Goal: Task Accomplishment & Management: Manage account settings

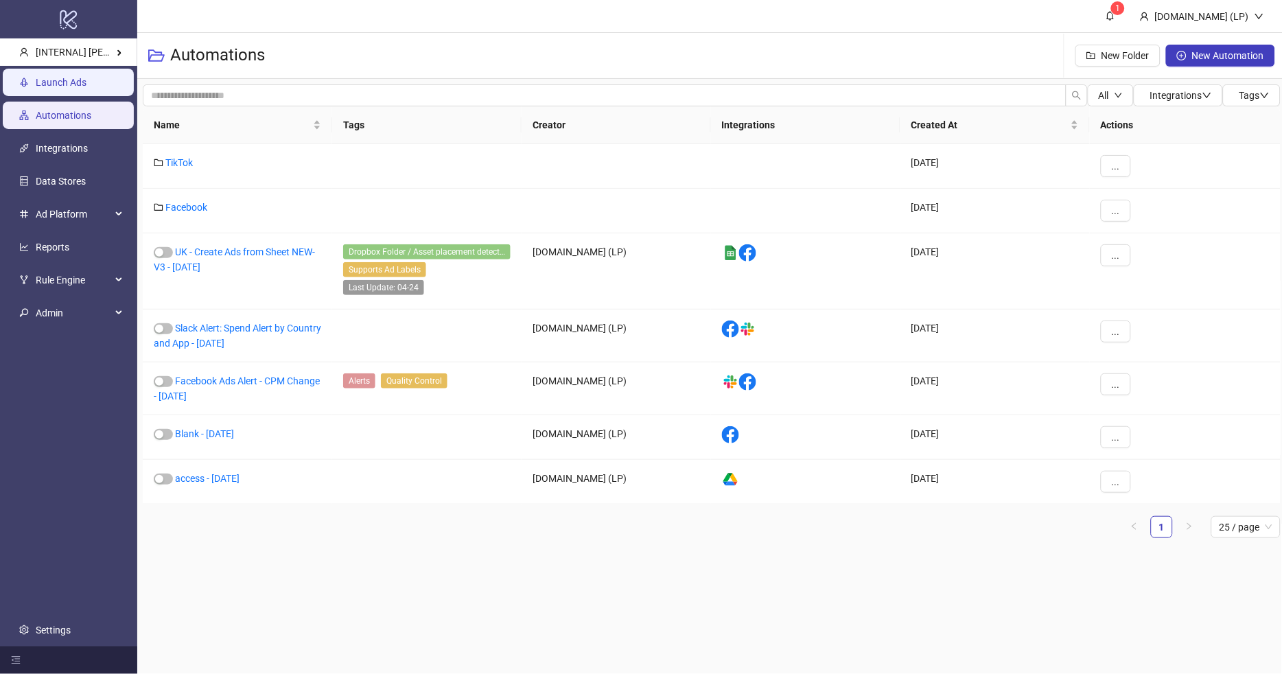
click at [86, 78] on link "Launch Ads" at bounding box center [61, 83] width 51 height 11
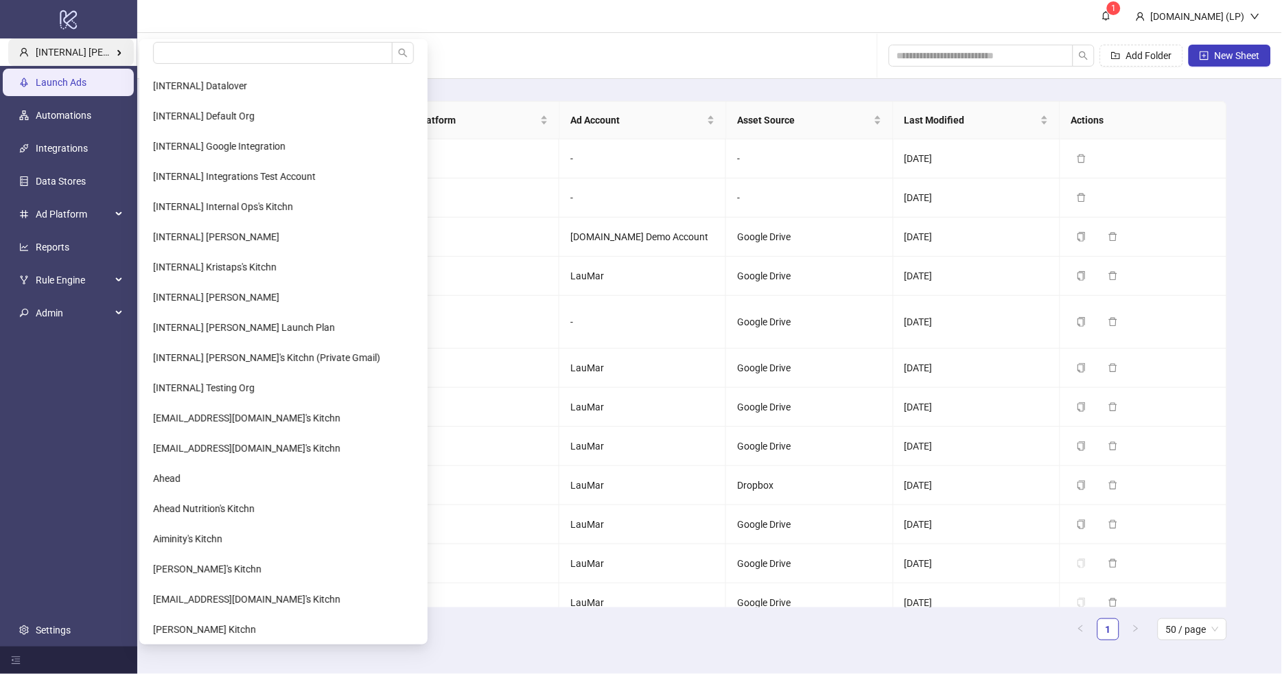
click at [92, 45] on div "[INTERNAL] [PERSON_NAME] Kitchn" at bounding box center [71, 52] width 126 height 27
click at [191, 52] on input "search" at bounding box center [272, 53] width 239 height 22
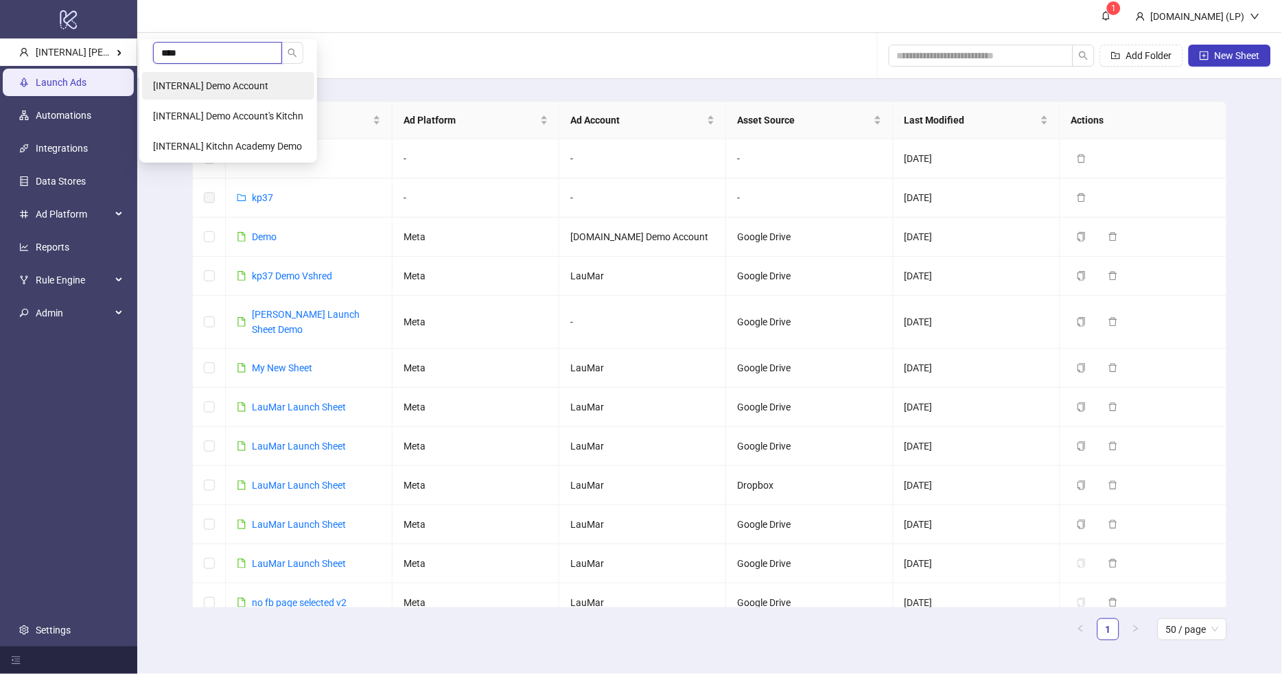
type input "****"
click at [201, 77] on li "[INTERNAL] Demo Account" at bounding box center [228, 85] width 172 height 27
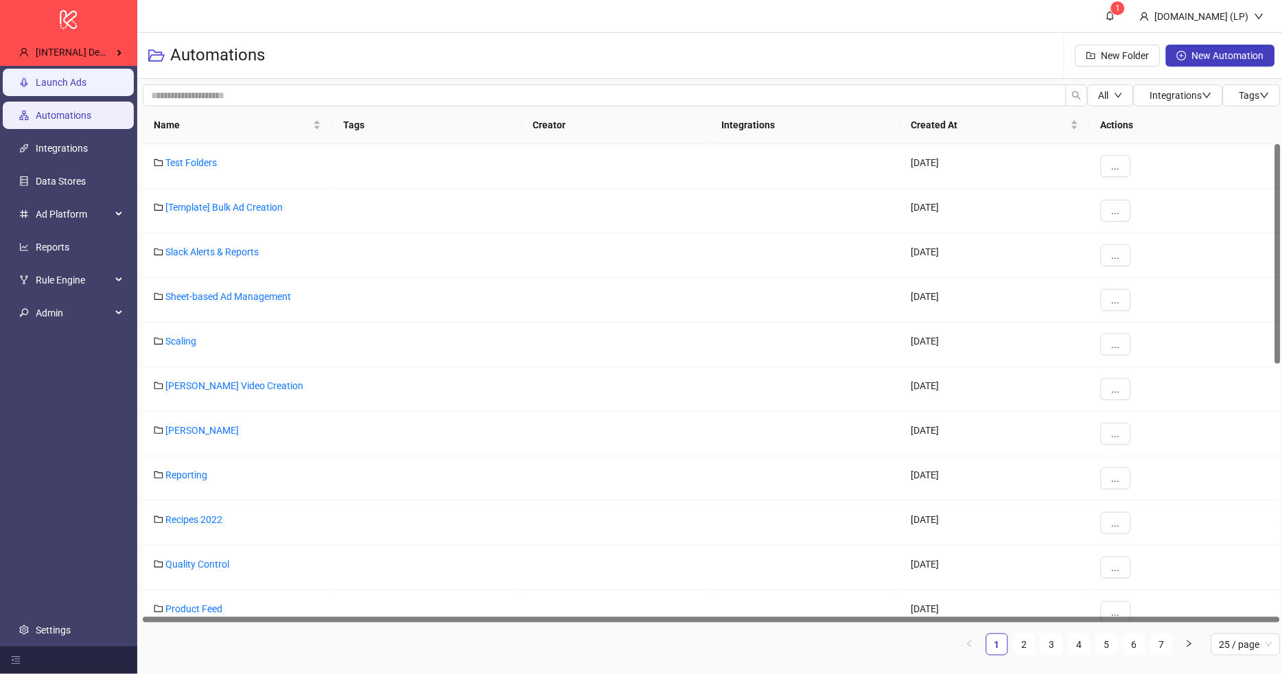
click at [65, 89] on link "Launch Ads" at bounding box center [61, 83] width 51 height 11
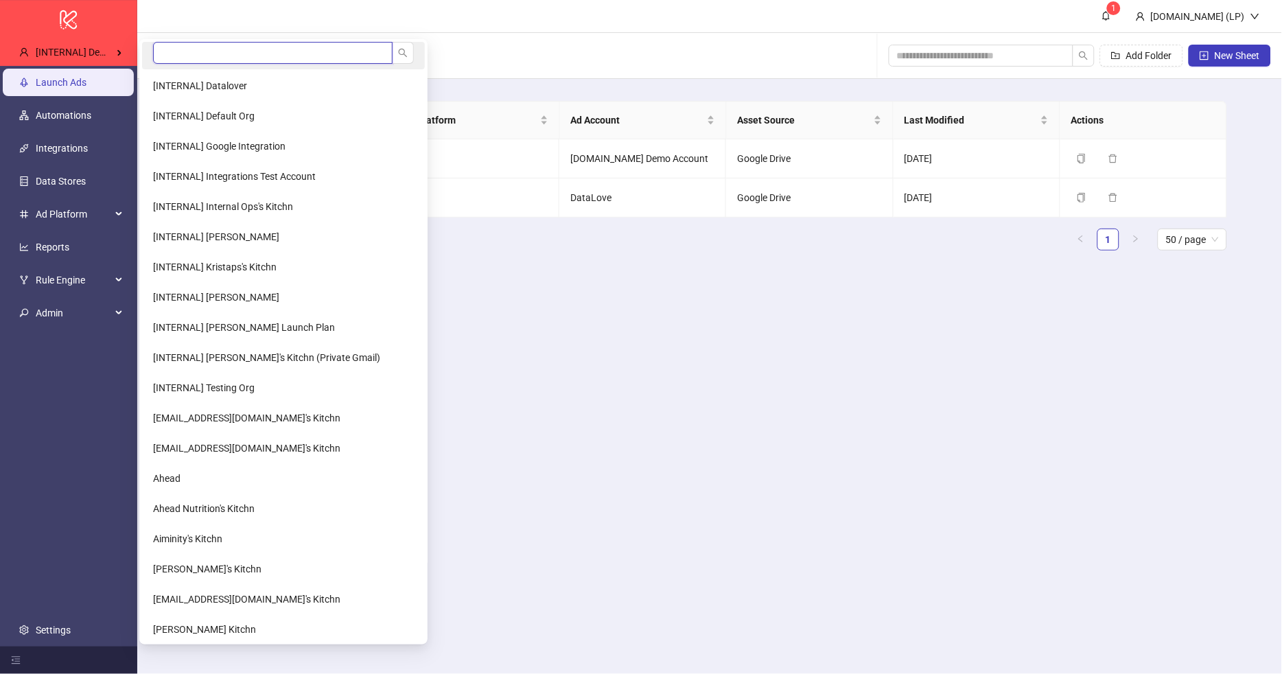
click at [189, 51] on input "search" at bounding box center [272, 53] width 239 height 22
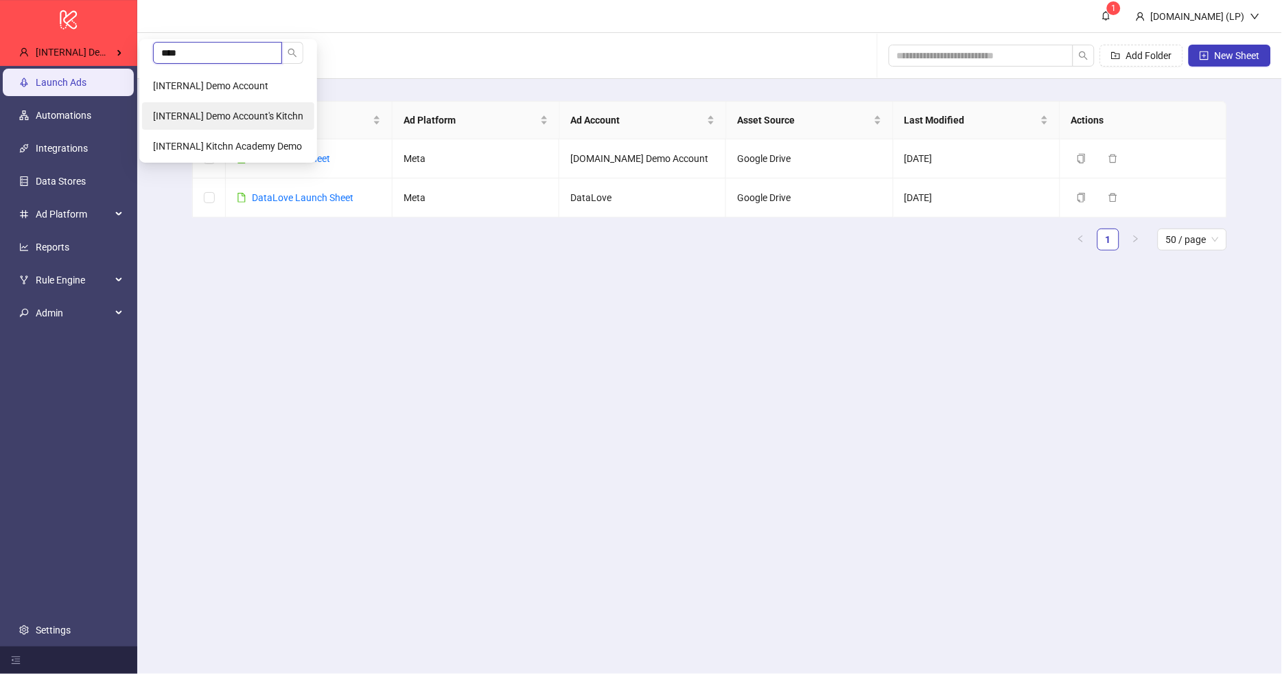
type input "****"
click at [243, 108] on li "[INTERNAL] Demo Account's Kitchn" at bounding box center [228, 115] width 172 height 27
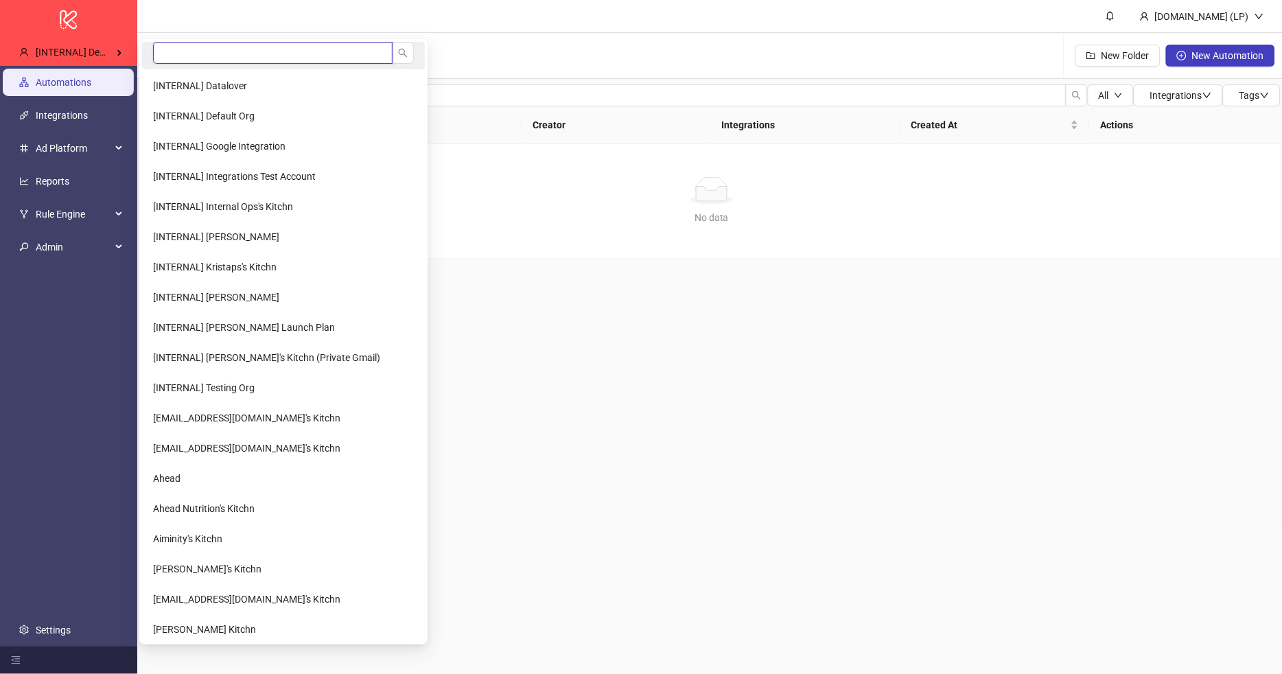
click at [189, 49] on input "search" at bounding box center [272, 53] width 239 height 22
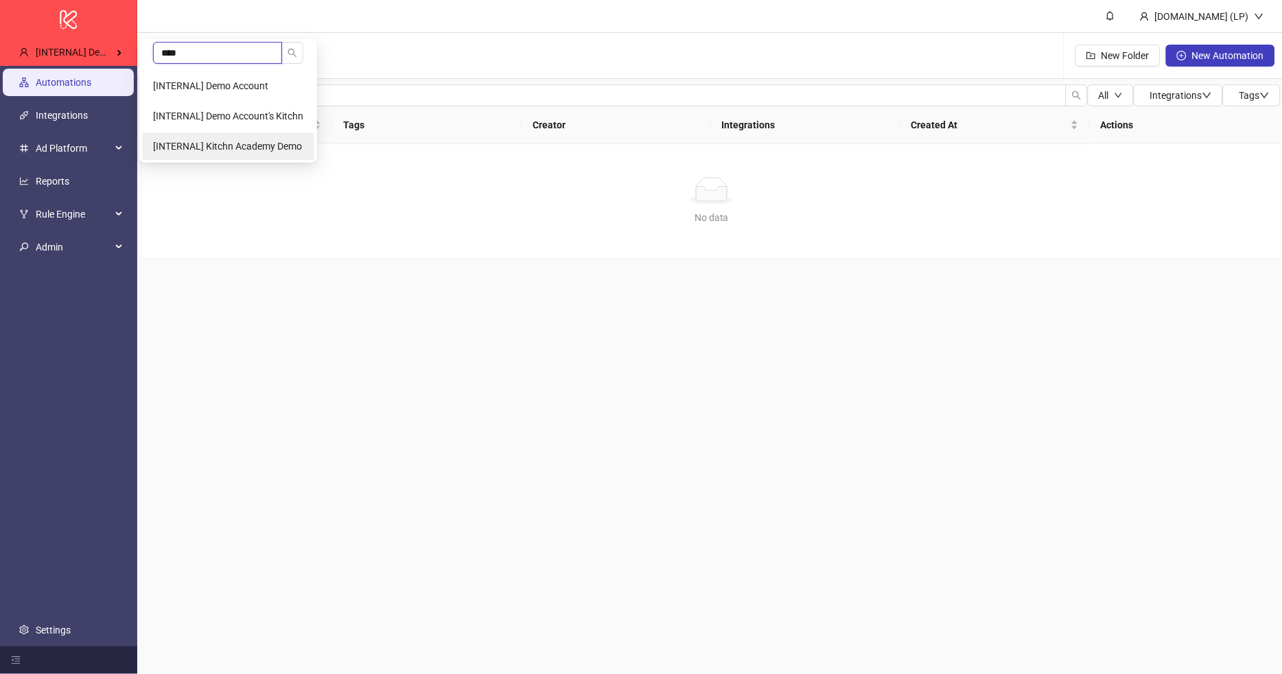
type input "****"
click at [253, 150] on span "[INTERNAL] Kitchn Academy Demo" at bounding box center [227, 146] width 149 height 11
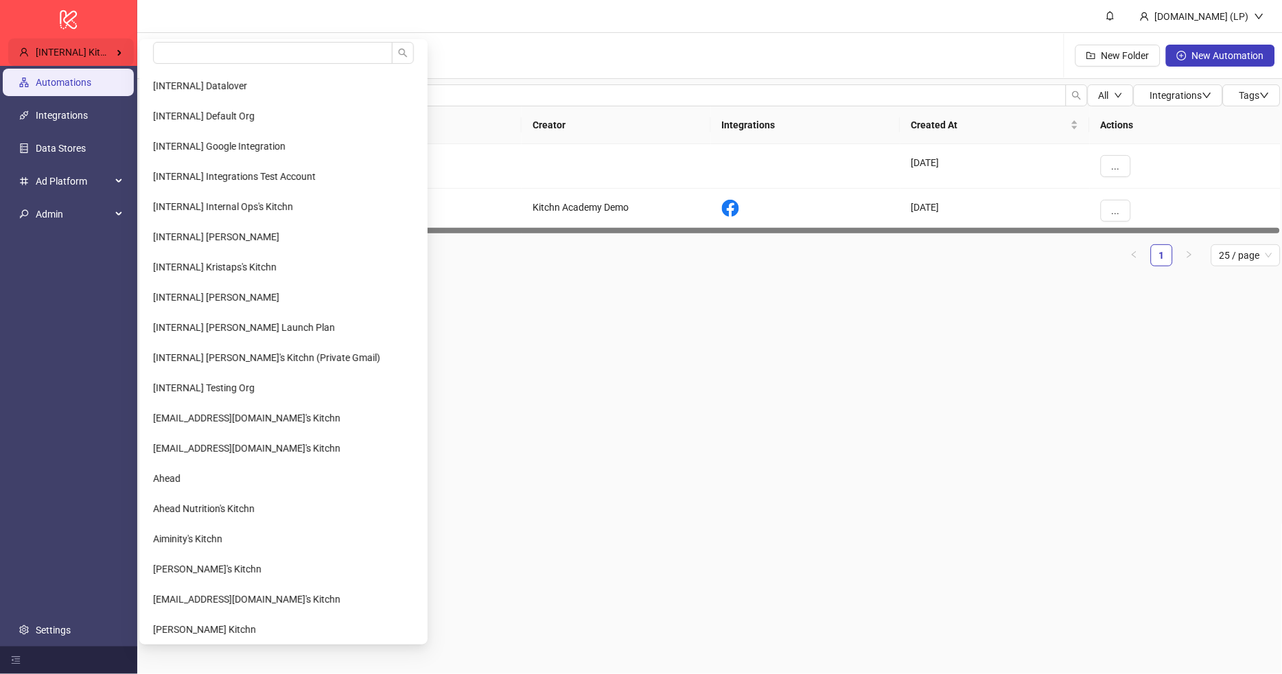
click at [75, 58] on div "[INTERNAL] Kitchn Academy Demo" at bounding box center [71, 52] width 126 height 27
click at [224, 48] on input "search" at bounding box center [272, 53] width 239 height 22
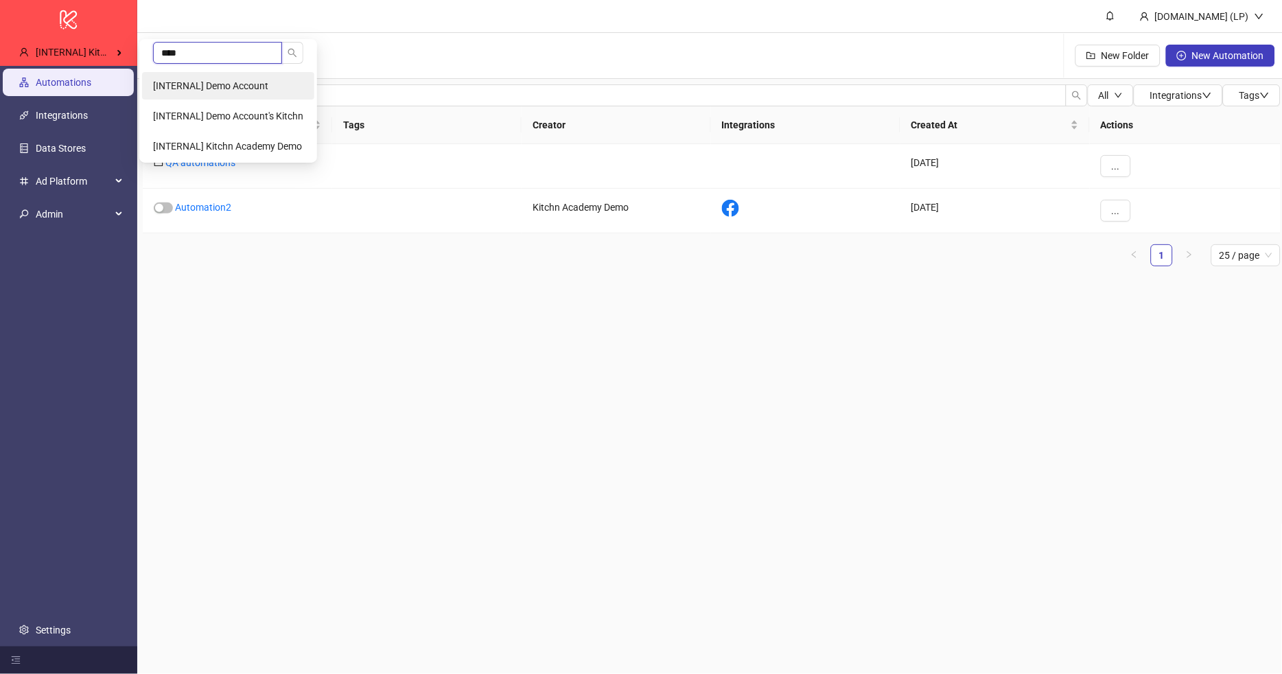
type input "****"
click at [235, 74] on li "[INTERNAL] Demo Account" at bounding box center [228, 85] width 172 height 27
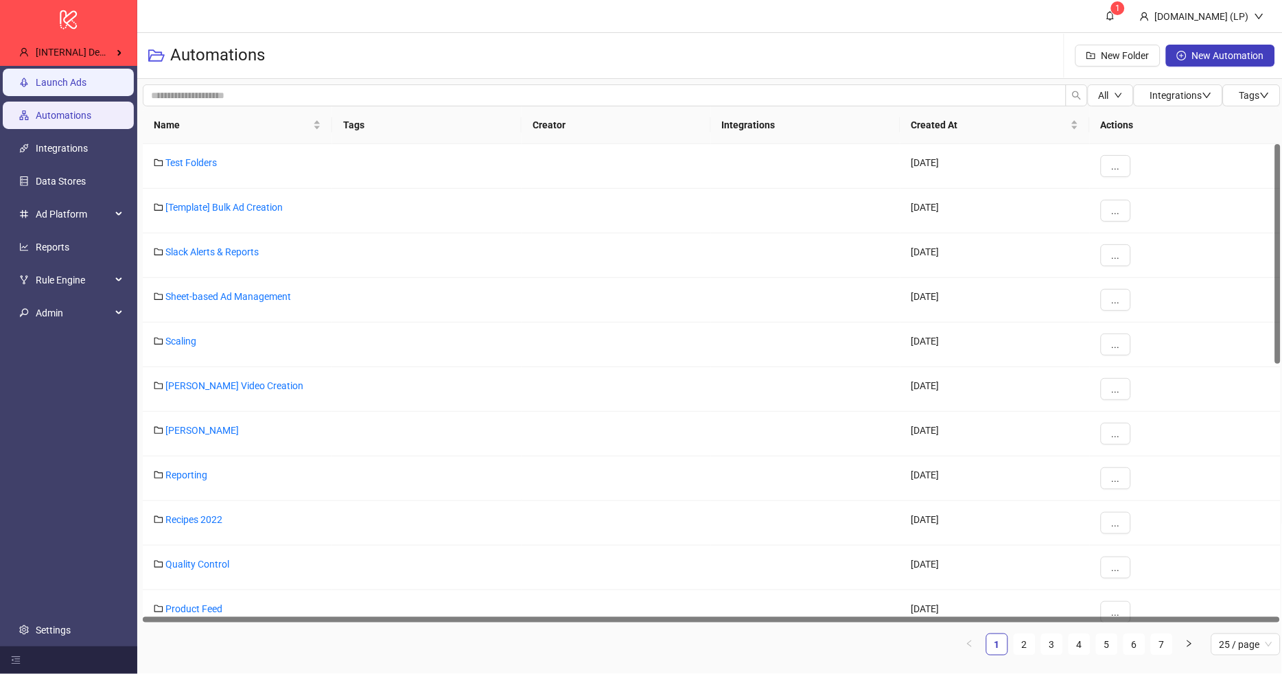
click at [36, 86] on link "Launch Ads" at bounding box center [61, 83] width 51 height 11
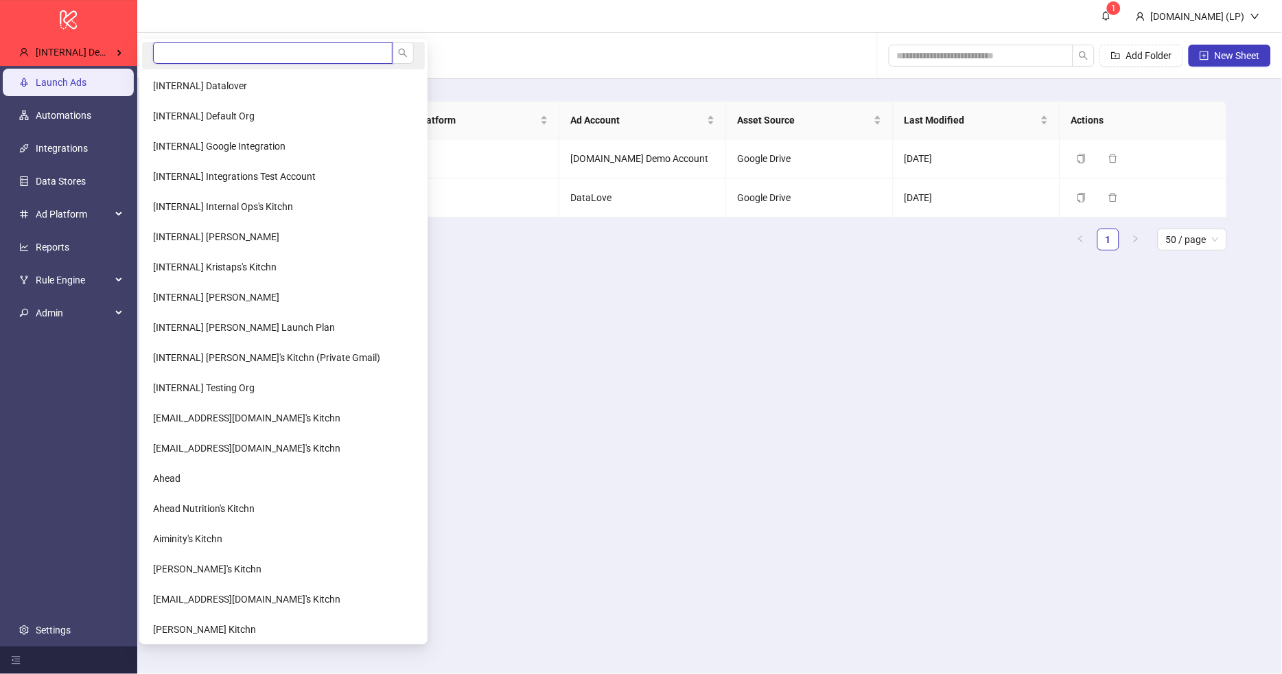
click at [193, 51] on input "search" at bounding box center [272, 53] width 239 height 22
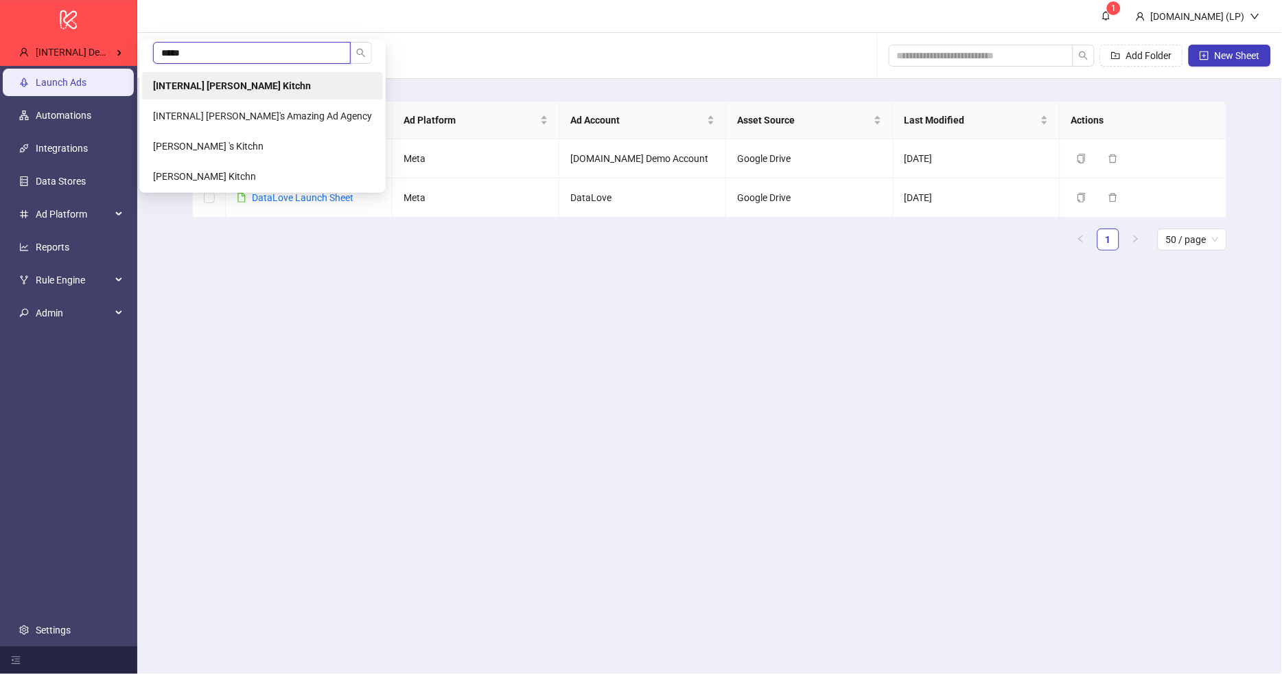
type input "*****"
click at [180, 83] on b "[INTERNAL] [PERSON_NAME] Kitchn" at bounding box center [232, 85] width 158 height 11
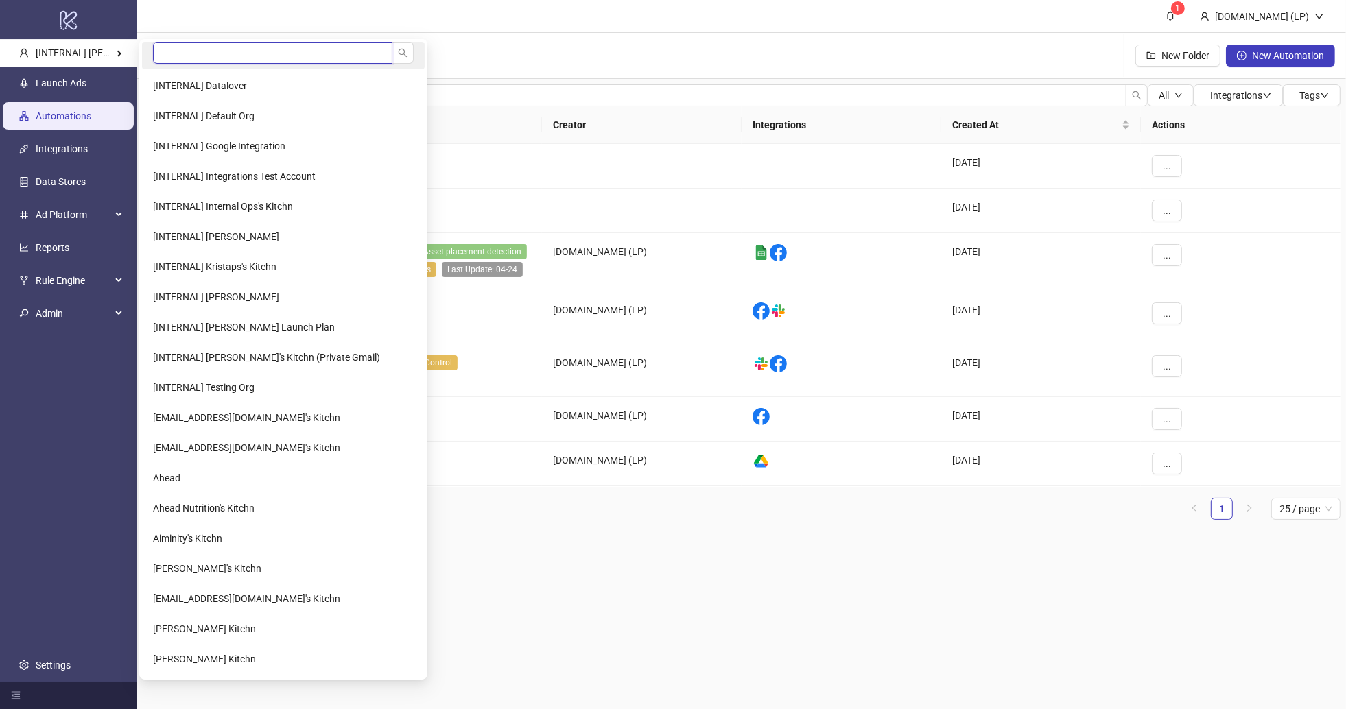
click at [249, 56] on input "search" at bounding box center [272, 53] width 239 height 22
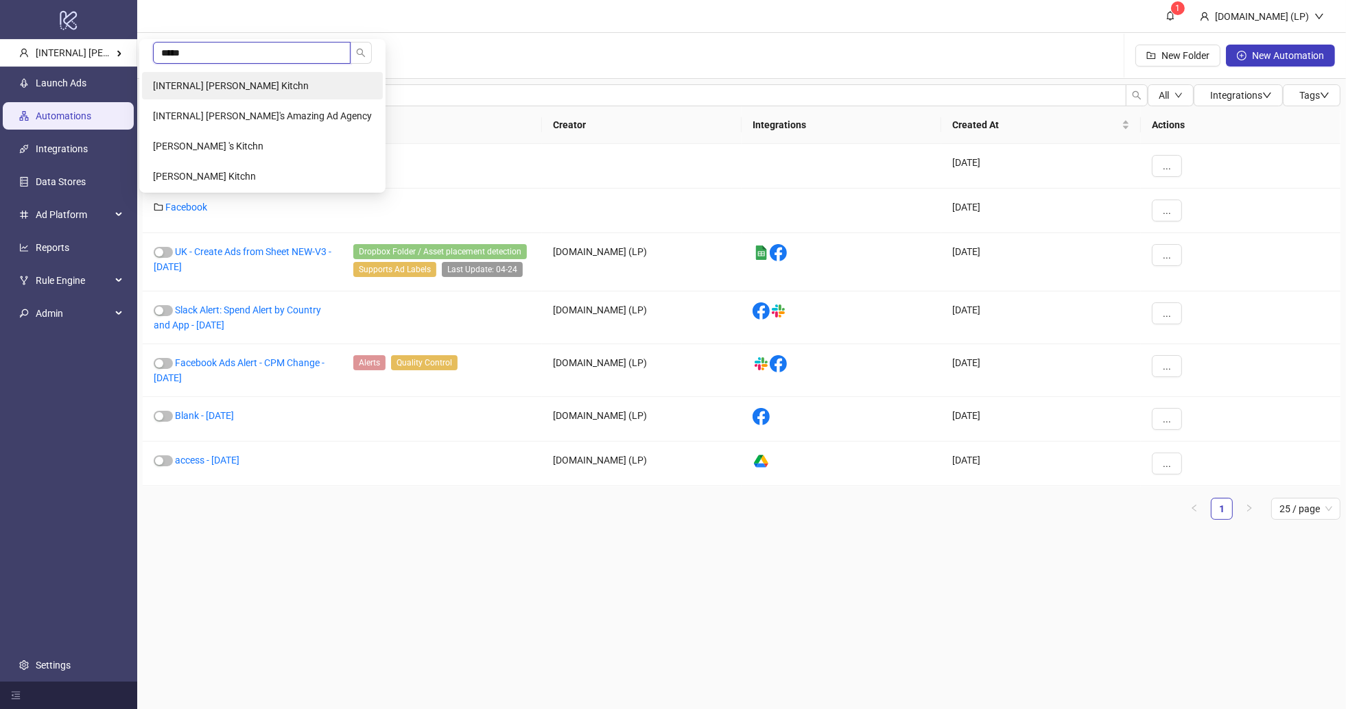
type input "*****"
click at [236, 80] on span "[INTERNAL] [PERSON_NAME] Kitchn" at bounding box center [231, 85] width 156 height 11
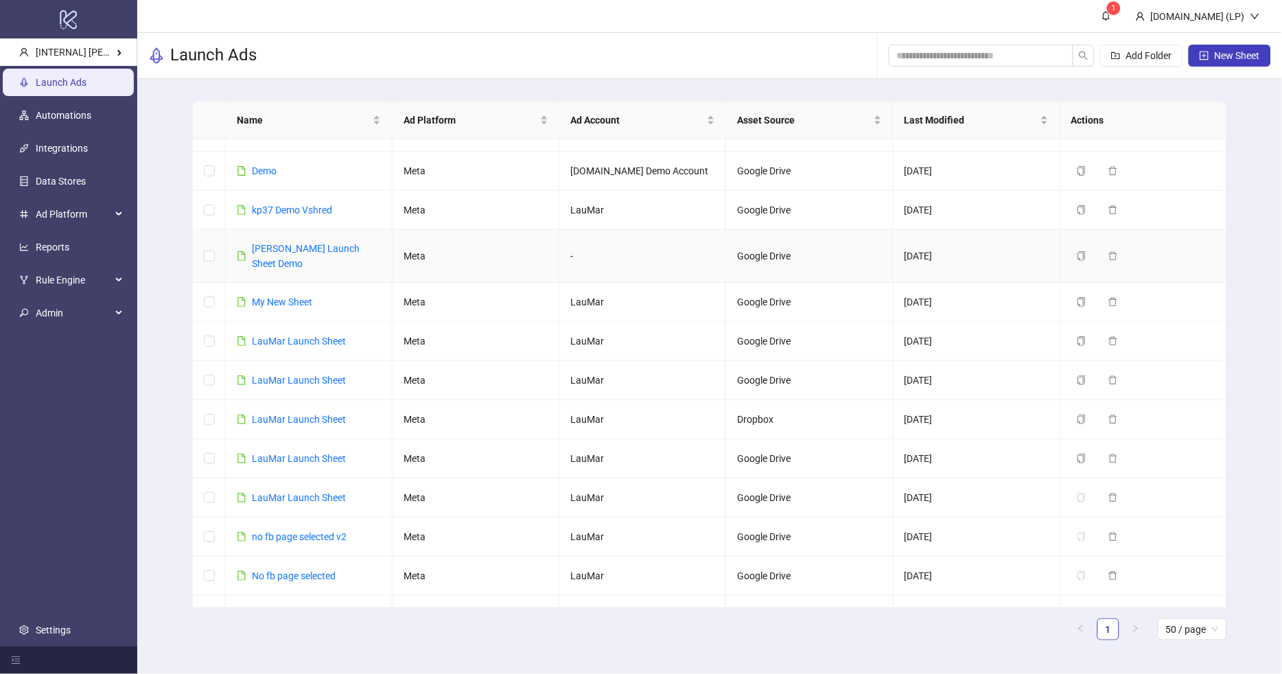
scroll to position [132, 0]
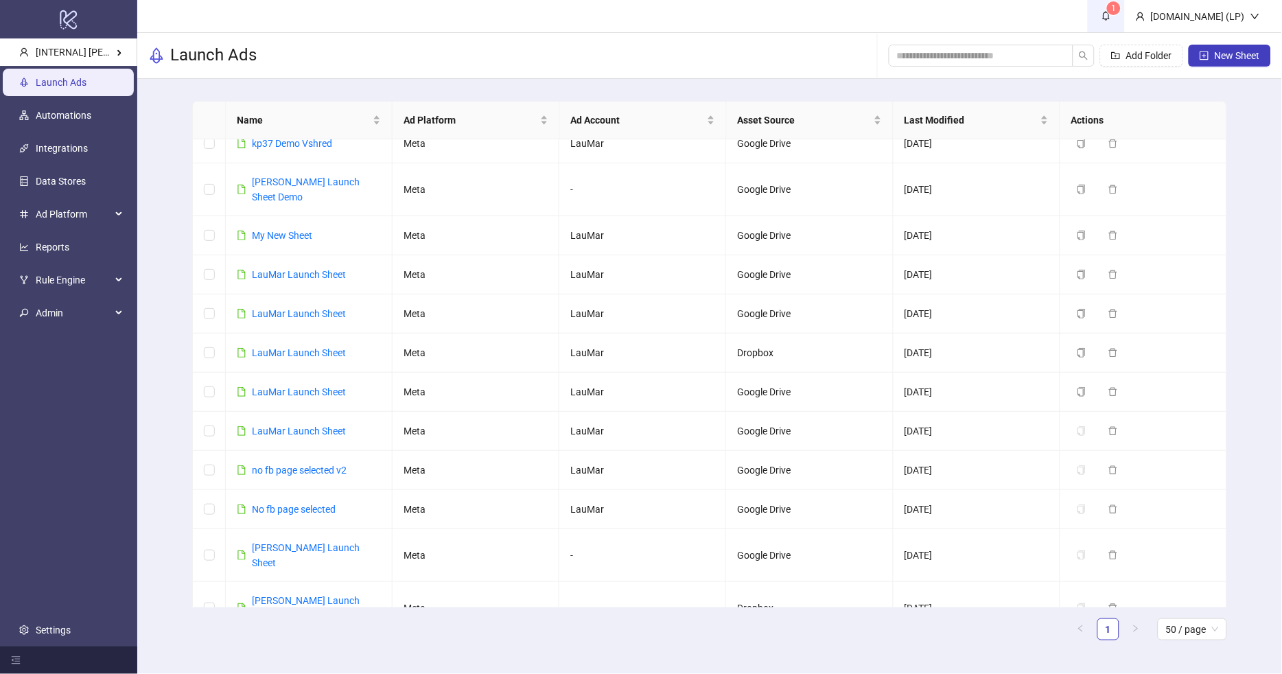
click at [1124, 20] on link "1" at bounding box center [1105, 16] width 37 height 32
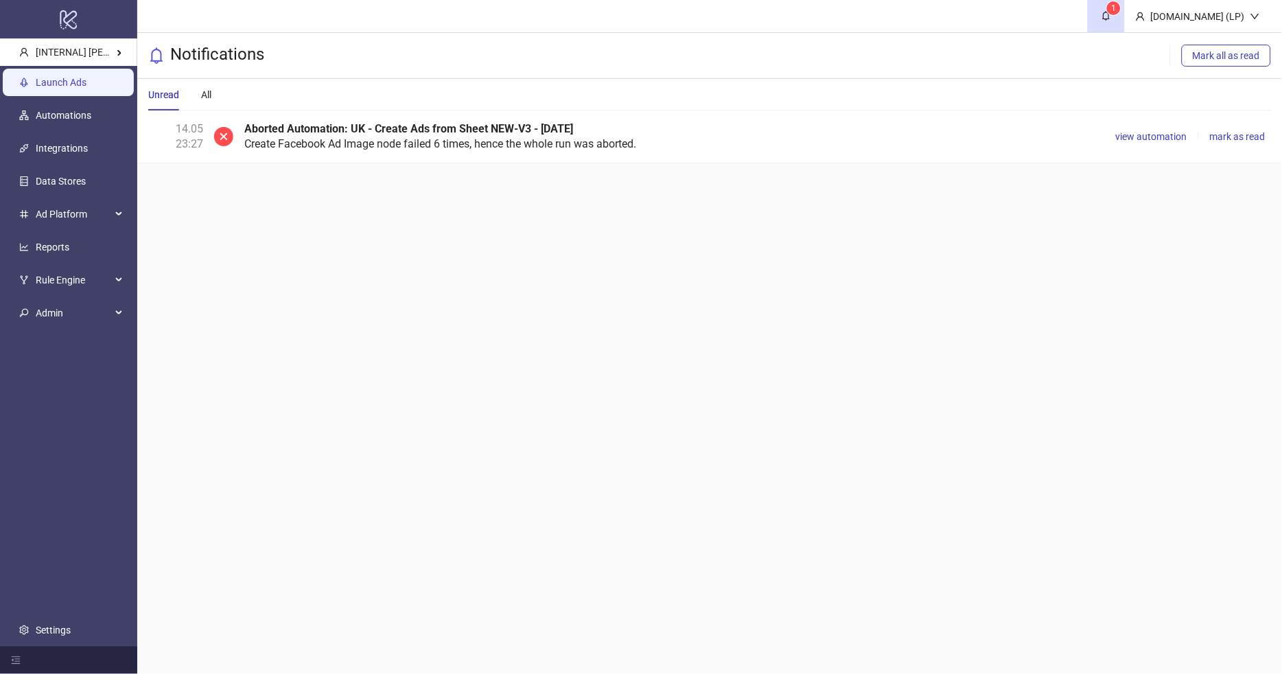
click at [36, 78] on link "Launch Ads" at bounding box center [61, 83] width 51 height 11
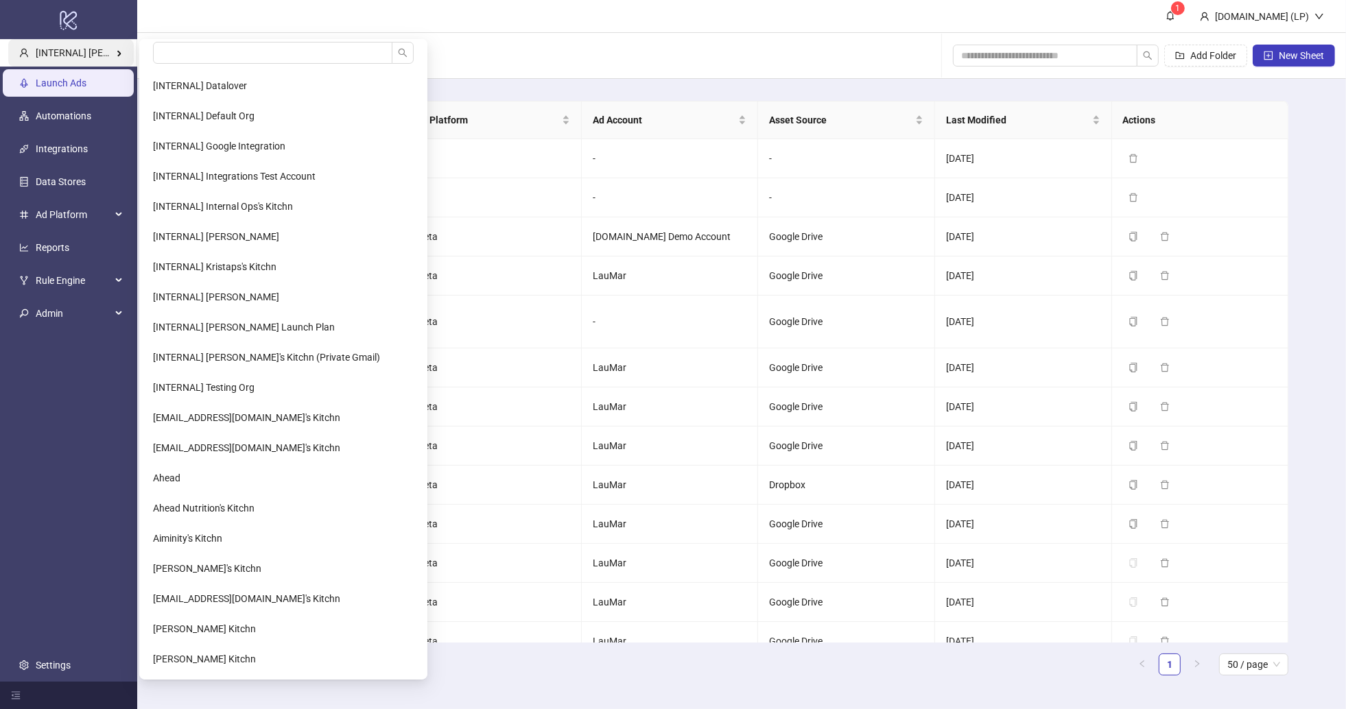
click at [85, 55] on span "[INTERNAL] [PERSON_NAME] Kitchn" at bounding box center [114, 52] width 156 height 11
click at [208, 44] on input "search" at bounding box center [272, 53] width 239 height 22
type input "****"
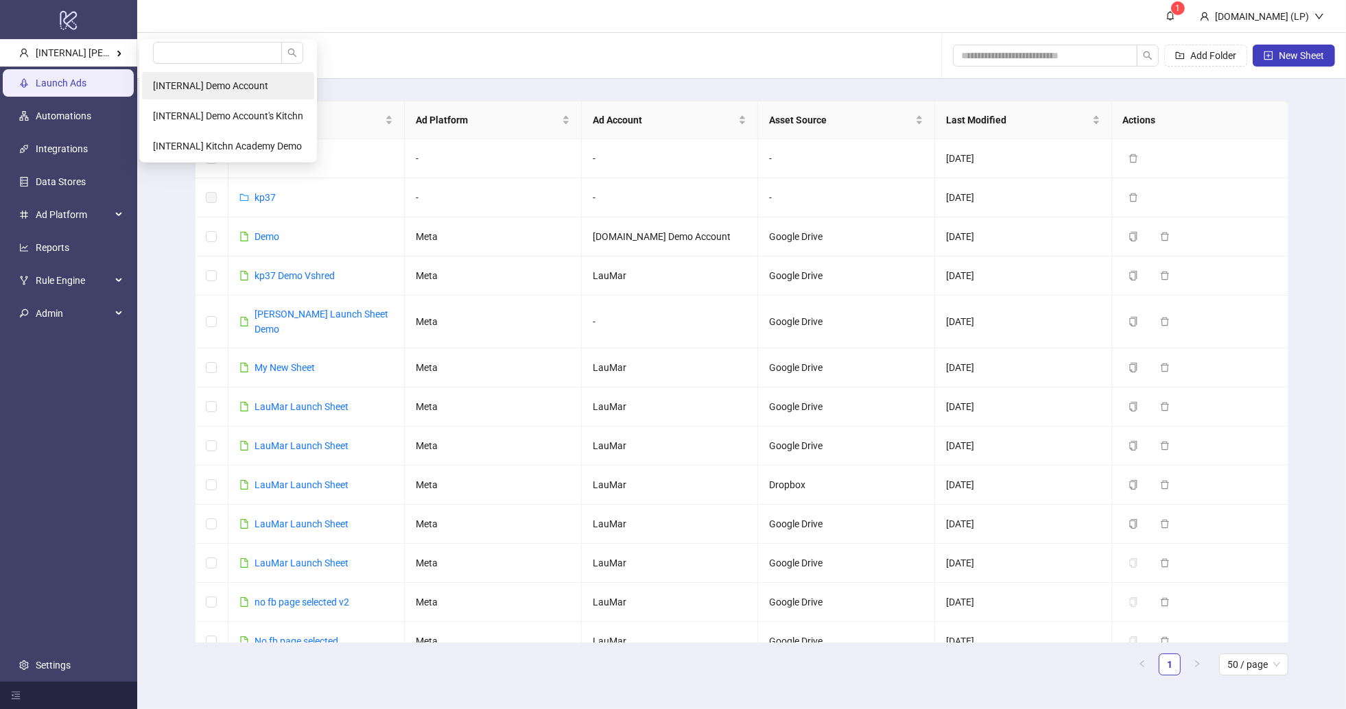
click at [220, 86] on span "[INTERNAL] Demo Account" at bounding box center [210, 85] width 115 height 11
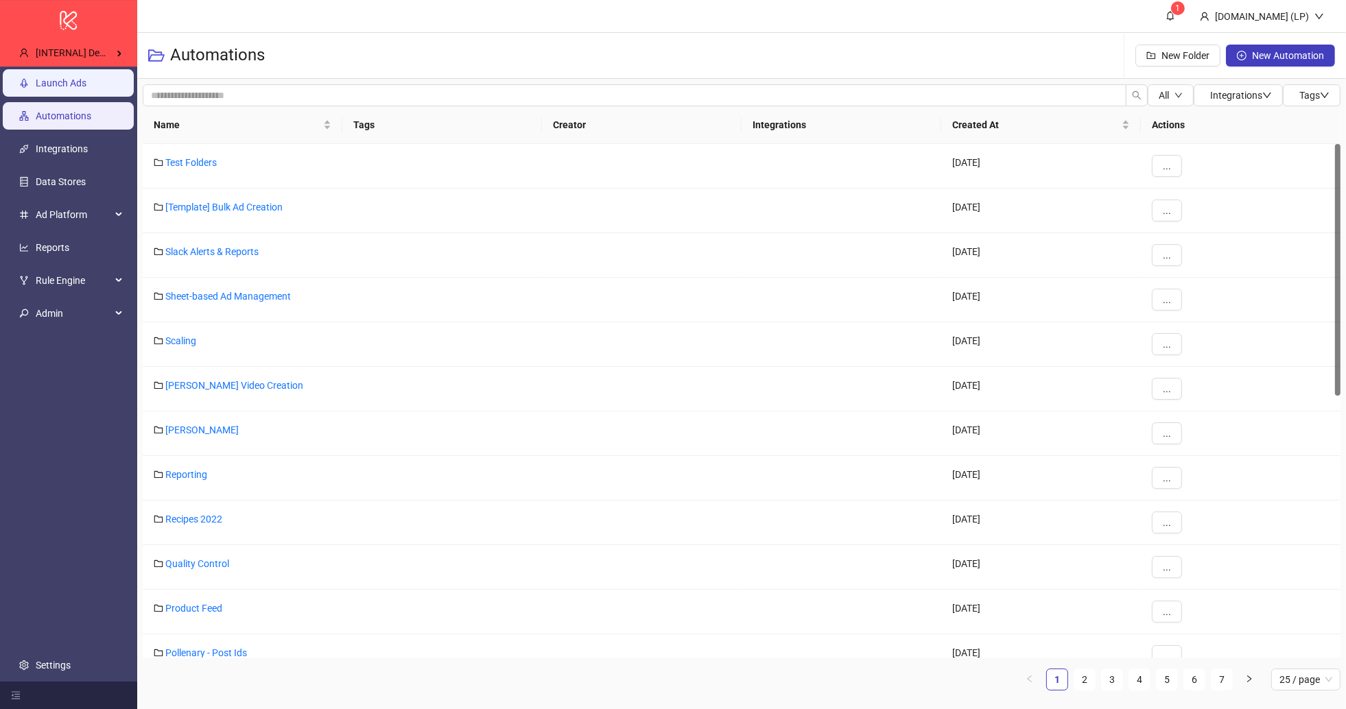
click at [86, 89] on link "Launch Ads" at bounding box center [61, 83] width 51 height 11
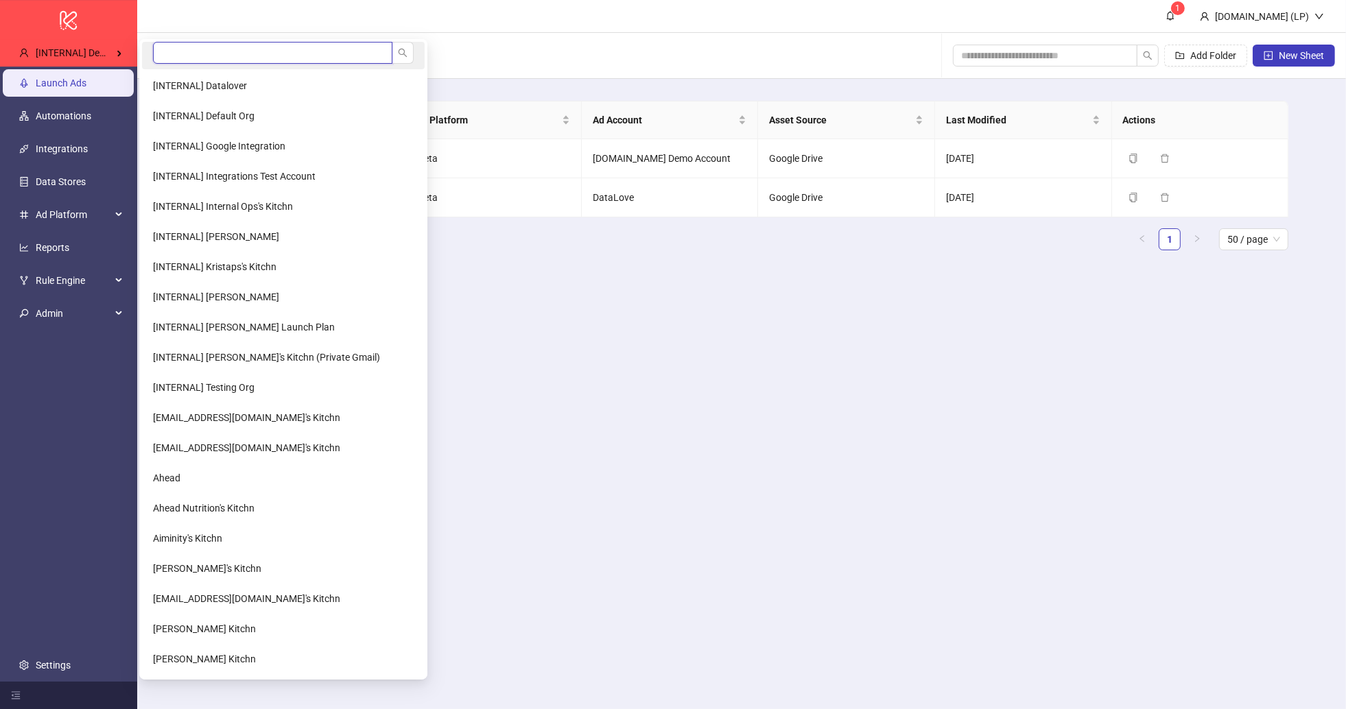
click at [189, 54] on input "search" at bounding box center [272, 53] width 239 height 22
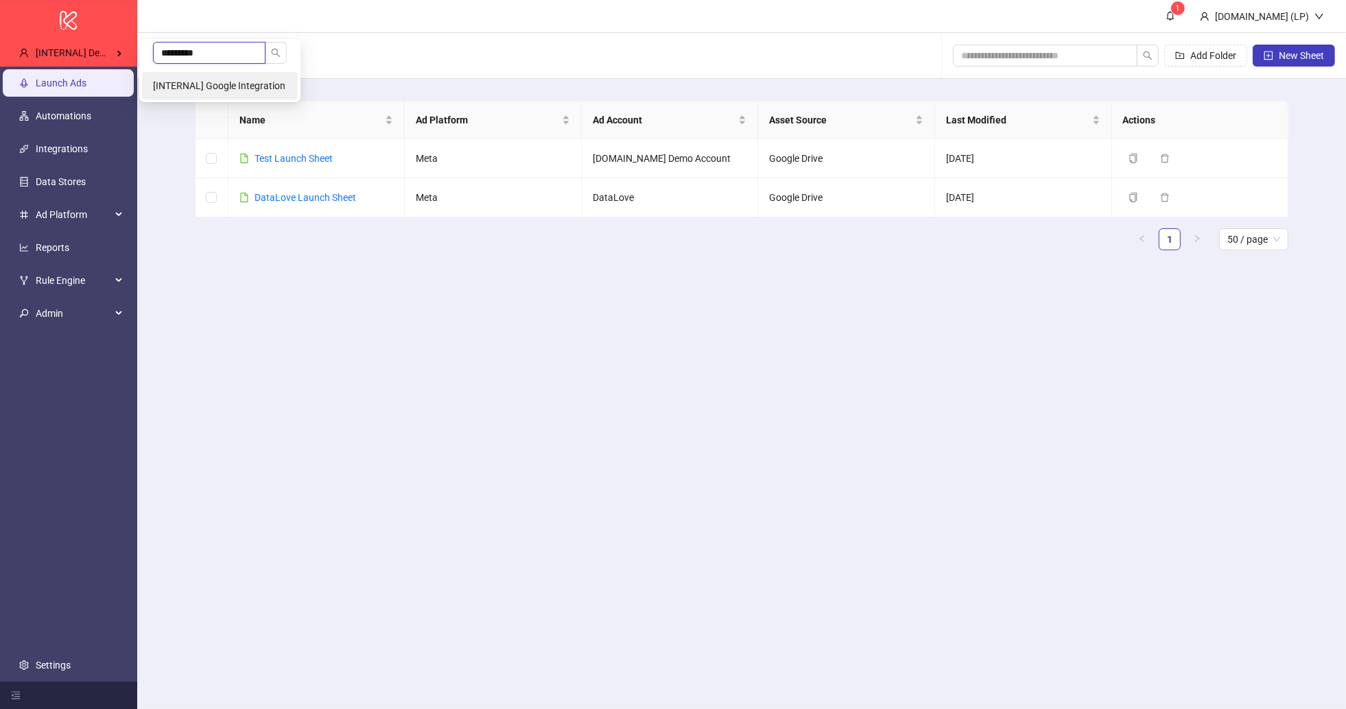
type input "*********"
click at [213, 81] on span "[INTERNAL] Google Integration" at bounding box center [219, 85] width 132 height 11
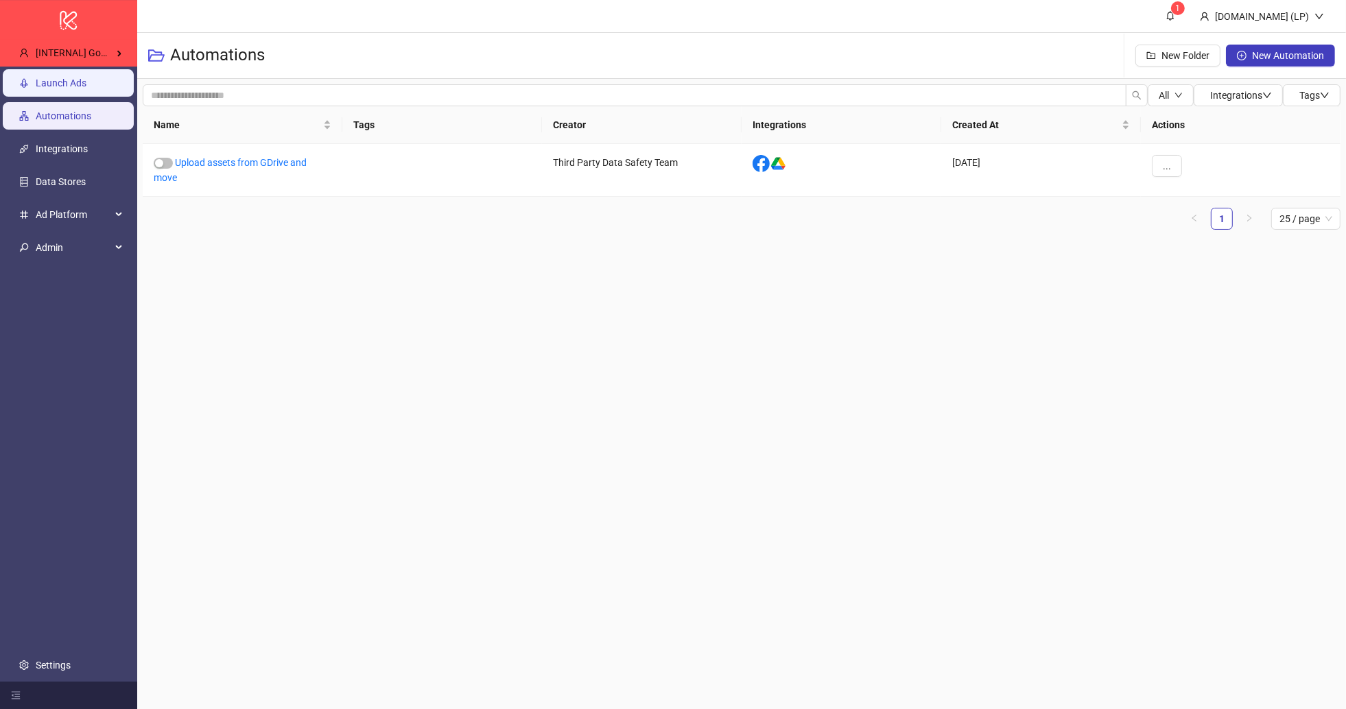
click at [86, 89] on link "Launch Ads" at bounding box center [61, 83] width 51 height 11
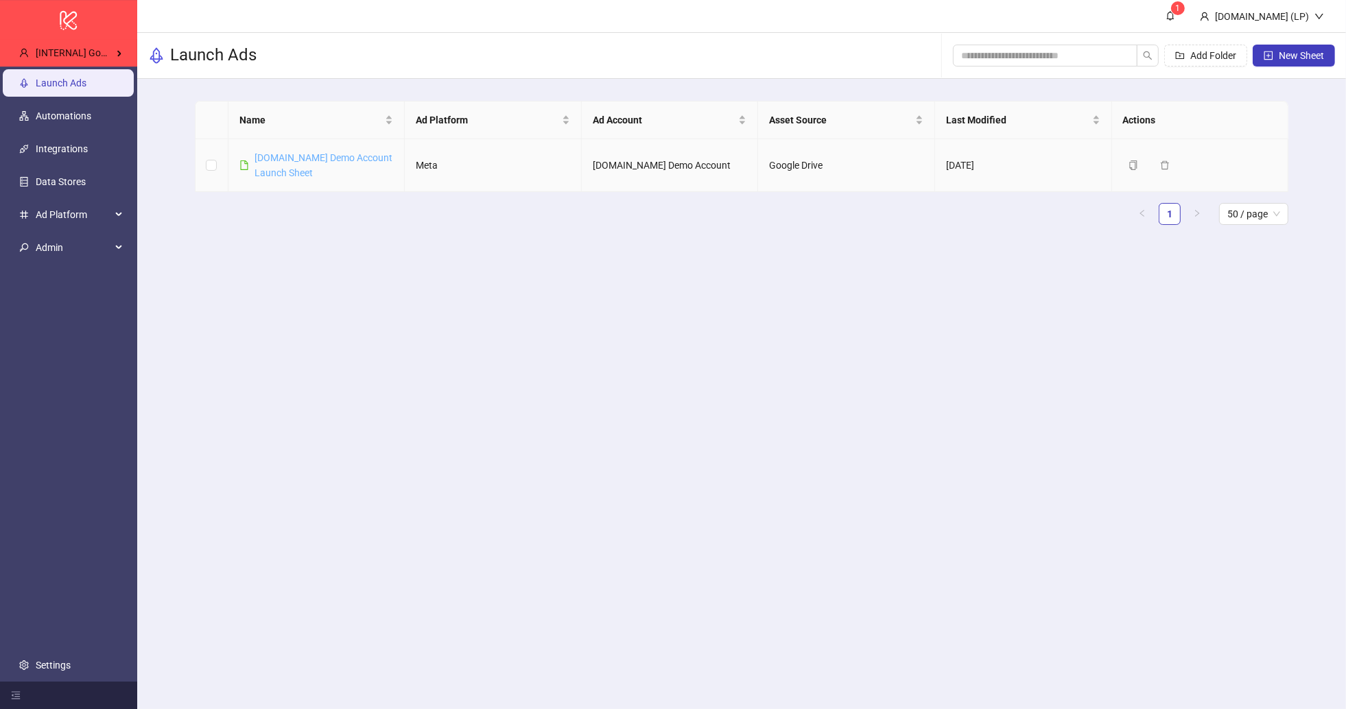
click at [310, 153] on link "Kitchn.io Demo Account Launch Sheet" at bounding box center [324, 165] width 138 height 26
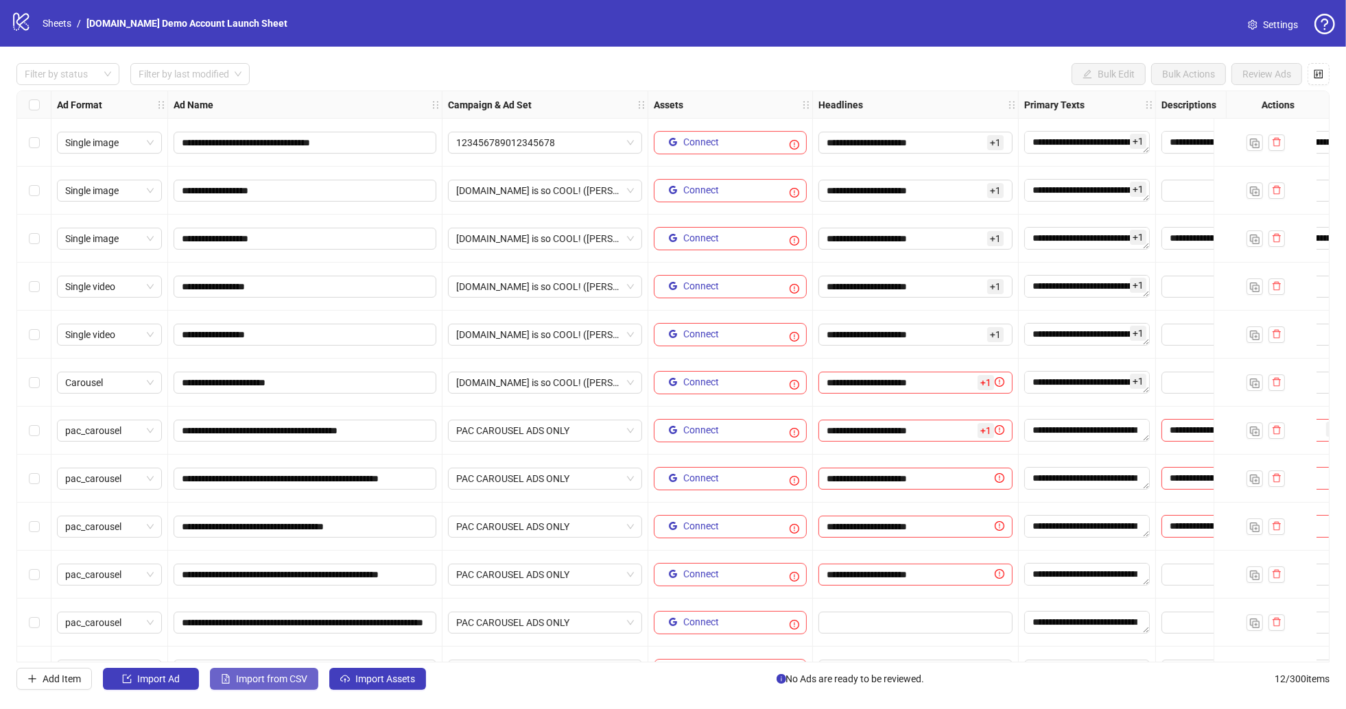
click at [260, 681] on span "Import from CSV" at bounding box center [271, 679] width 71 height 11
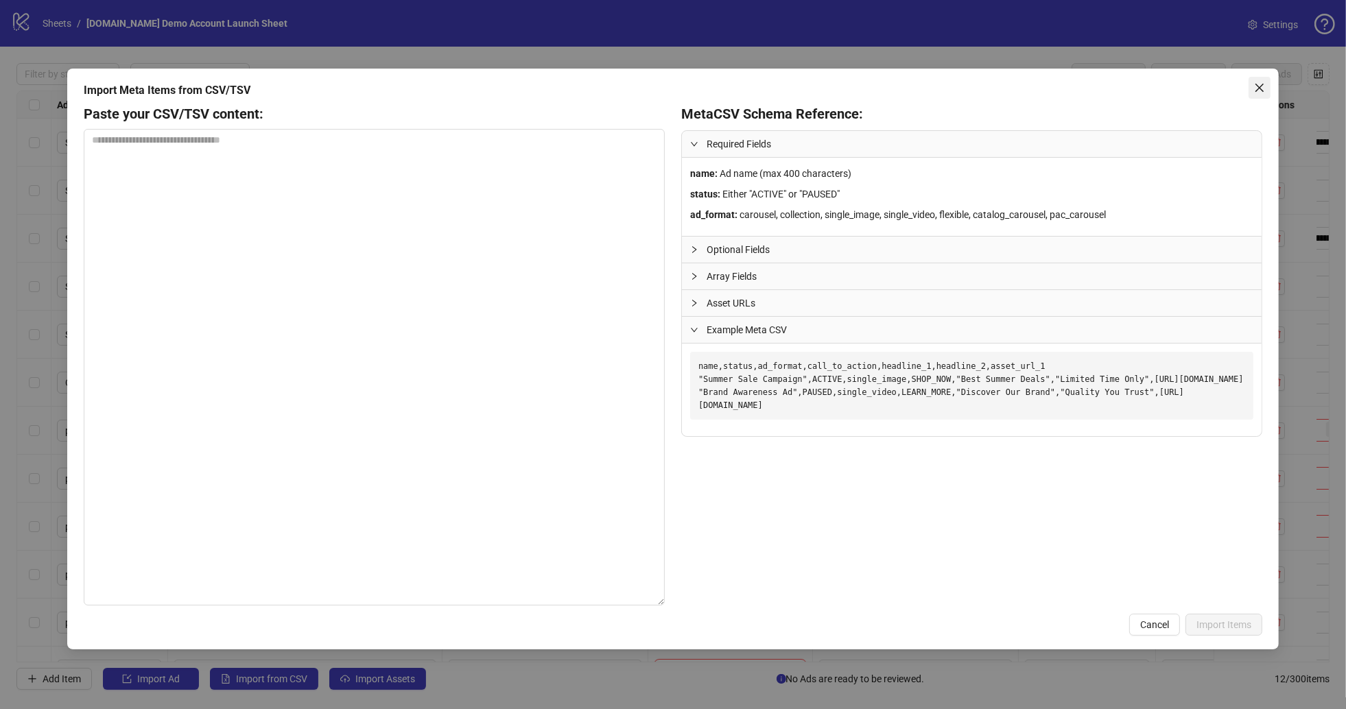
click at [1259, 84] on icon "close" at bounding box center [1259, 87] width 11 height 11
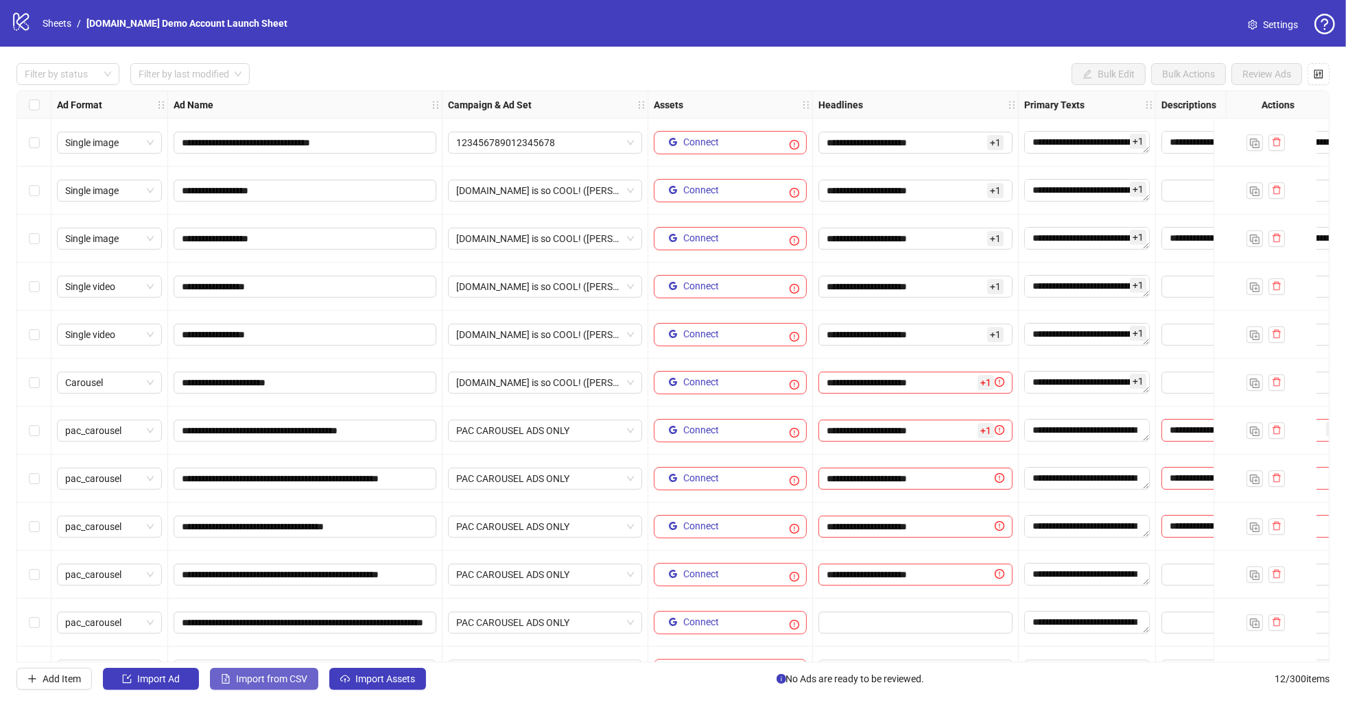
click at [274, 683] on span "Import from CSV" at bounding box center [271, 679] width 71 height 11
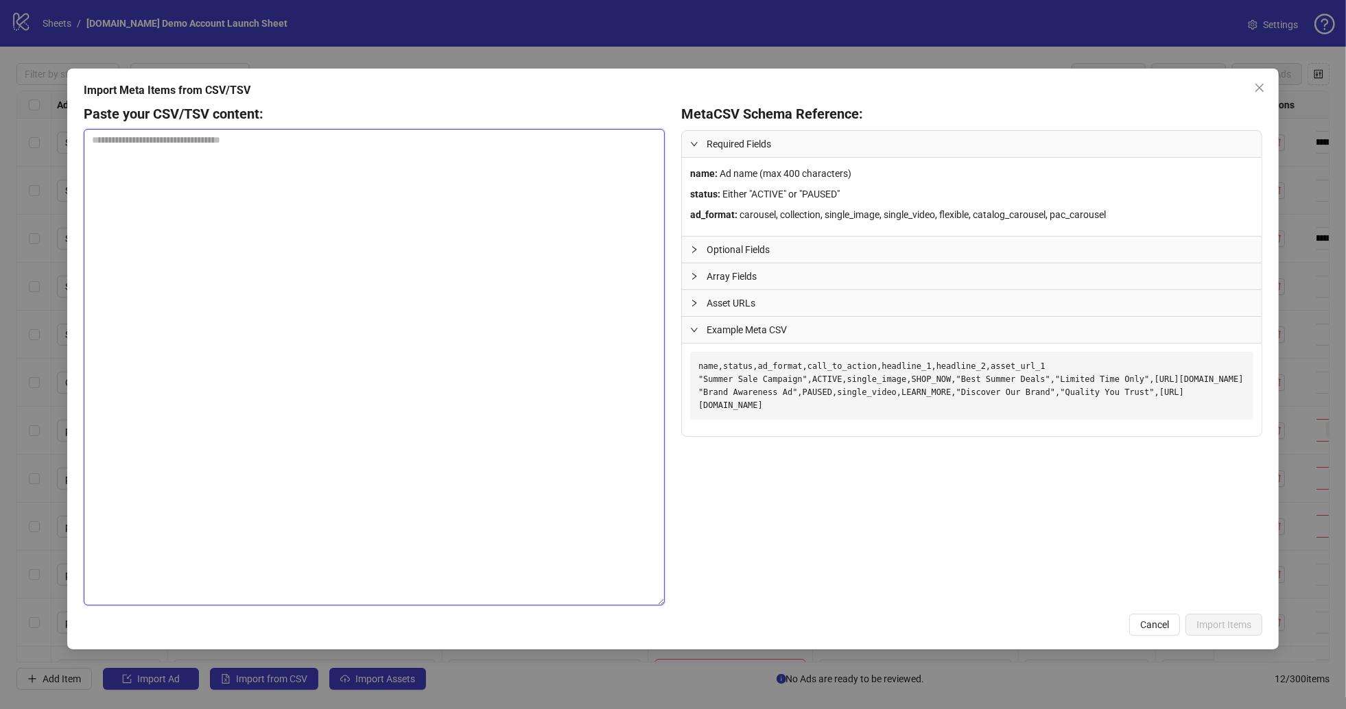
click at [388, 161] on textarea at bounding box center [374, 367] width 581 height 477
paste textarea "**********"
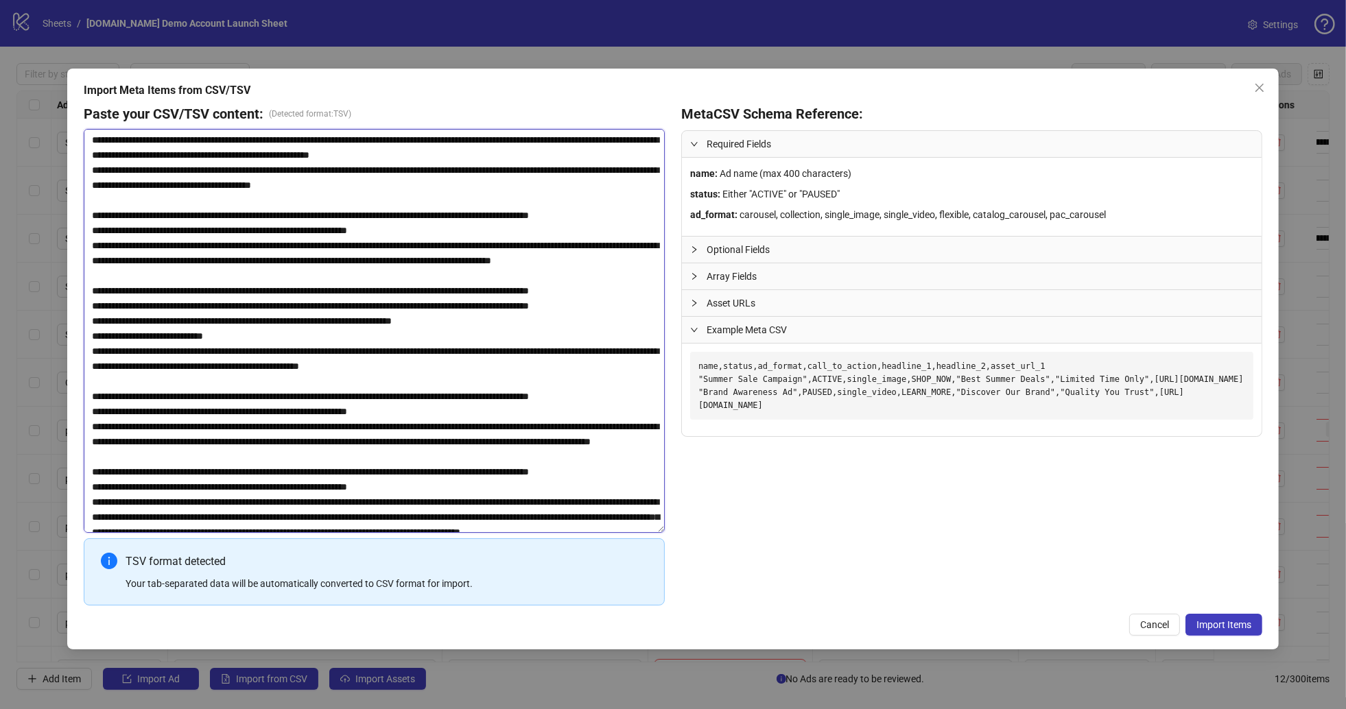
scroll to position [366, 0]
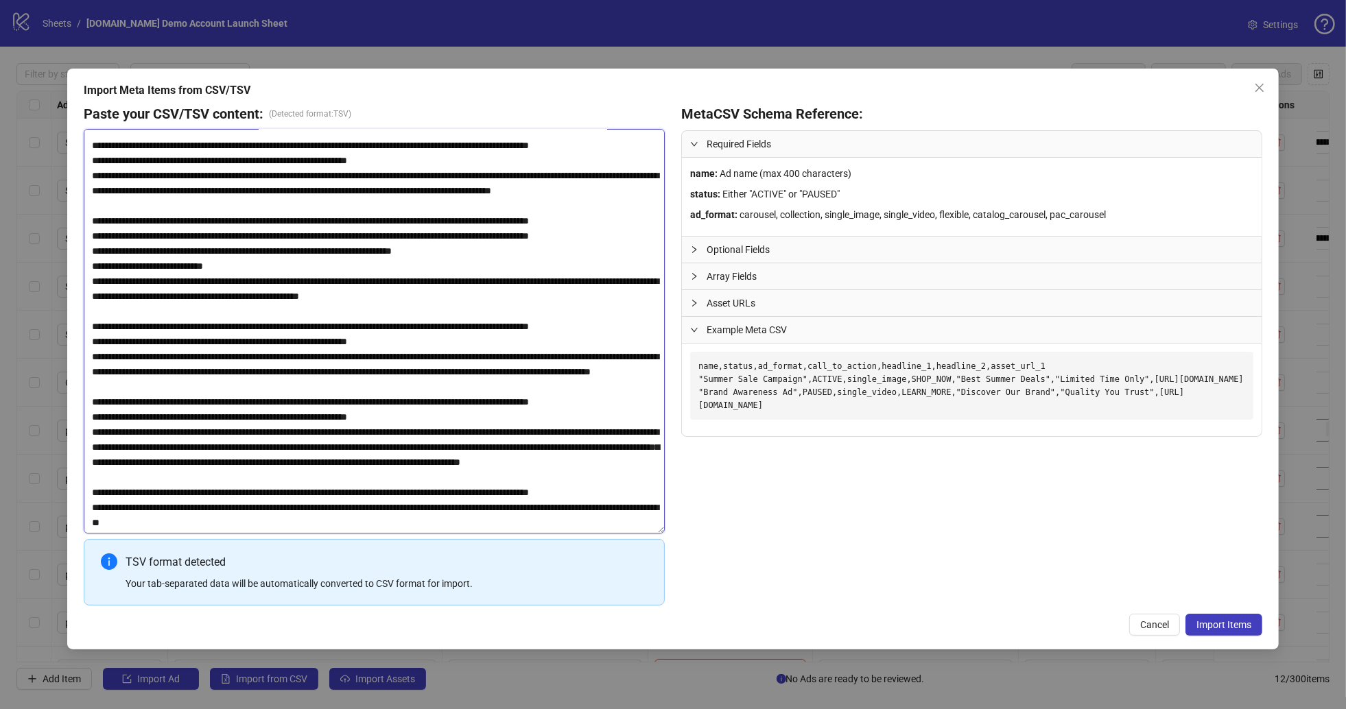
type textarea "**********"
click at [1260, 91] on icon "close" at bounding box center [1259, 87] width 11 height 11
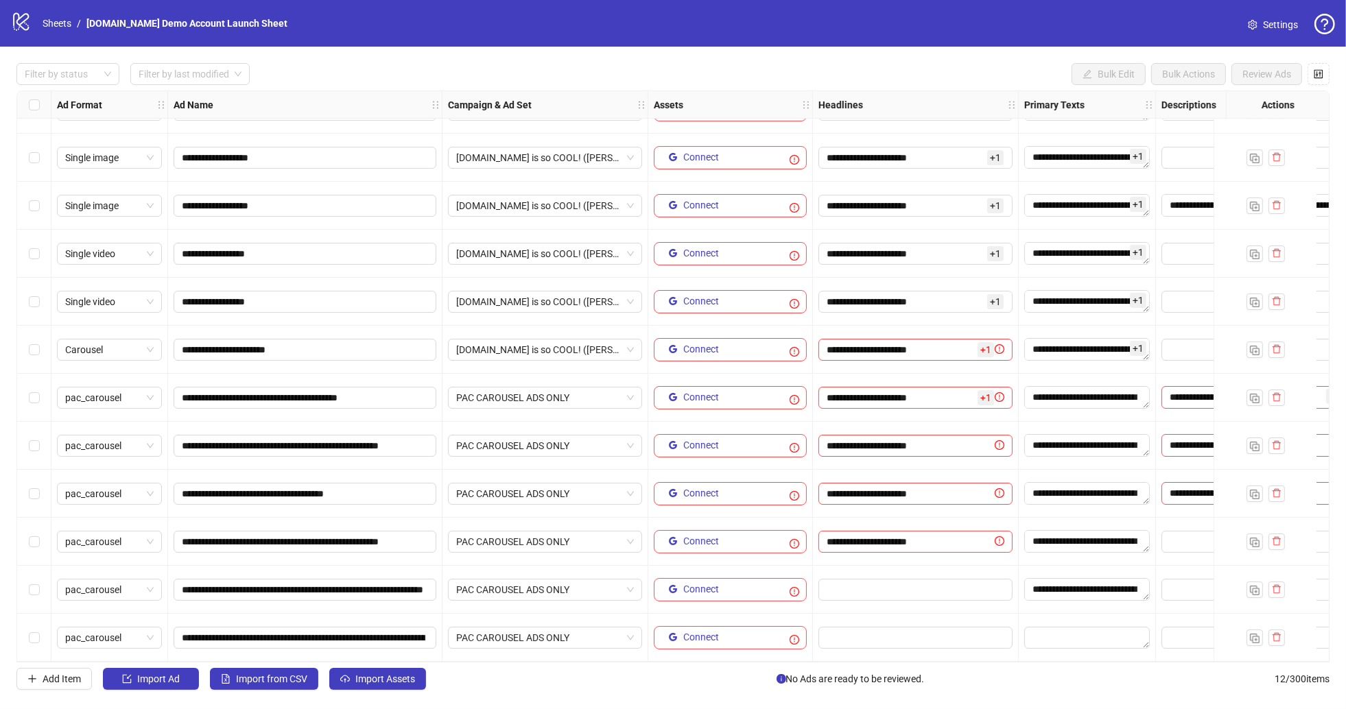
scroll to position [0, 0]
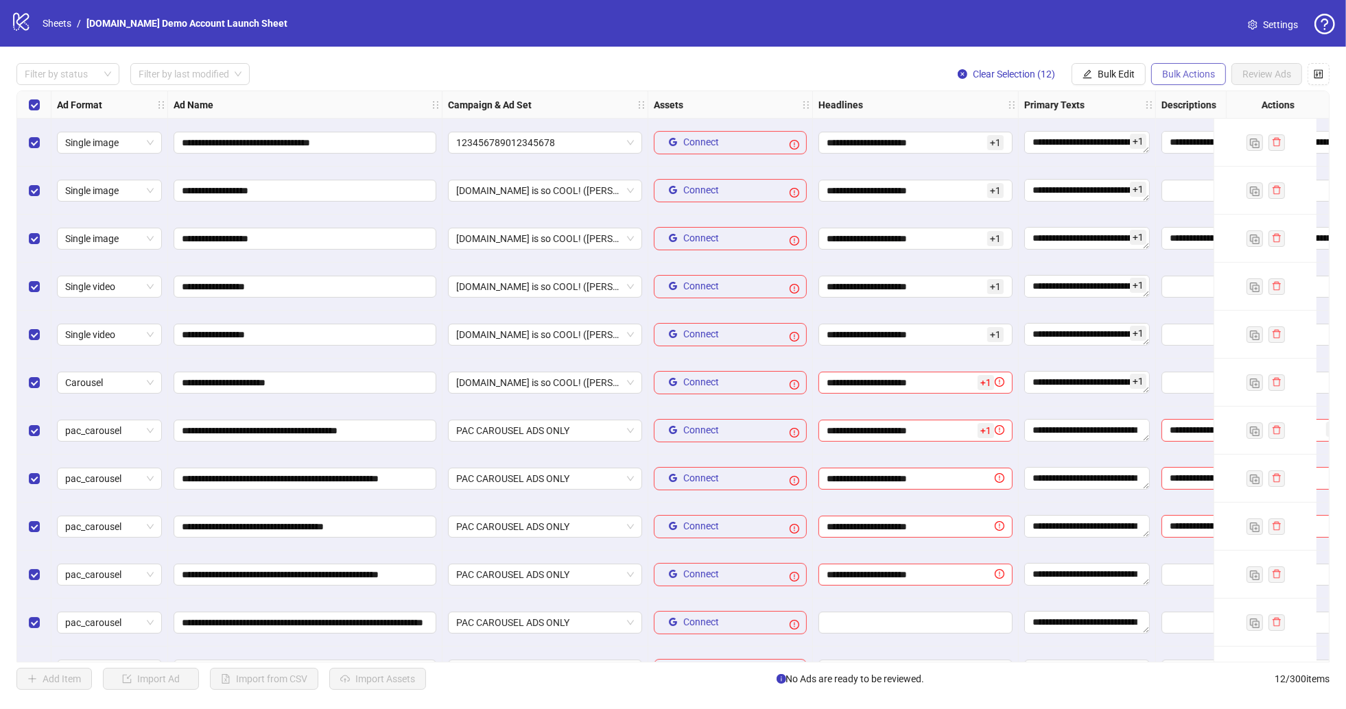
click at [1159, 78] on button "Bulk Actions" at bounding box center [1188, 74] width 75 height 22
click at [1193, 102] on span "Delete" at bounding box center [1208, 101] width 94 height 15
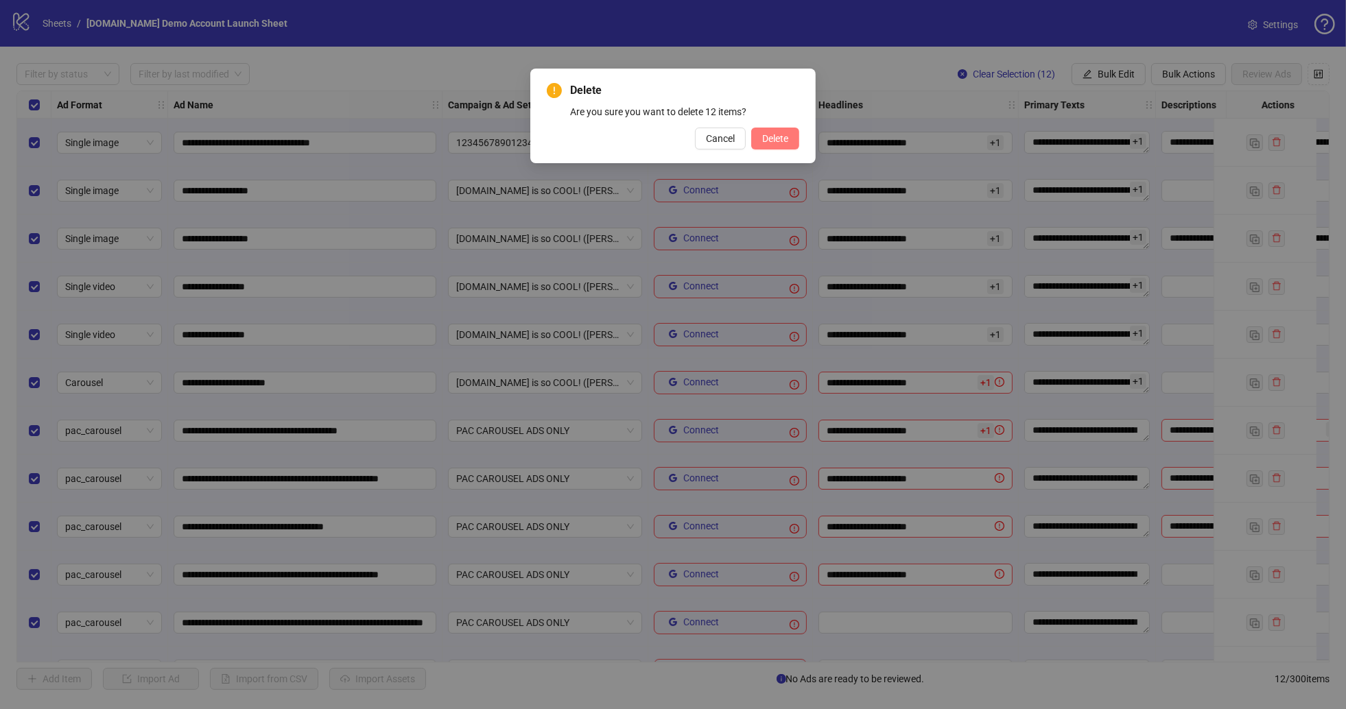
click at [762, 133] on span "Delete" at bounding box center [775, 138] width 26 height 11
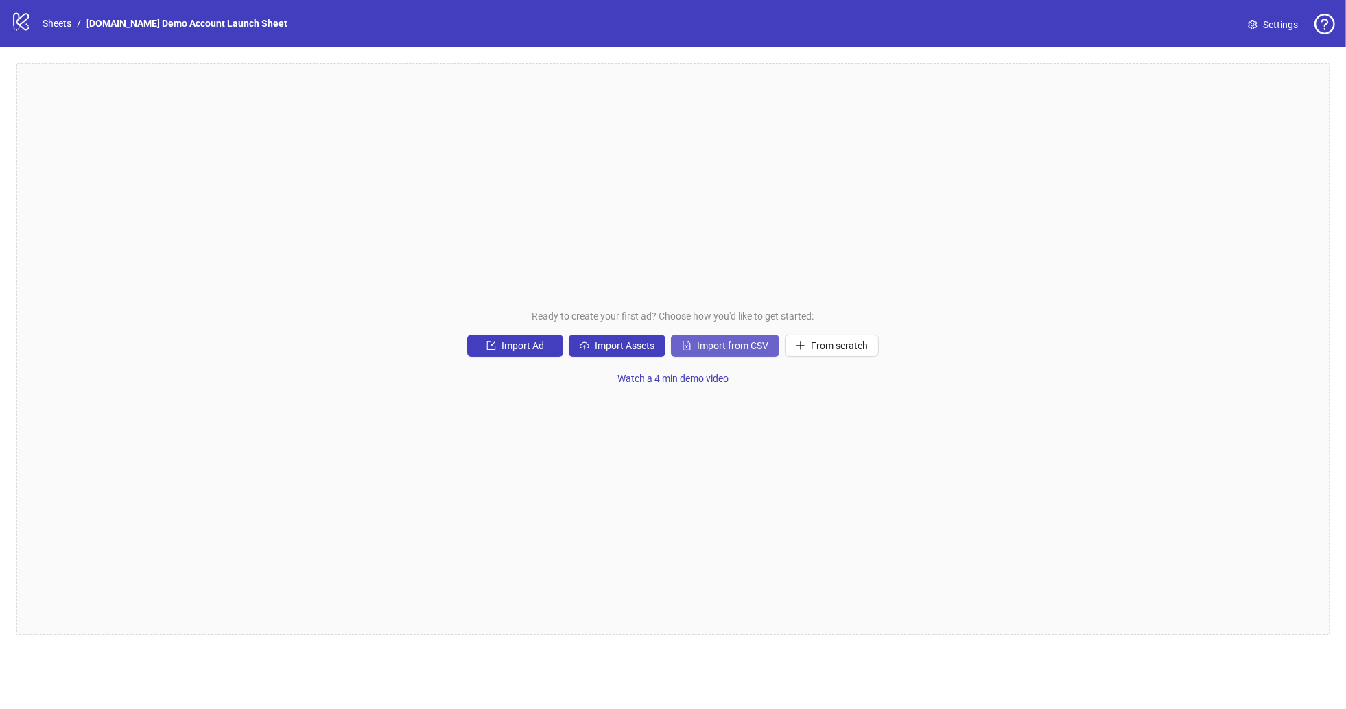
click at [716, 353] on button "Import from CSV" at bounding box center [725, 346] width 108 height 22
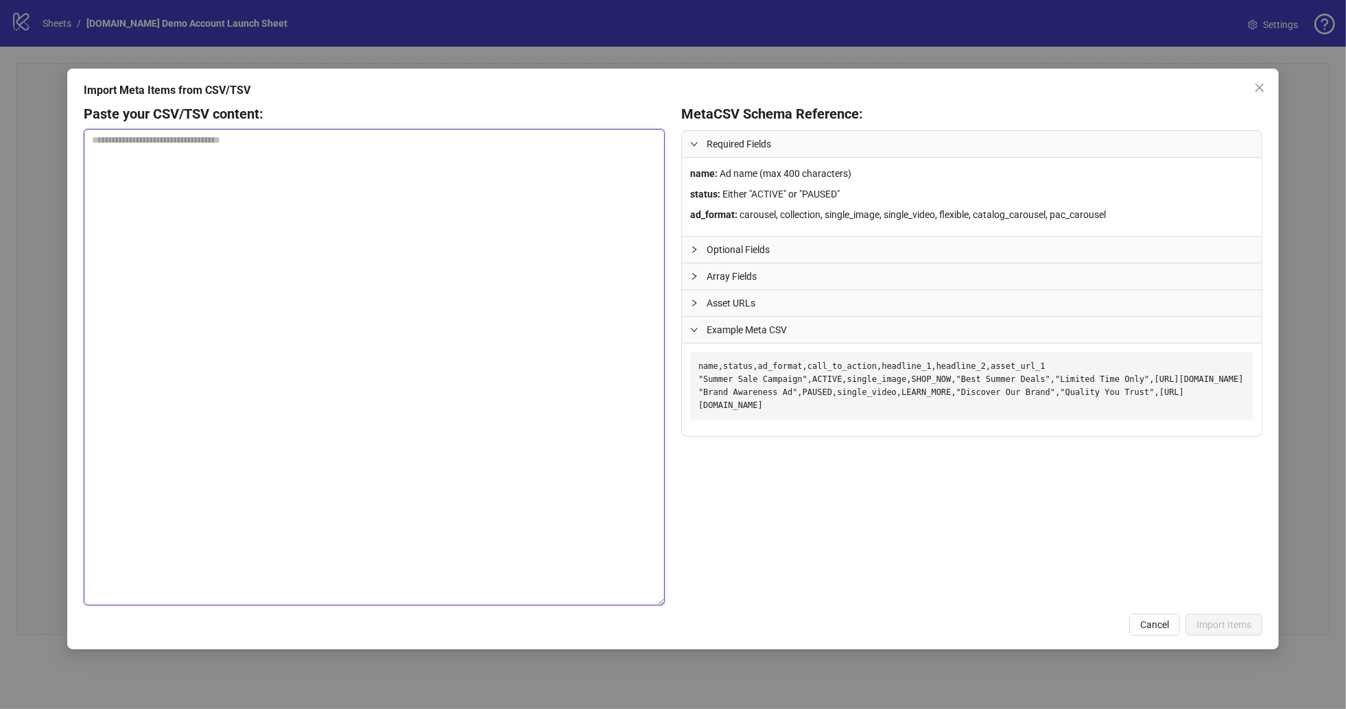
click at [134, 147] on textarea at bounding box center [374, 367] width 581 height 477
paste textarea "**********"
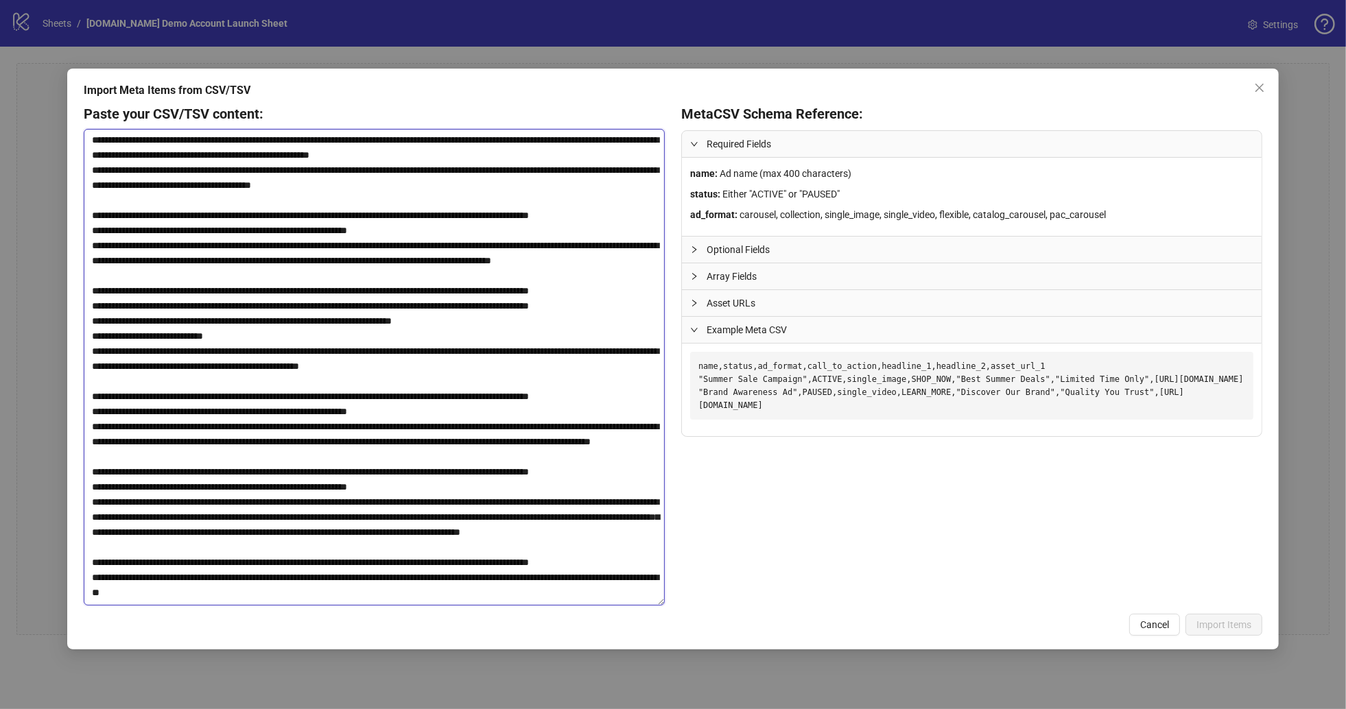
scroll to position [366, 0]
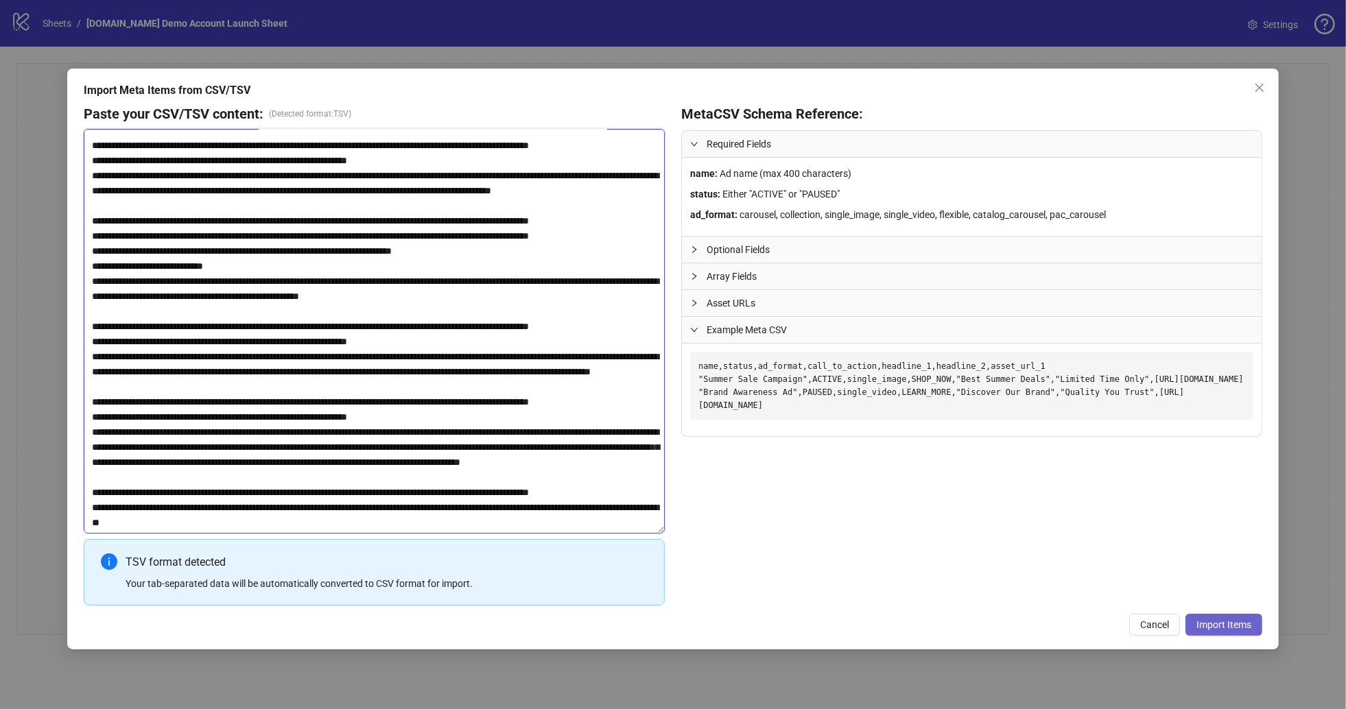
type textarea "**********"
click at [1236, 629] on span "Import Items" at bounding box center [1224, 625] width 55 height 11
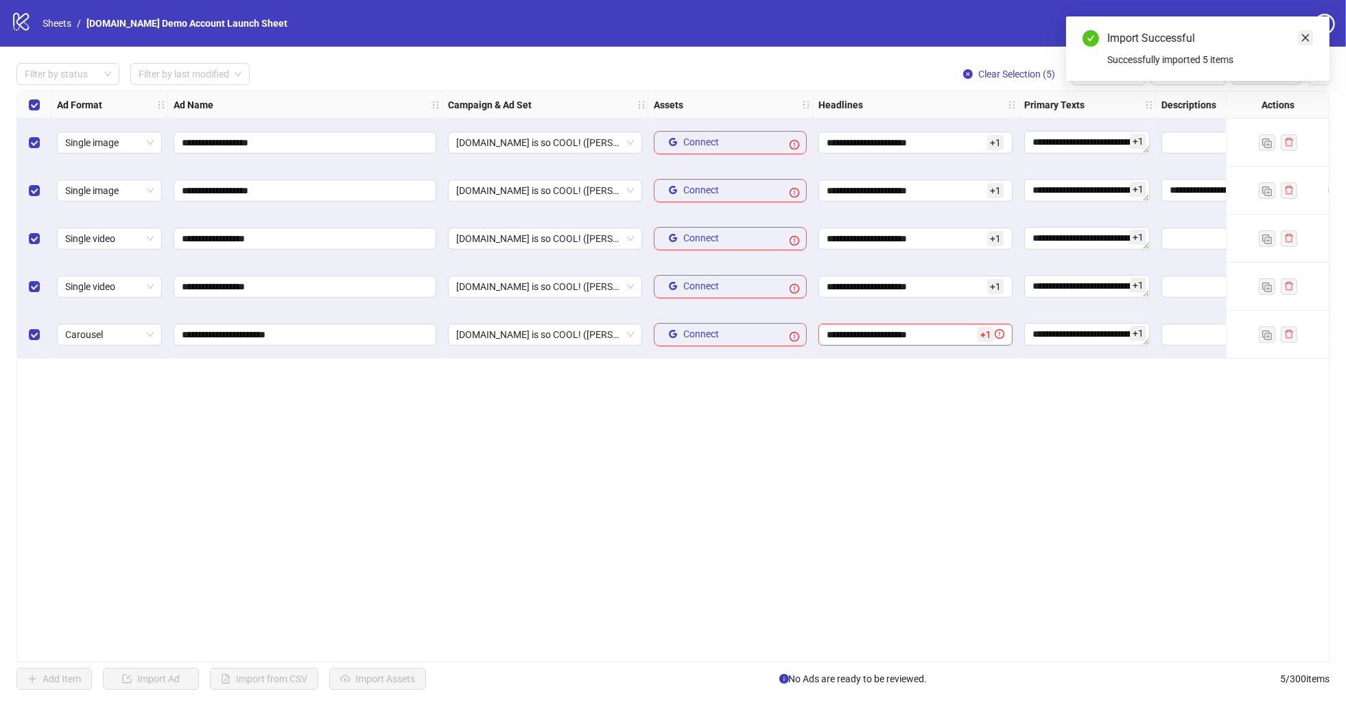
click at [1303, 36] on icon "close" at bounding box center [1306, 38] width 8 height 8
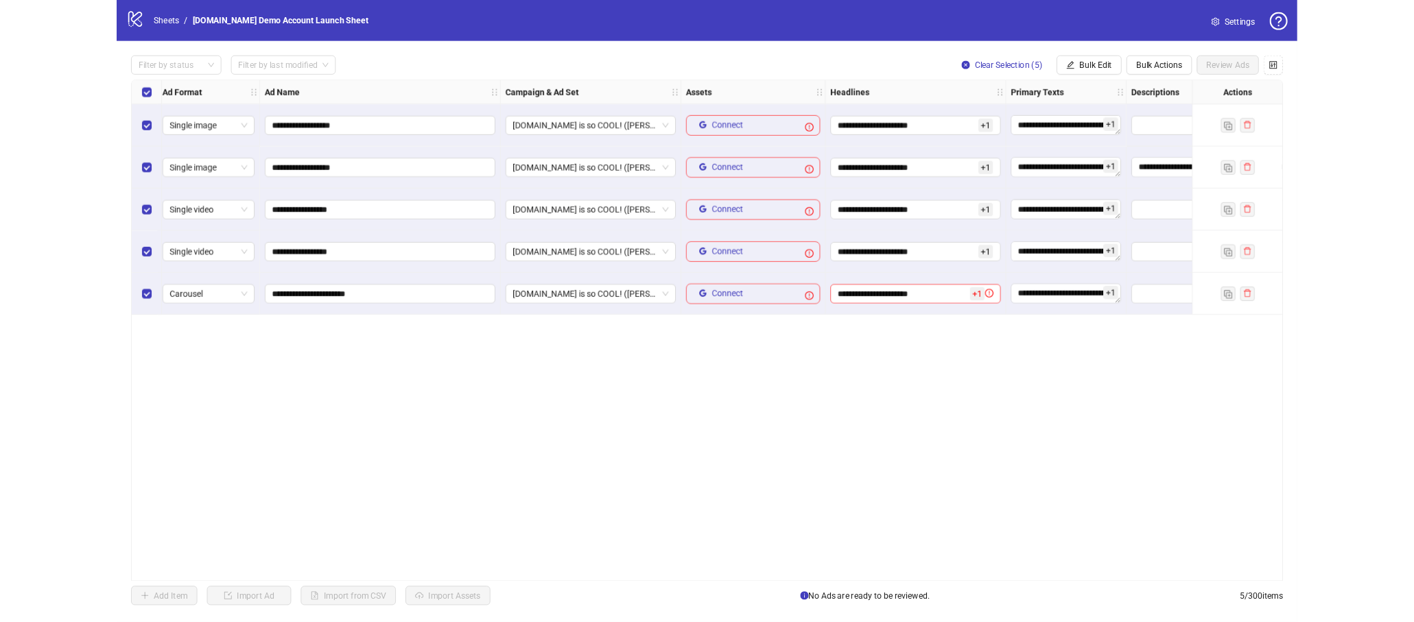
scroll to position [0, 0]
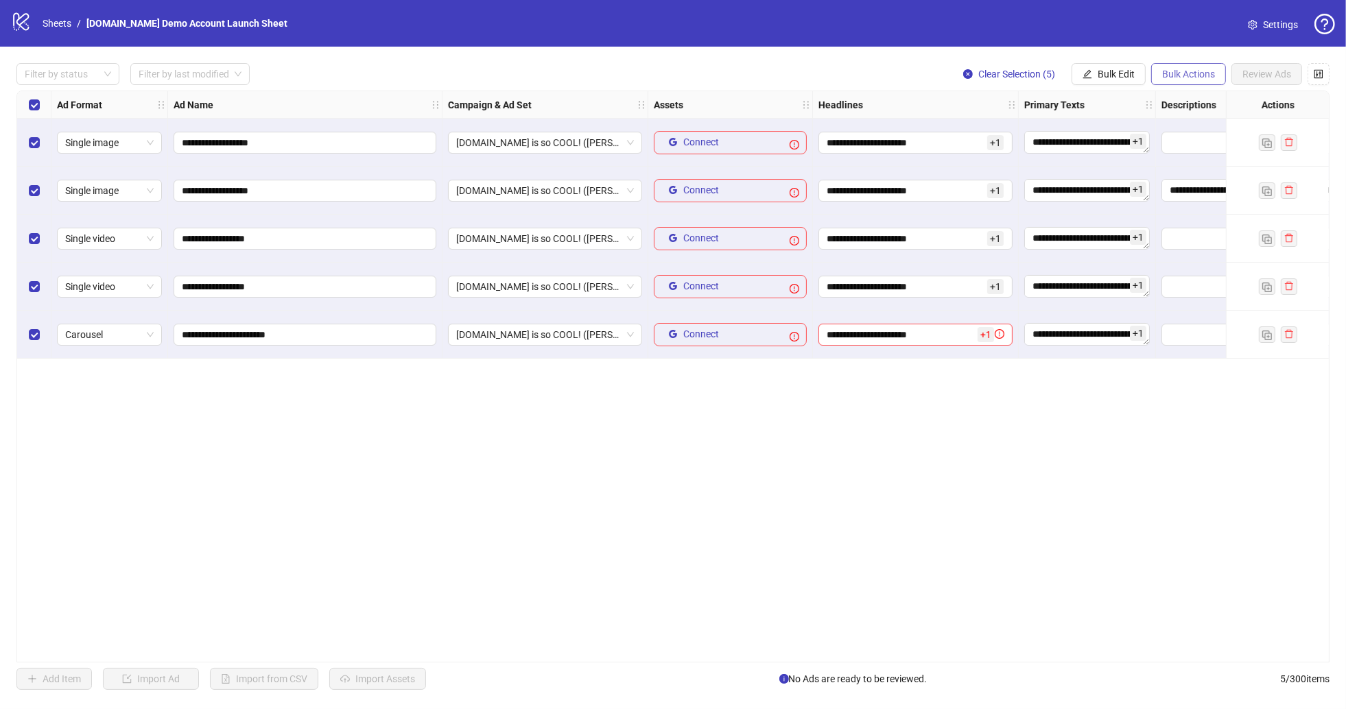
click at [1203, 64] on button "Bulk Actions" at bounding box center [1188, 74] width 75 height 22
drag, startPoint x: 1192, startPoint y: 88, endPoint x: 1192, endPoint y: 101, distance: 13.0
click at [1192, 93] on ul "Delete Duplicate Duplicate with assets Copy to another sheet Export" at bounding box center [1208, 145] width 116 height 115
click at [1192, 101] on span "Delete" at bounding box center [1208, 101] width 94 height 15
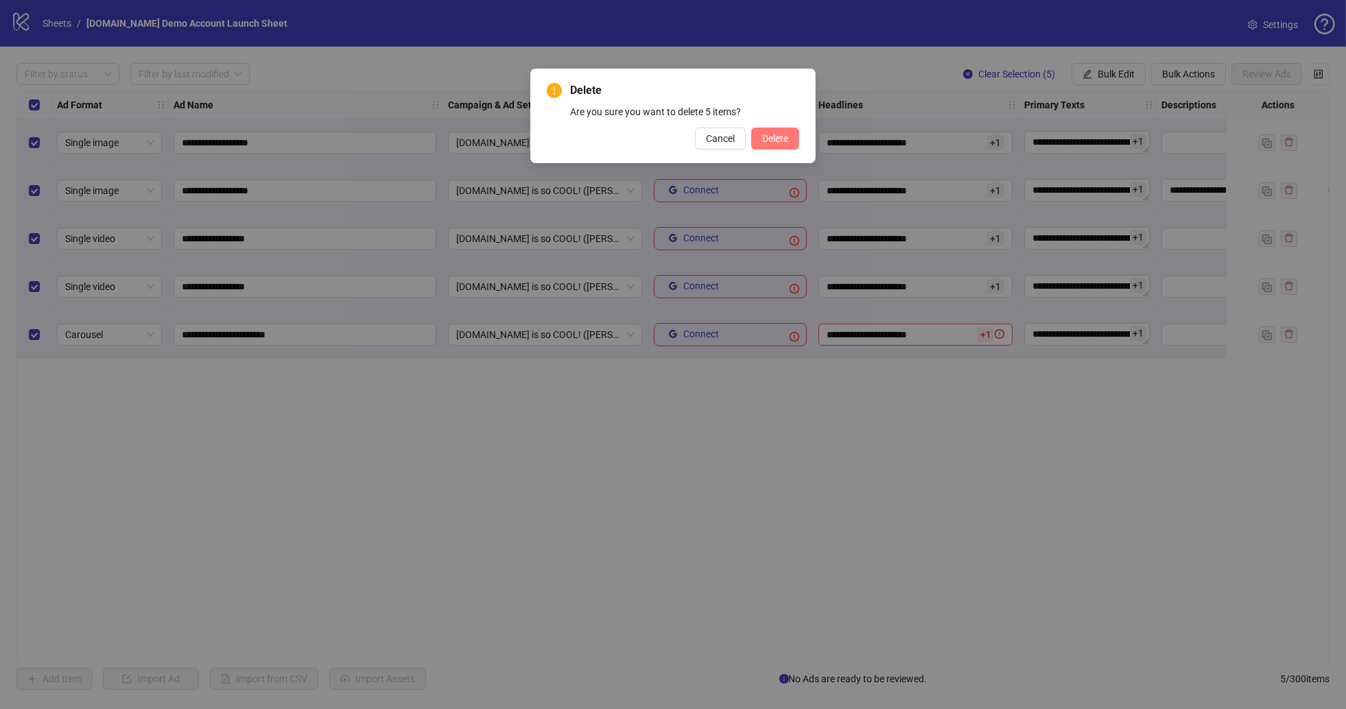
click at [798, 144] on button "Delete" at bounding box center [775, 139] width 48 height 22
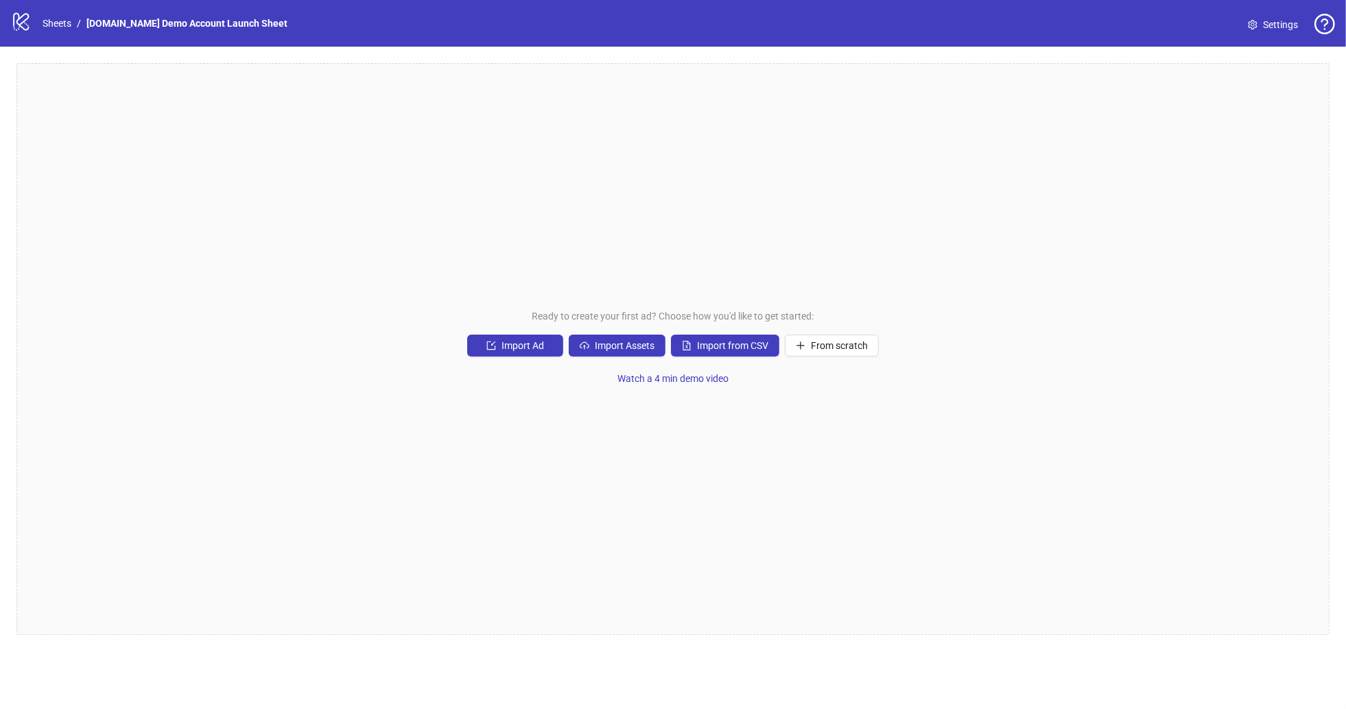
click at [19, 26] on icon at bounding box center [21, 22] width 16 height 18
click at [51, 24] on link "Sheets" at bounding box center [57, 23] width 34 height 15
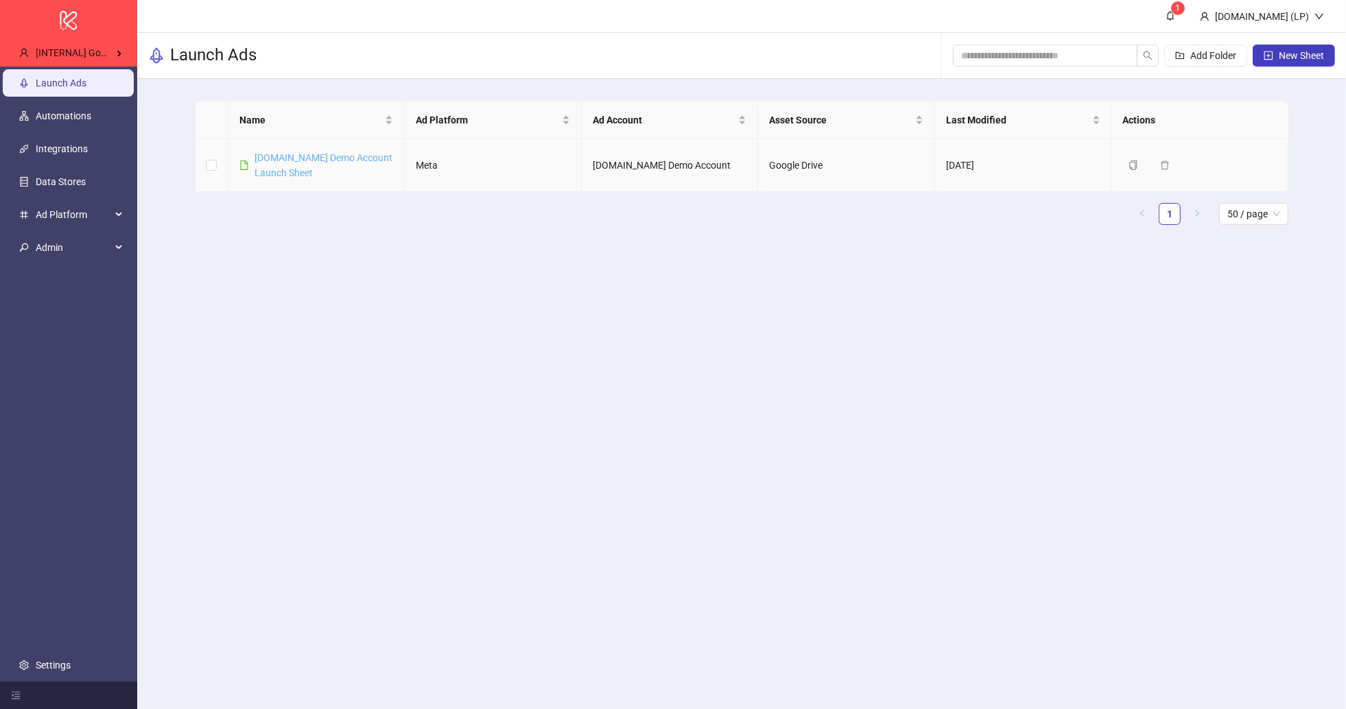
click at [315, 158] on link "Kitchn.io Demo Account Launch Sheet" at bounding box center [324, 165] width 138 height 26
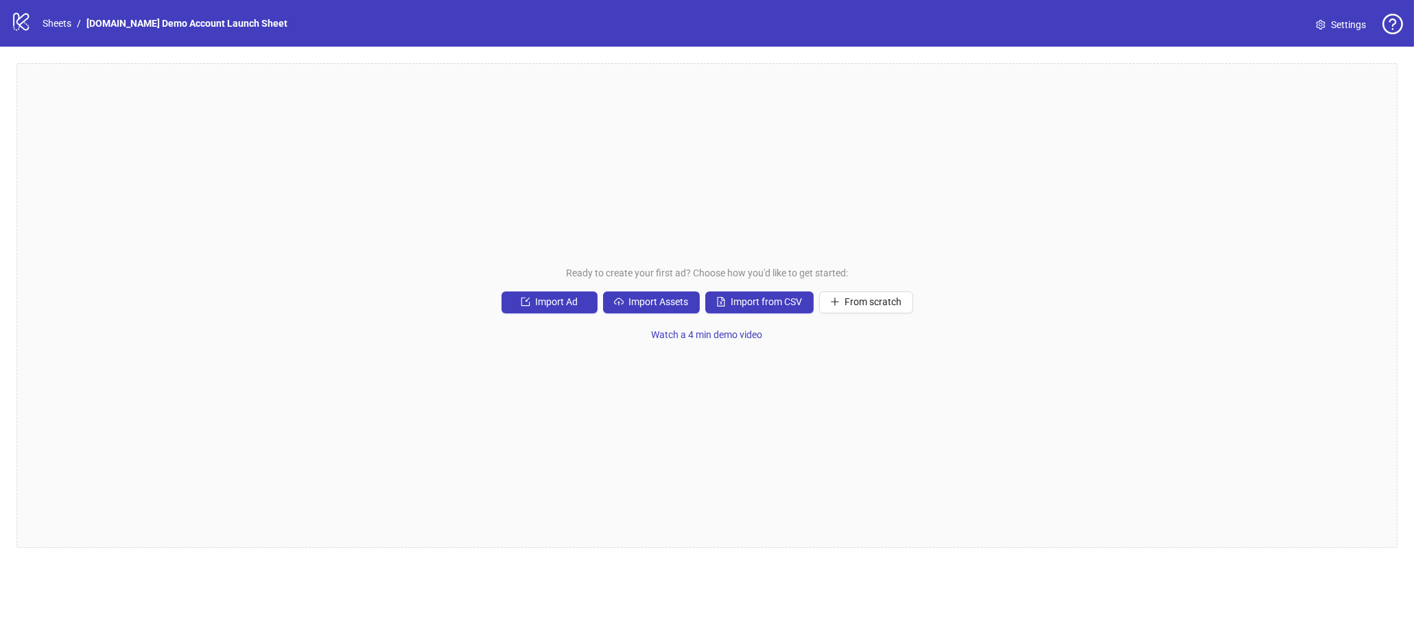
click at [27, 27] on icon at bounding box center [21, 22] width 16 height 18
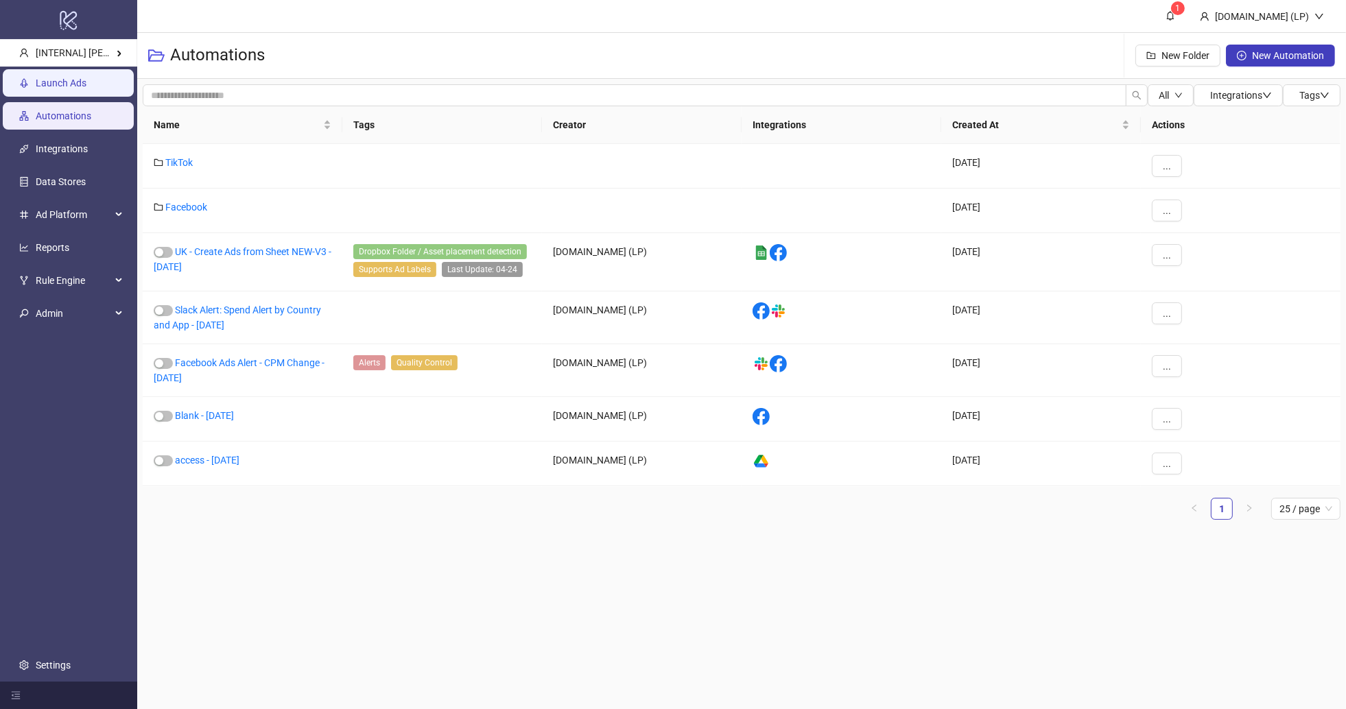
click at [86, 89] on link "Launch Ads" at bounding box center [61, 83] width 51 height 11
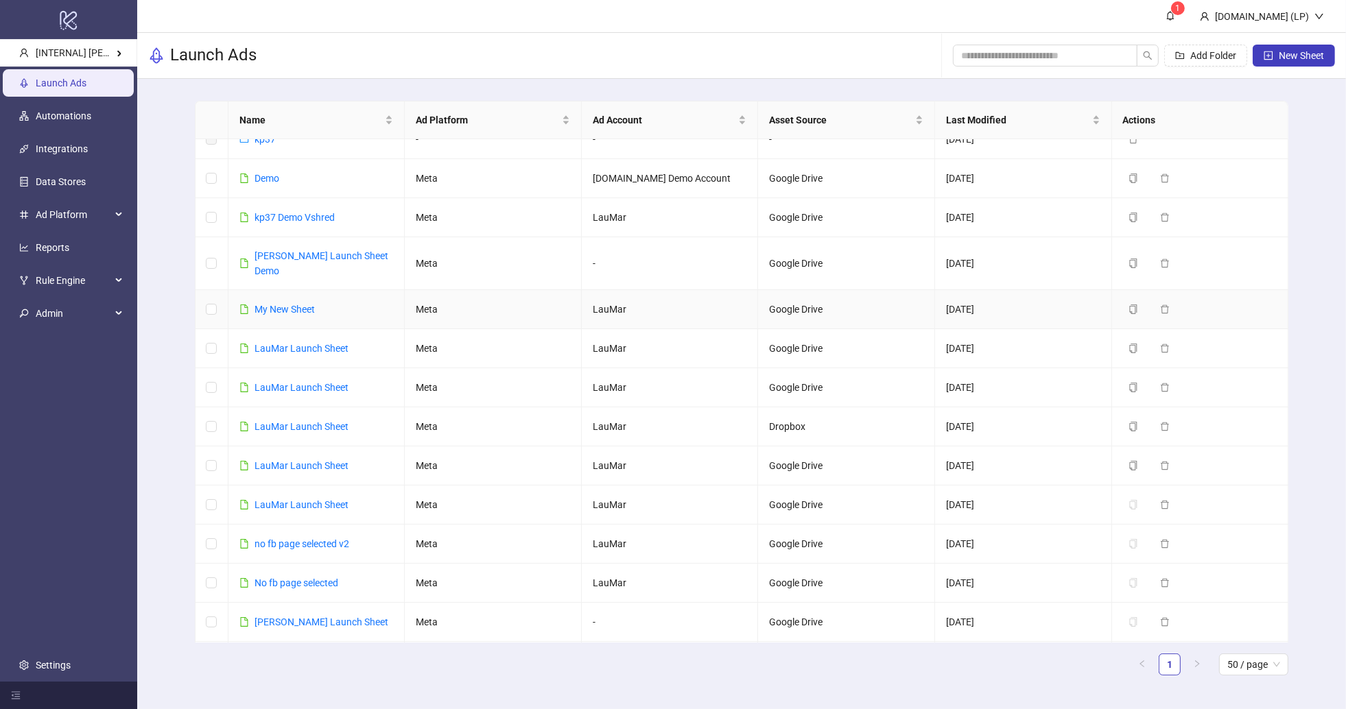
scroll to position [97, 0]
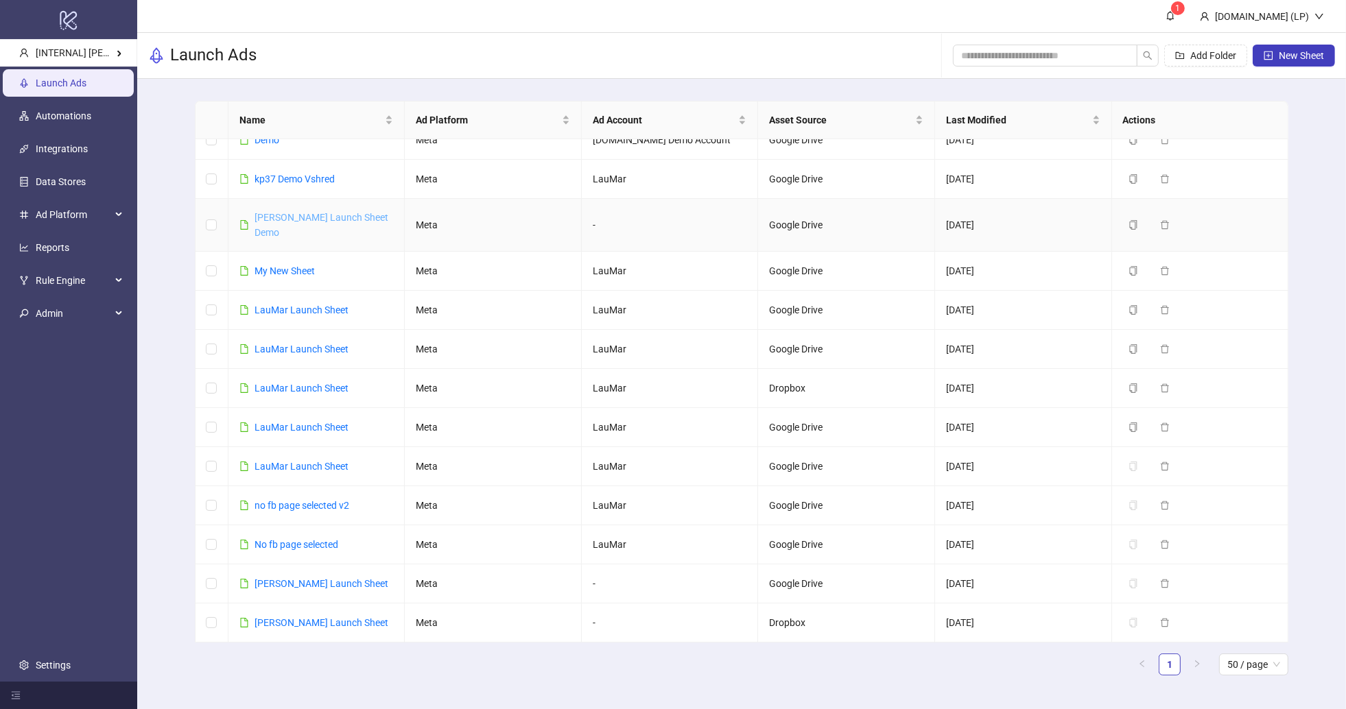
click at [298, 222] on link "[PERSON_NAME] Launch Sheet Demo" at bounding box center [322, 225] width 134 height 26
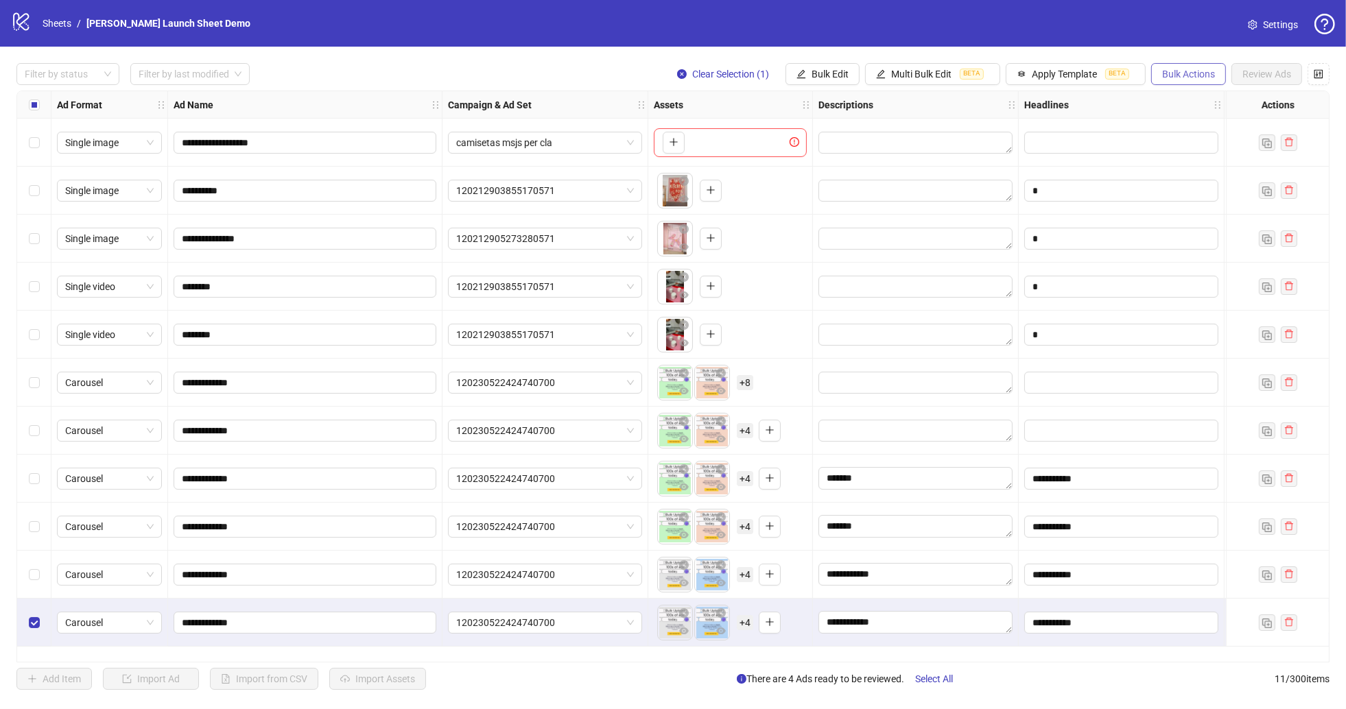
click at [1185, 75] on span "Bulk Actions" at bounding box center [1188, 74] width 53 height 11
click at [1175, 142] on span "Duplicate with assets" at bounding box center [1208, 145] width 94 height 15
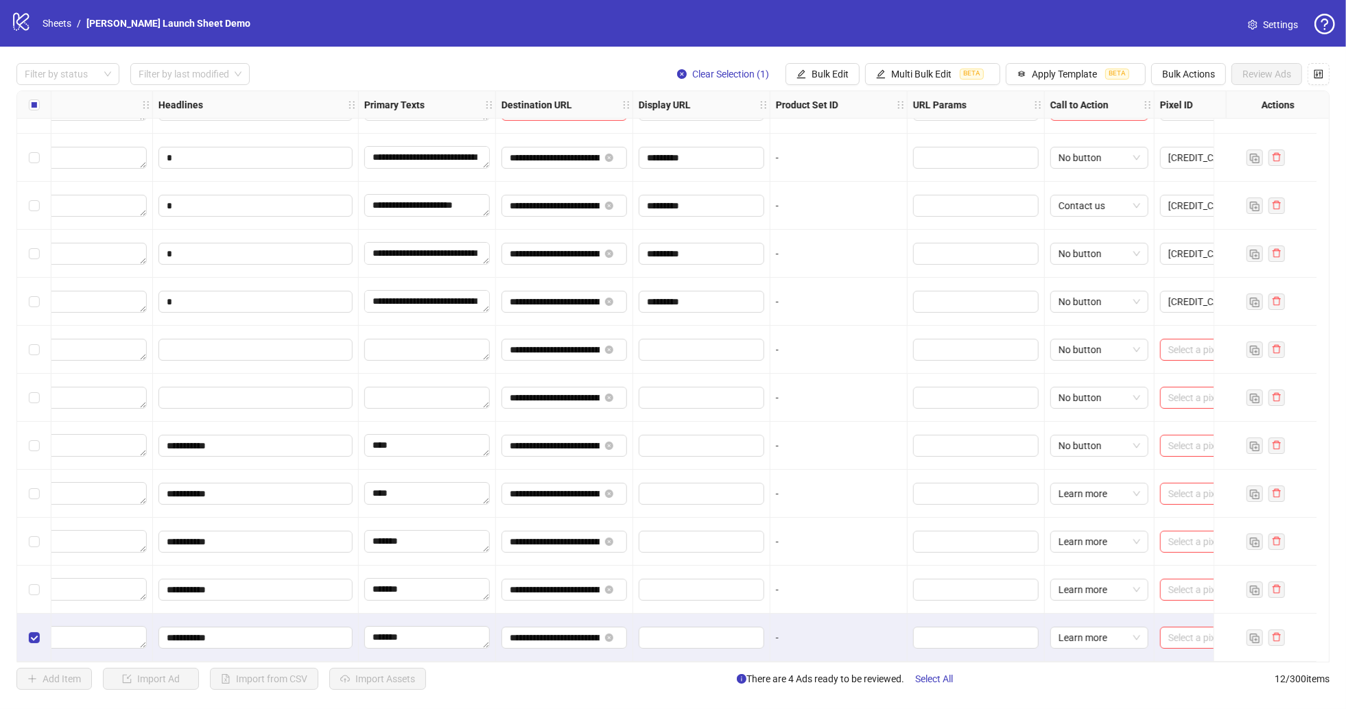
scroll to position [38, 943]
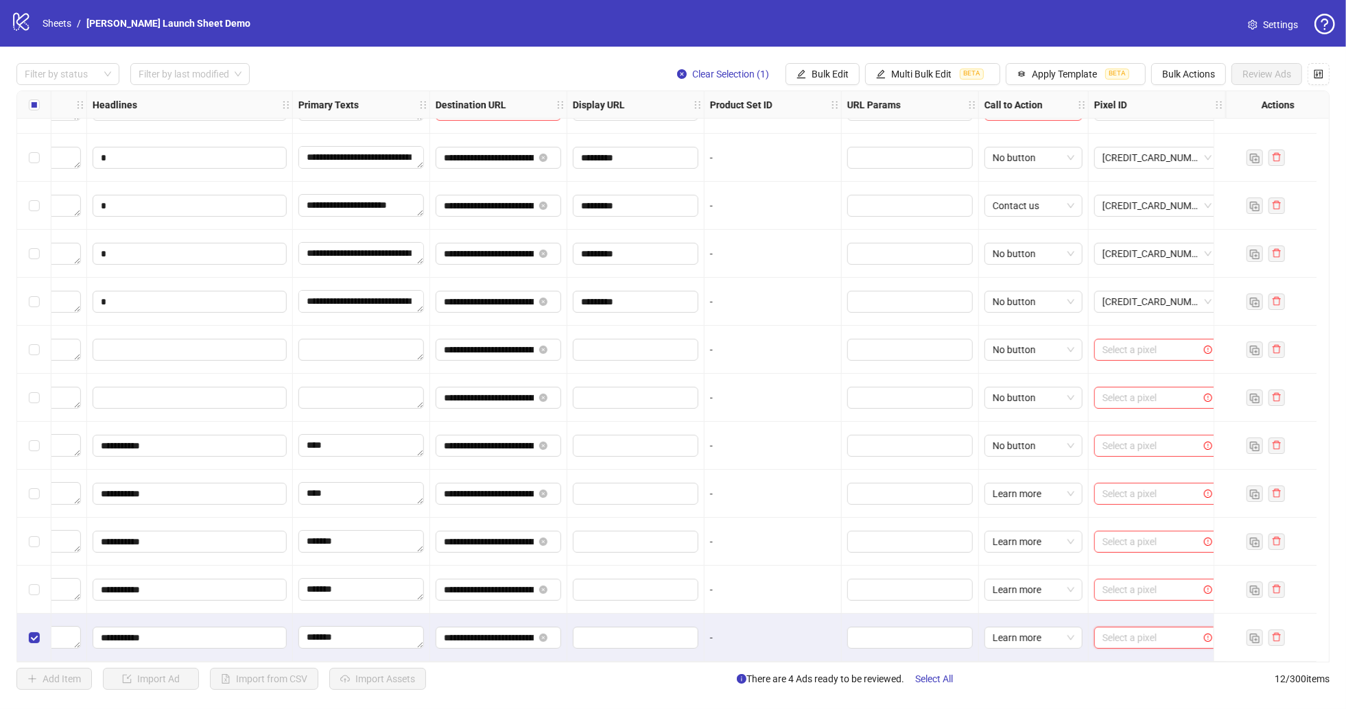
click at [1147, 634] on input "search" at bounding box center [1151, 638] width 97 height 21
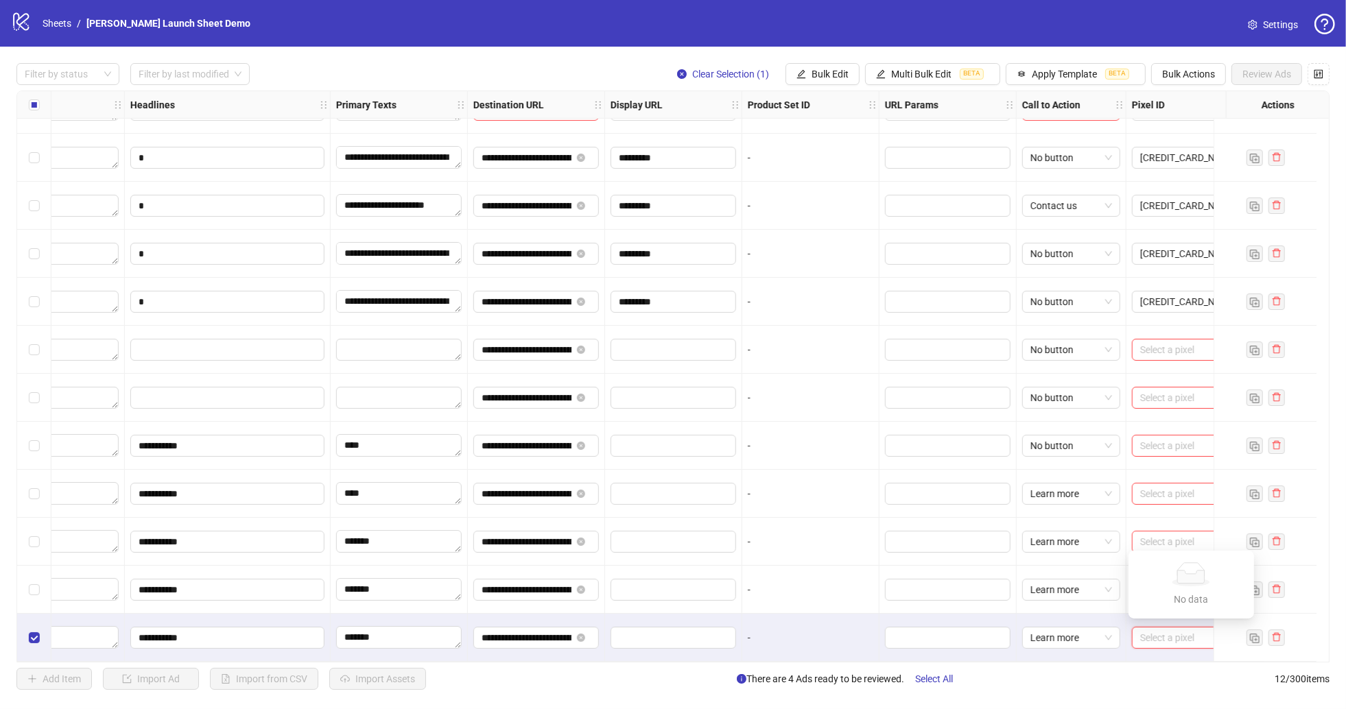
scroll to position [38, 897]
click at [777, 634] on div "-" at bounding box center [808, 638] width 126 height 15
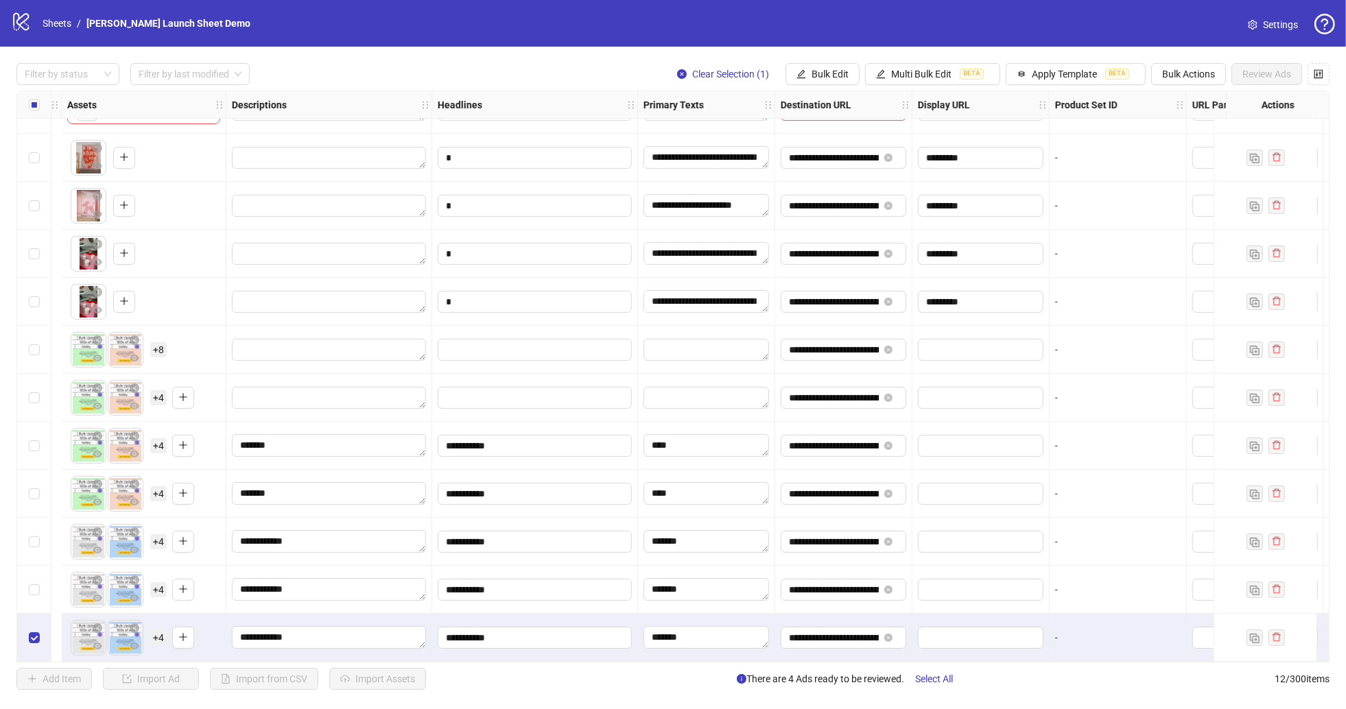
scroll to position [38, 943]
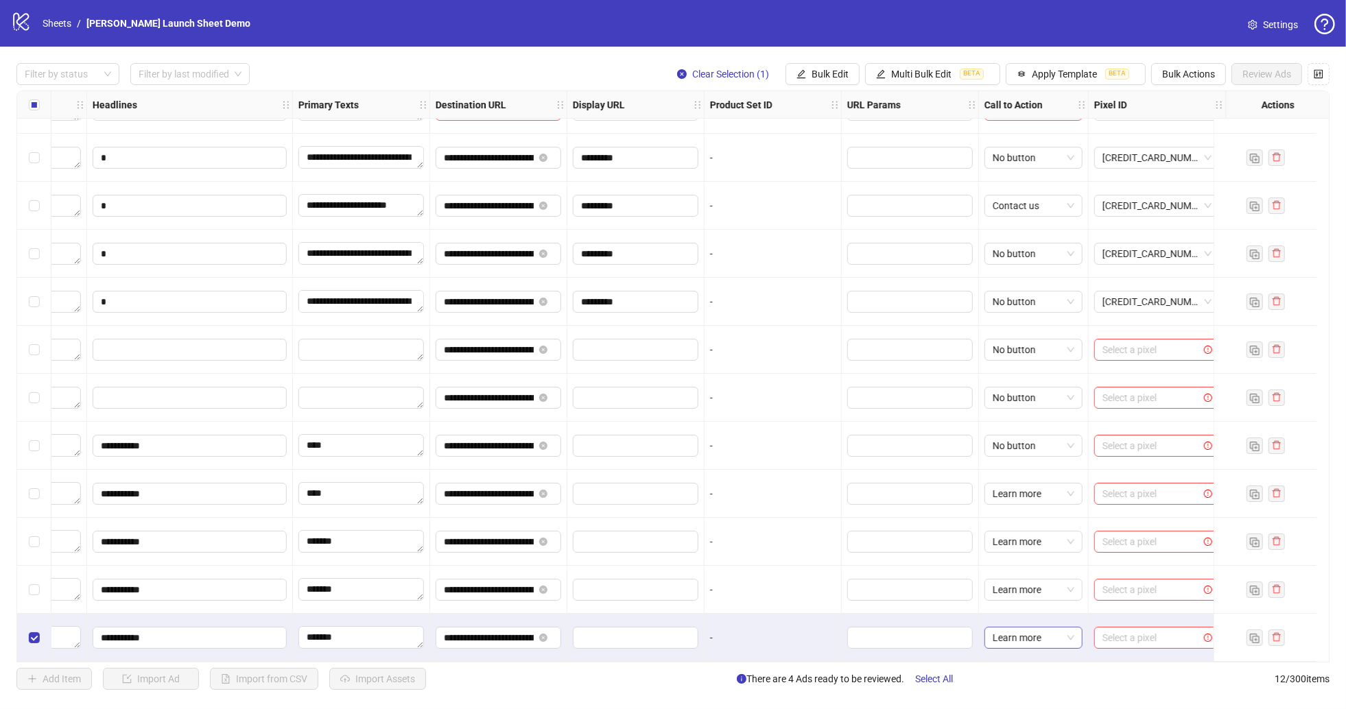
click at [1033, 636] on span "Learn more" at bounding box center [1034, 638] width 82 height 21
click at [1017, 455] on div "No button" at bounding box center [1022, 451] width 76 height 15
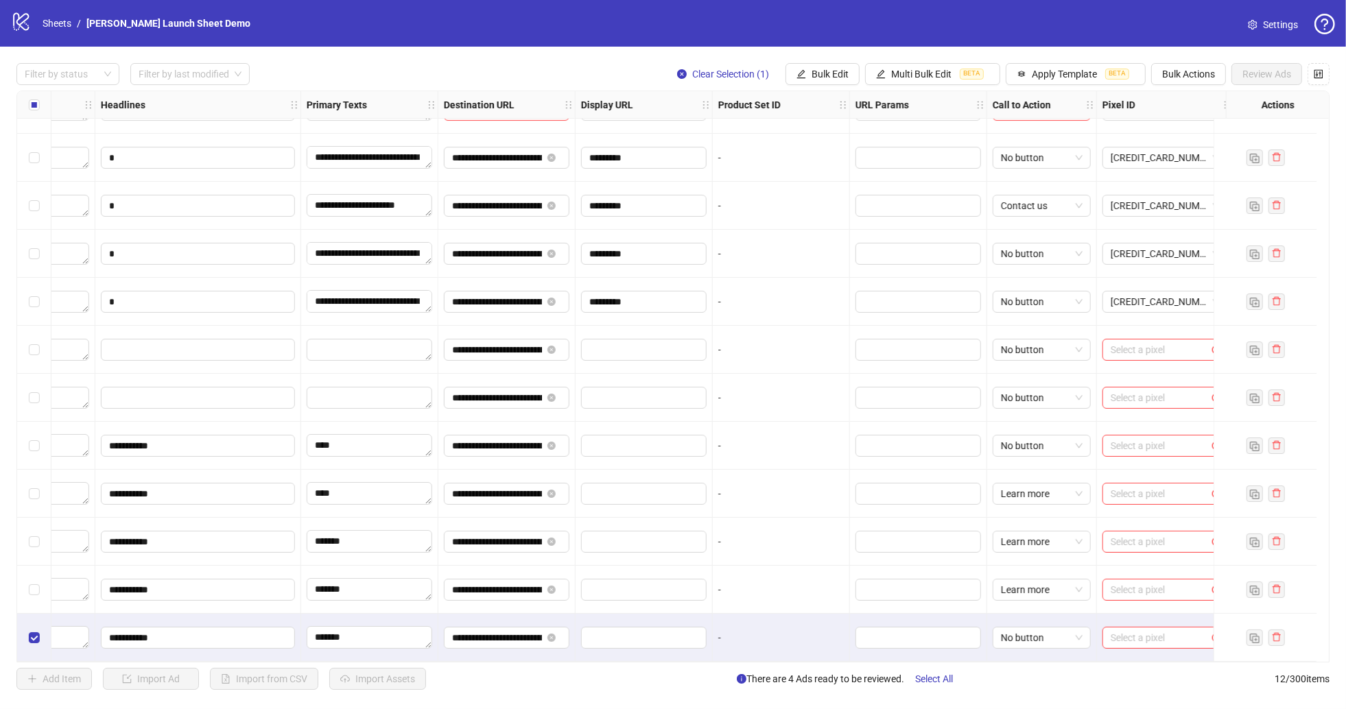
scroll to position [38, 920]
click at [1044, 635] on span "No button" at bounding box center [1045, 638] width 82 height 21
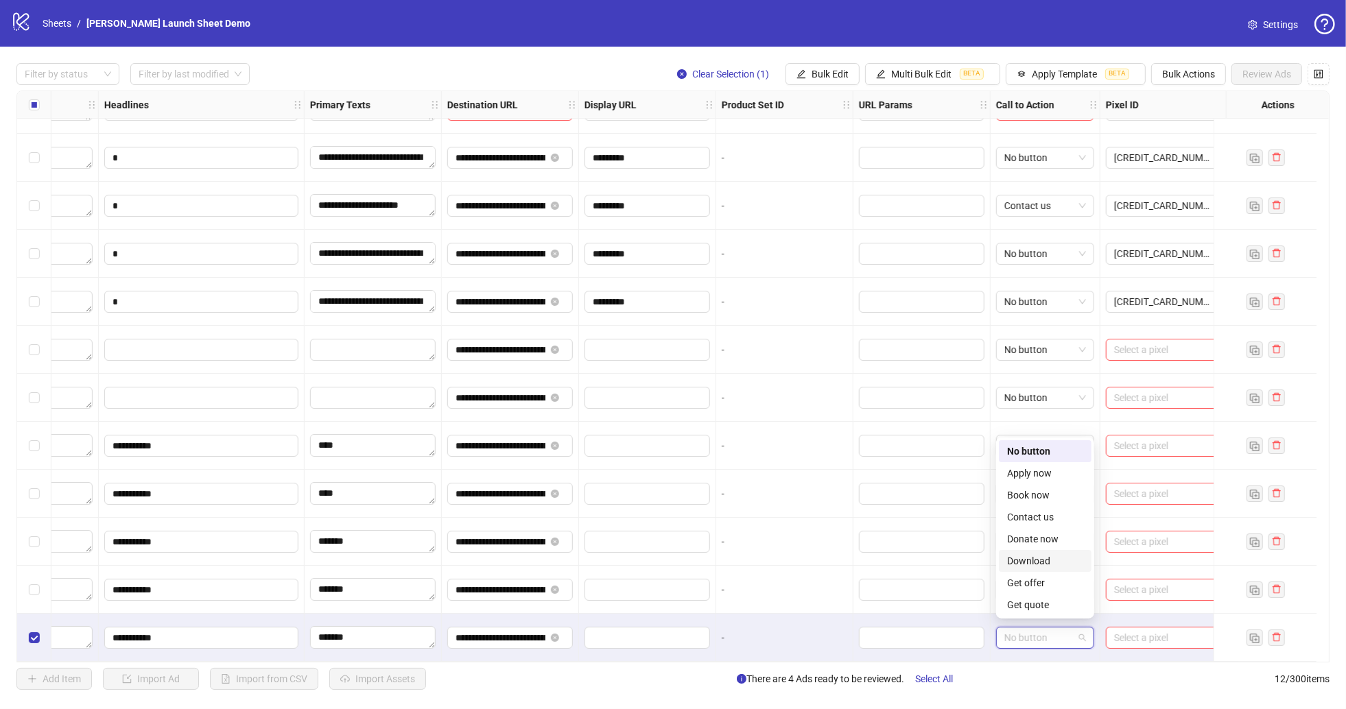
click at [848, 640] on div "-" at bounding box center [784, 638] width 137 height 48
click at [1051, 629] on span "No button" at bounding box center [1045, 638] width 82 height 21
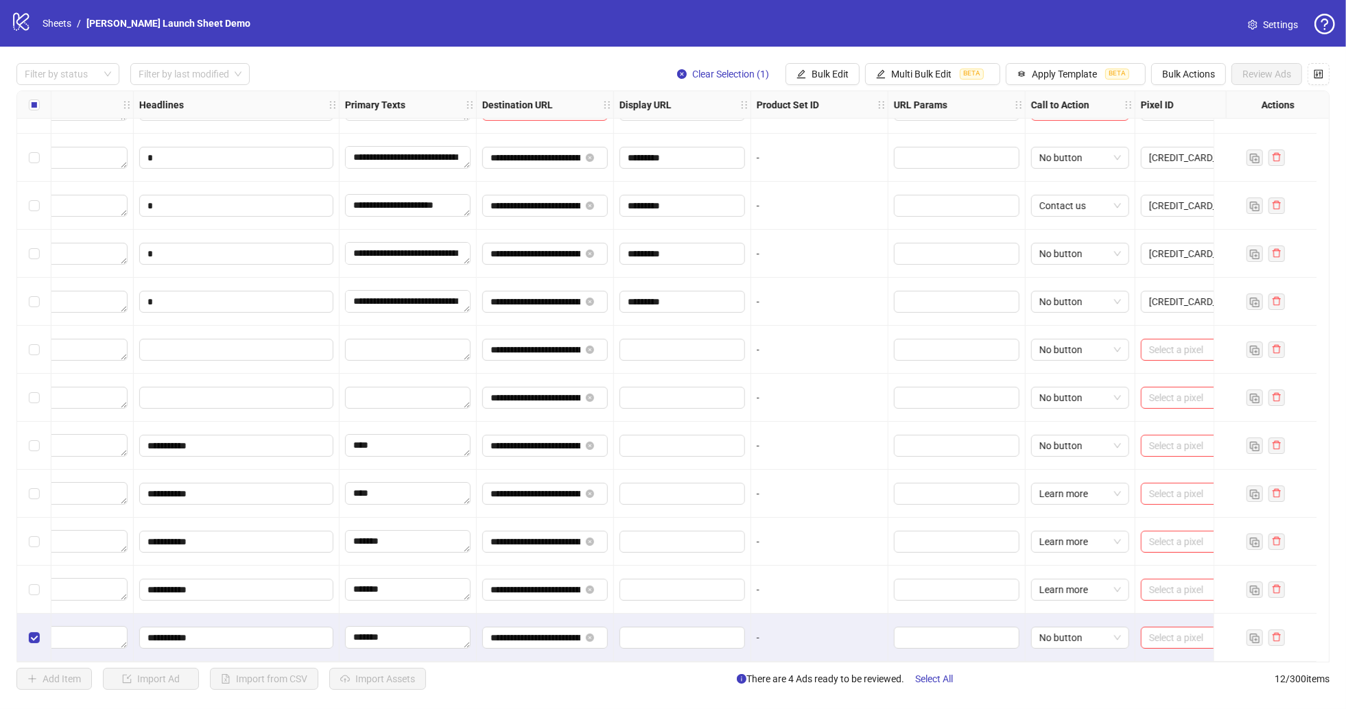
scroll to position [38, 943]
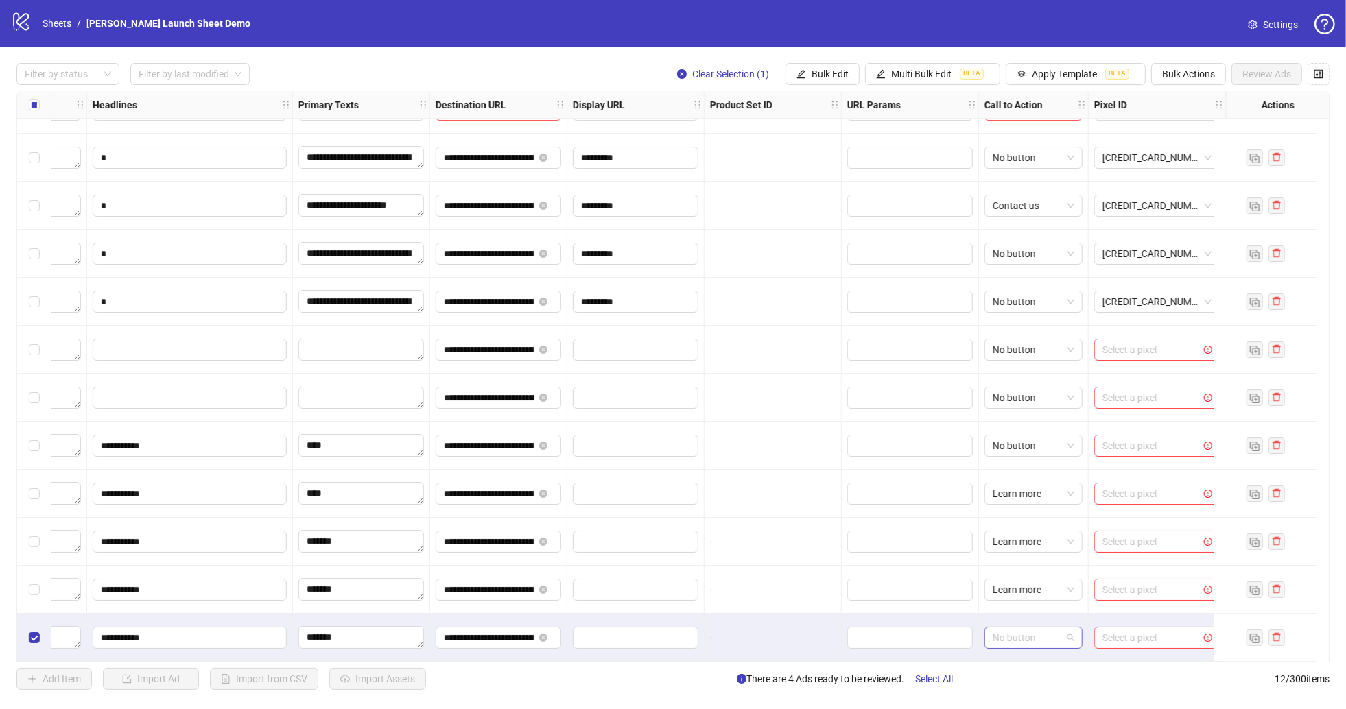
click at [1050, 639] on div "**********" at bounding box center [672, 377] width 1313 height 572
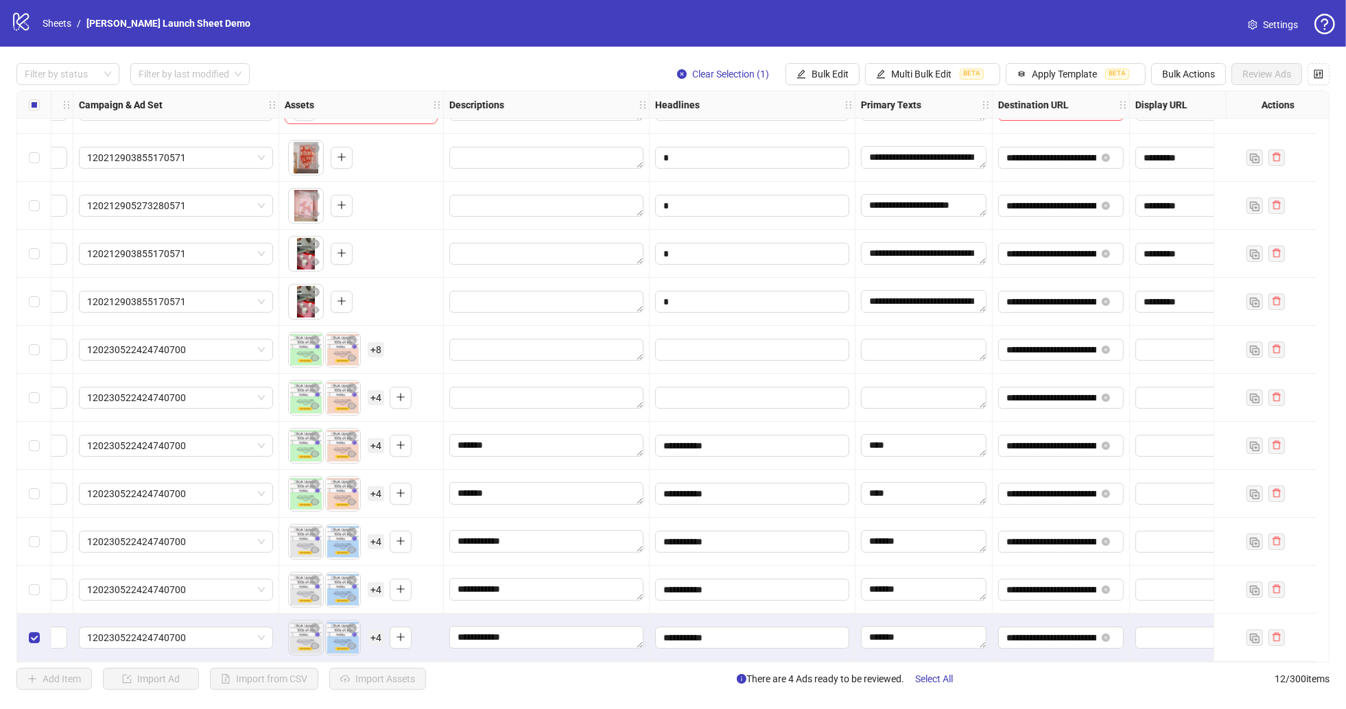
scroll to position [38, 0]
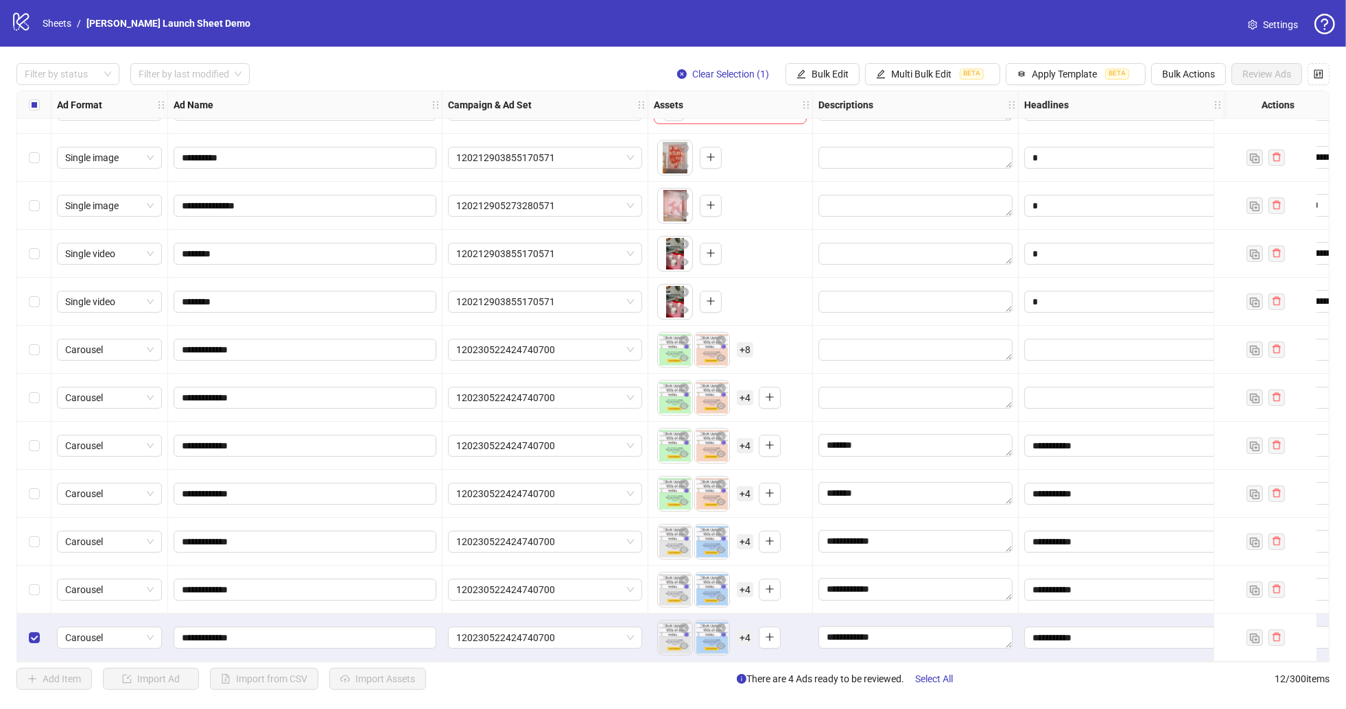
click at [744, 344] on span "+ 8" at bounding box center [745, 349] width 16 height 15
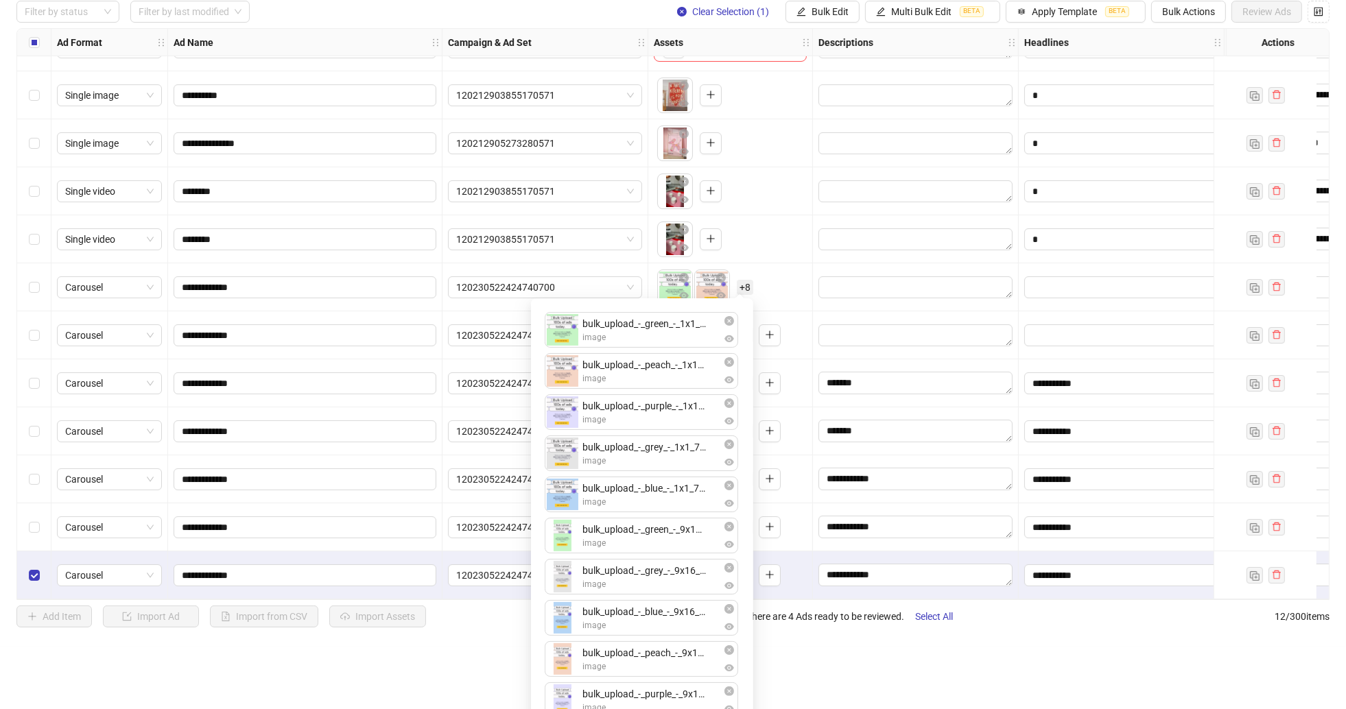
scroll to position [91, 0]
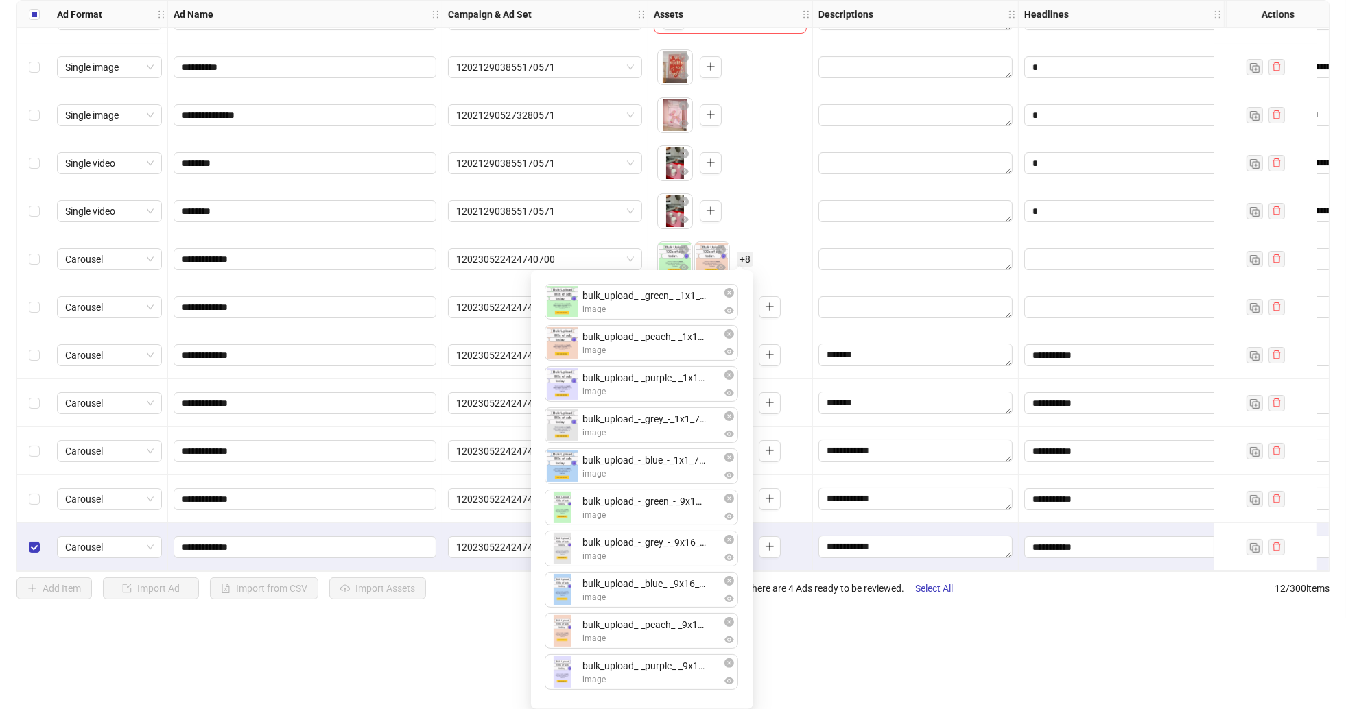
click at [369, 619] on html "**********" at bounding box center [673, 263] width 1346 height 709
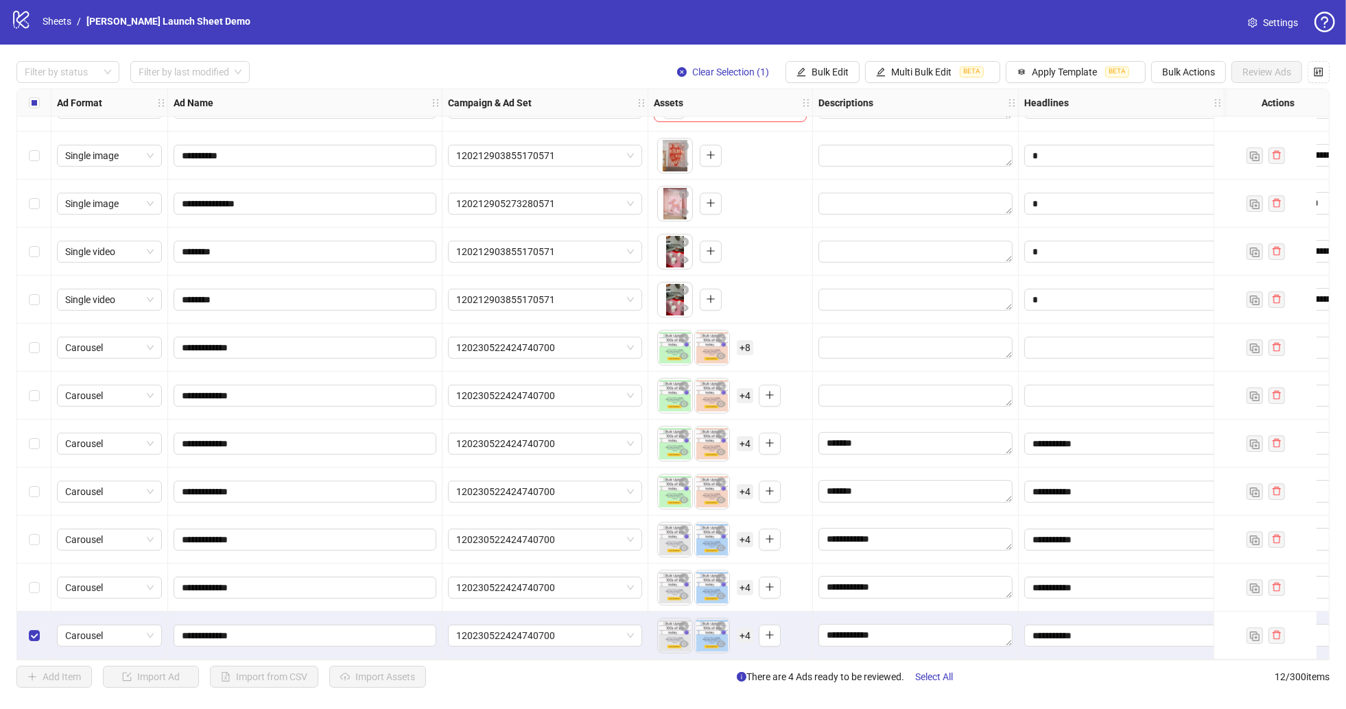
scroll to position [0, 0]
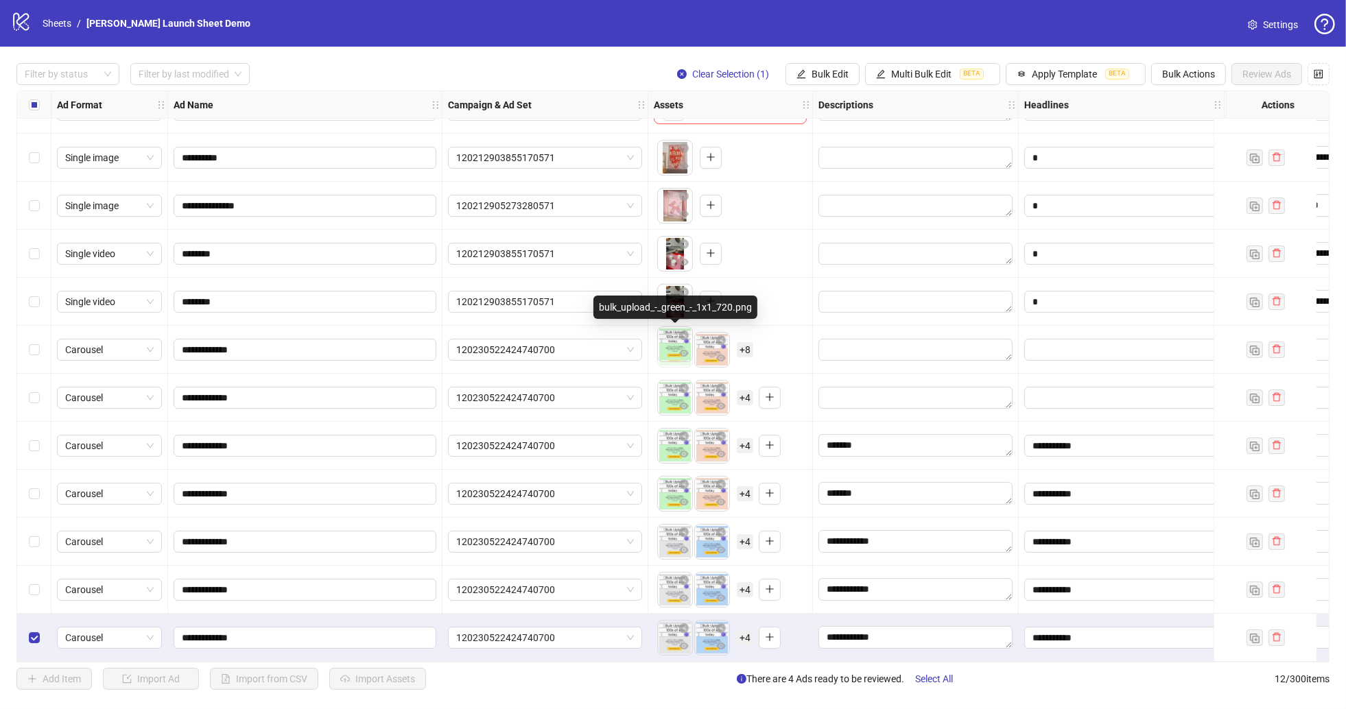
click at [671, 345] on body "**********" at bounding box center [673, 354] width 1346 height 709
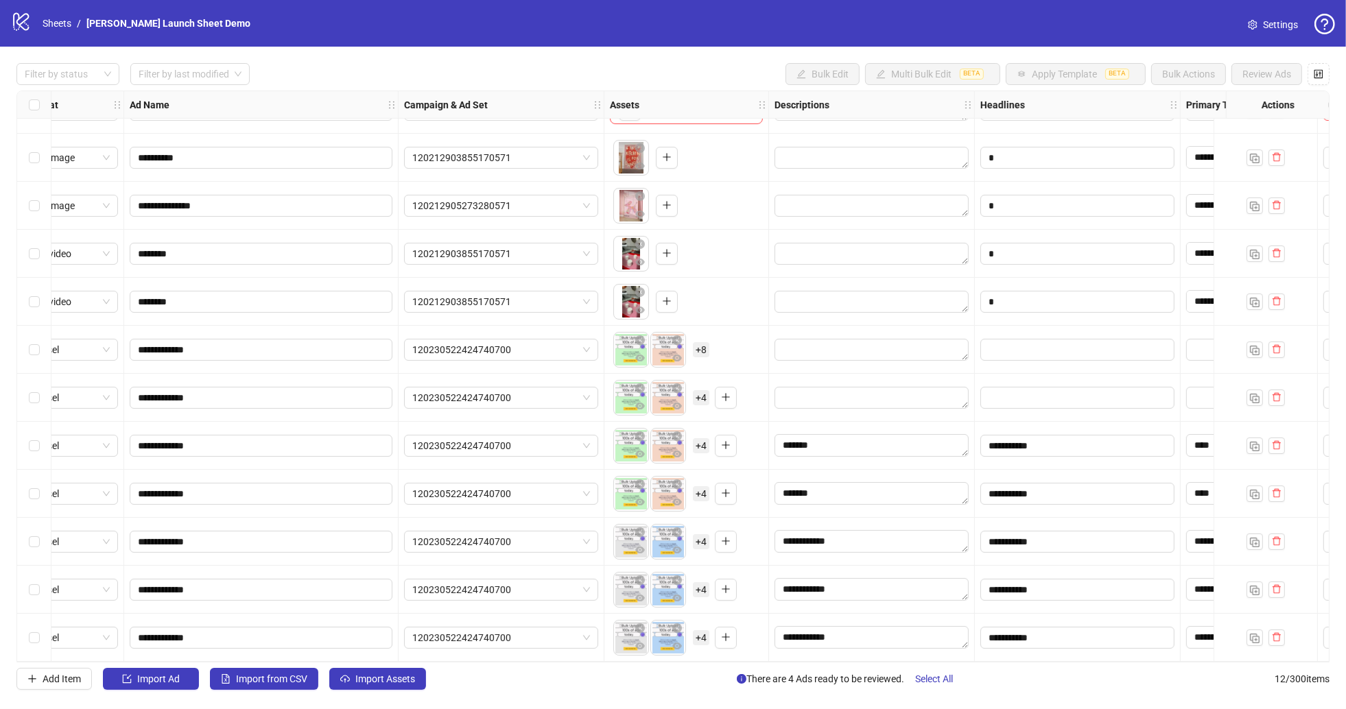
scroll to position [38, 0]
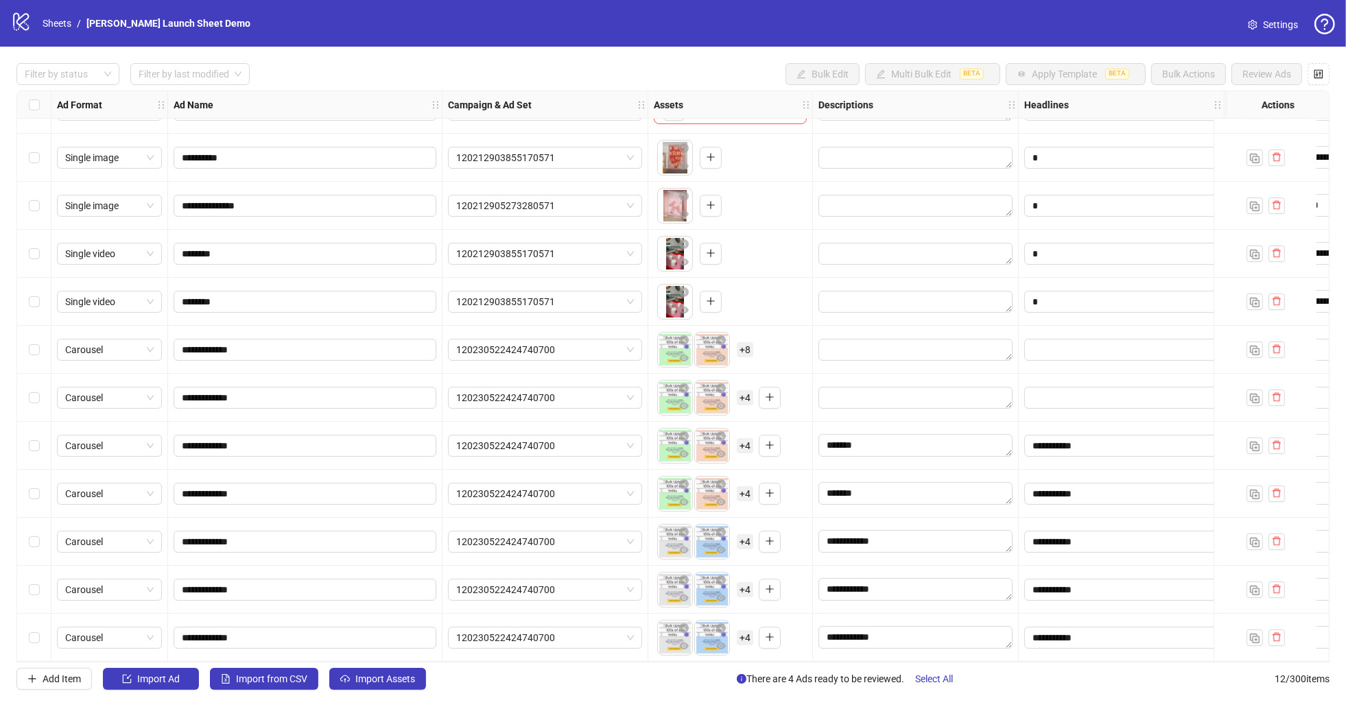
click at [1275, 23] on span "Settings" at bounding box center [1280, 24] width 35 height 15
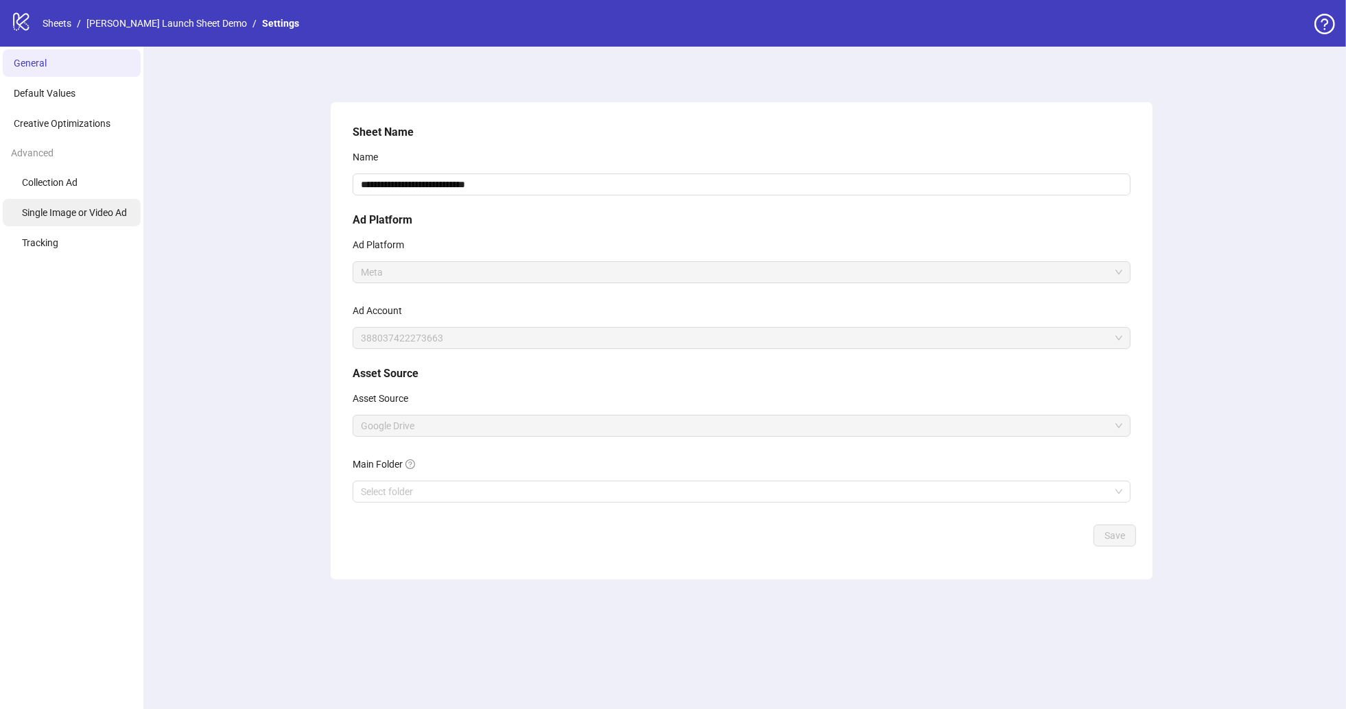
click at [86, 200] on li "Single Image or Video Ad" at bounding box center [72, 212] width 138 height 27
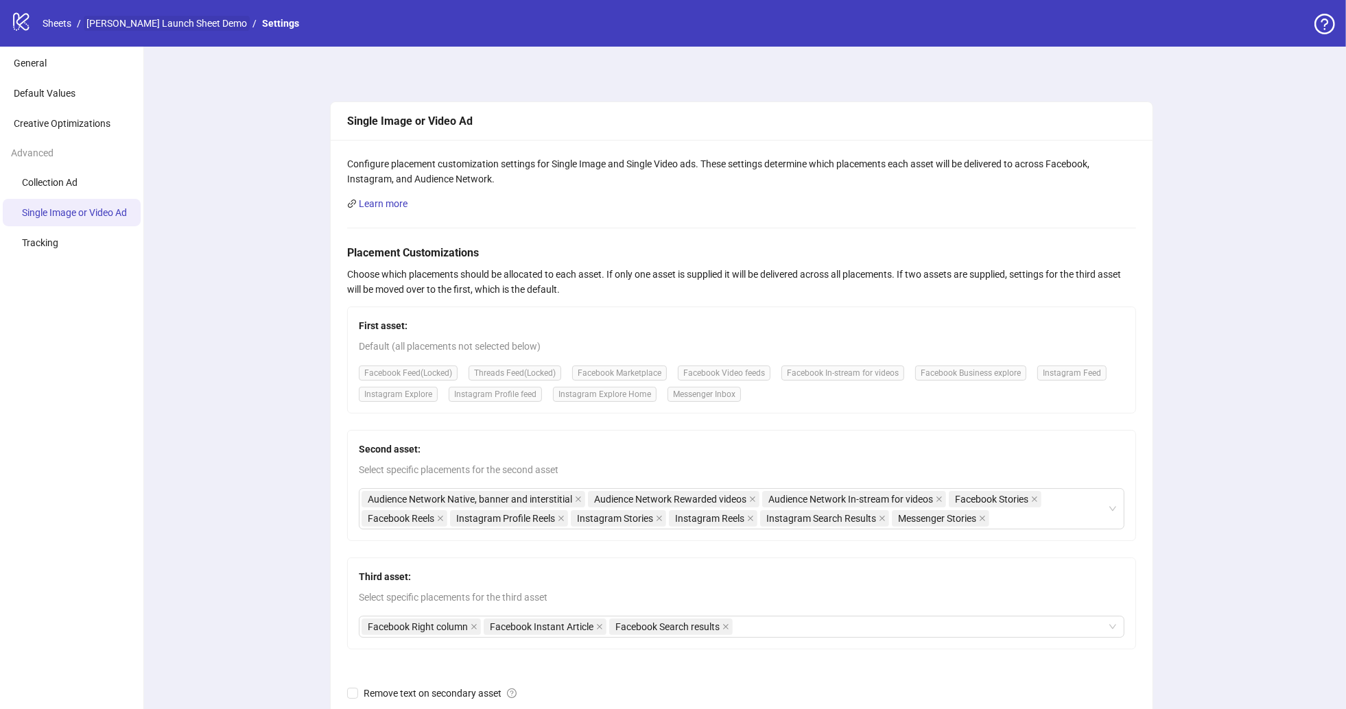
click at [184, 16] on link "[PERSON_NAME] Launch Sheet Demo" at bounding box center [167, 23] width 166 height 15
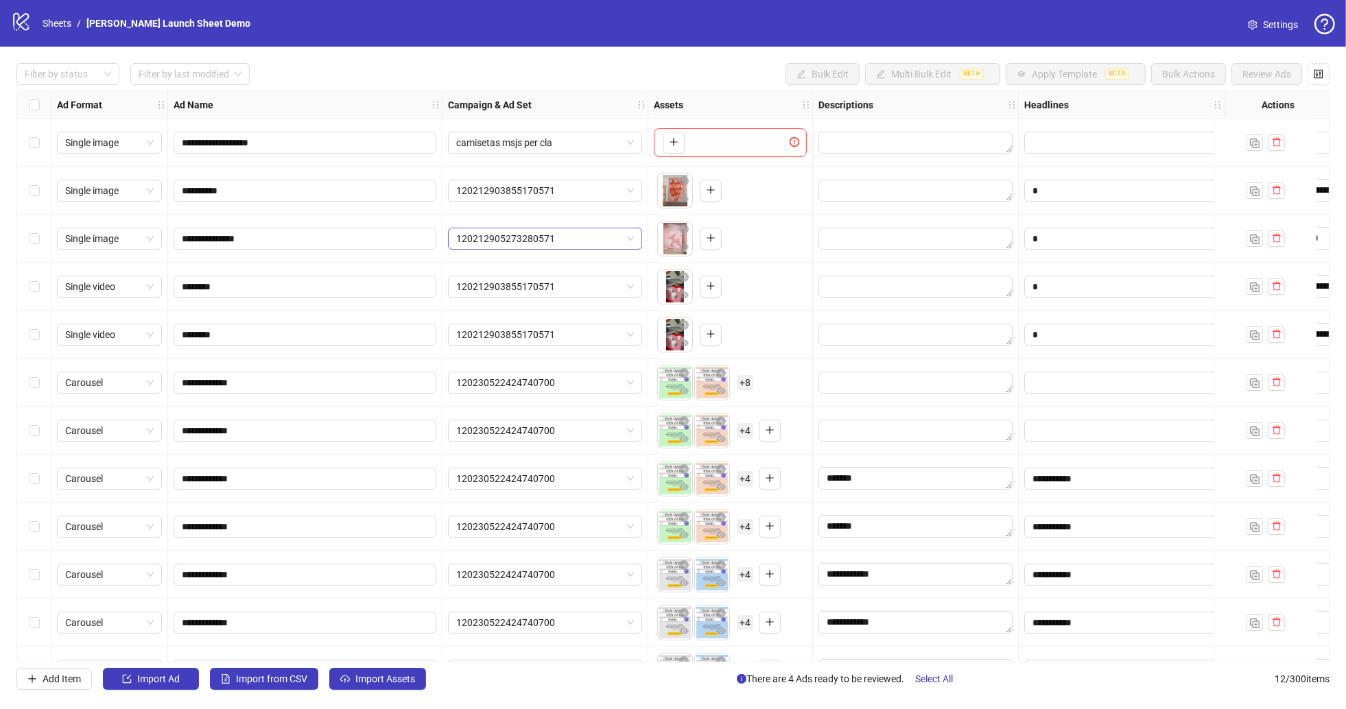
scroll to position [38, 0]
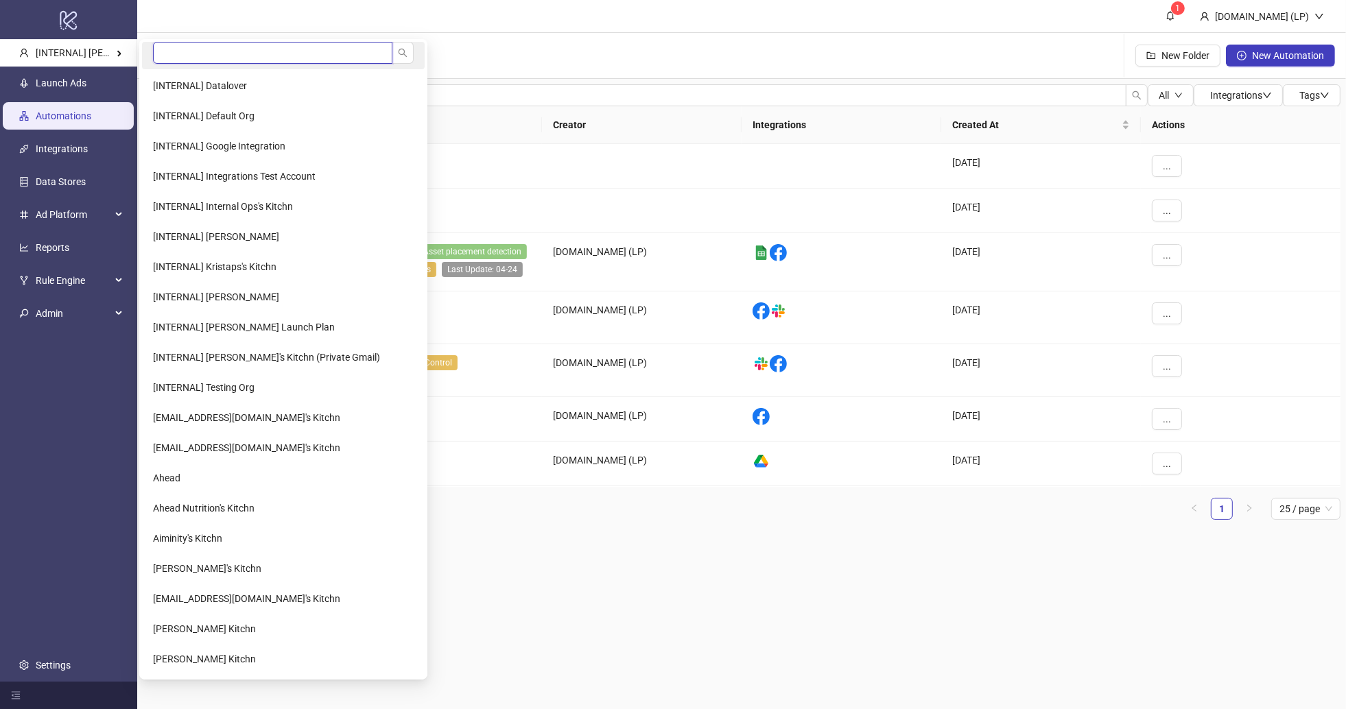
click at [210, 45] on input "search" at bounding box center [272, 53] width 239 height 22
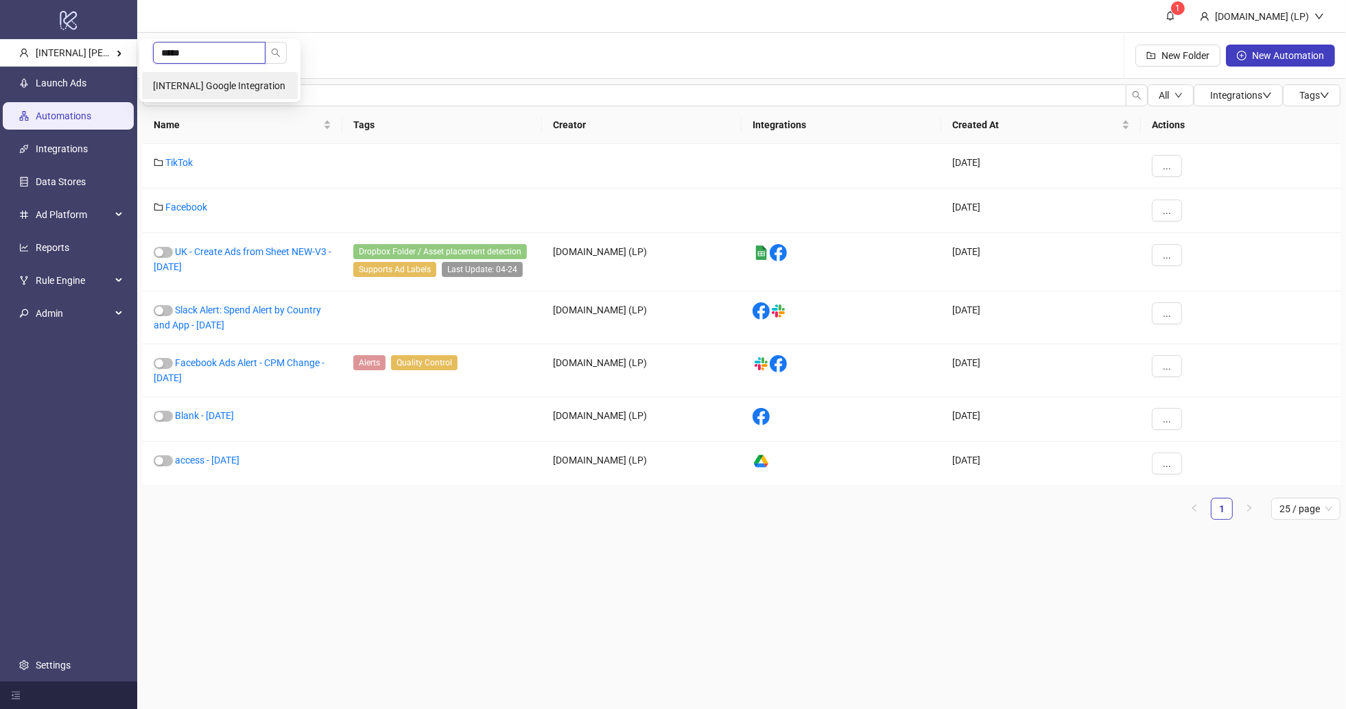
type input "*****"
click at [227, 92] on li "[INTERNAL] Google Integration" at bounding box center [220, 85] width 156 height 27
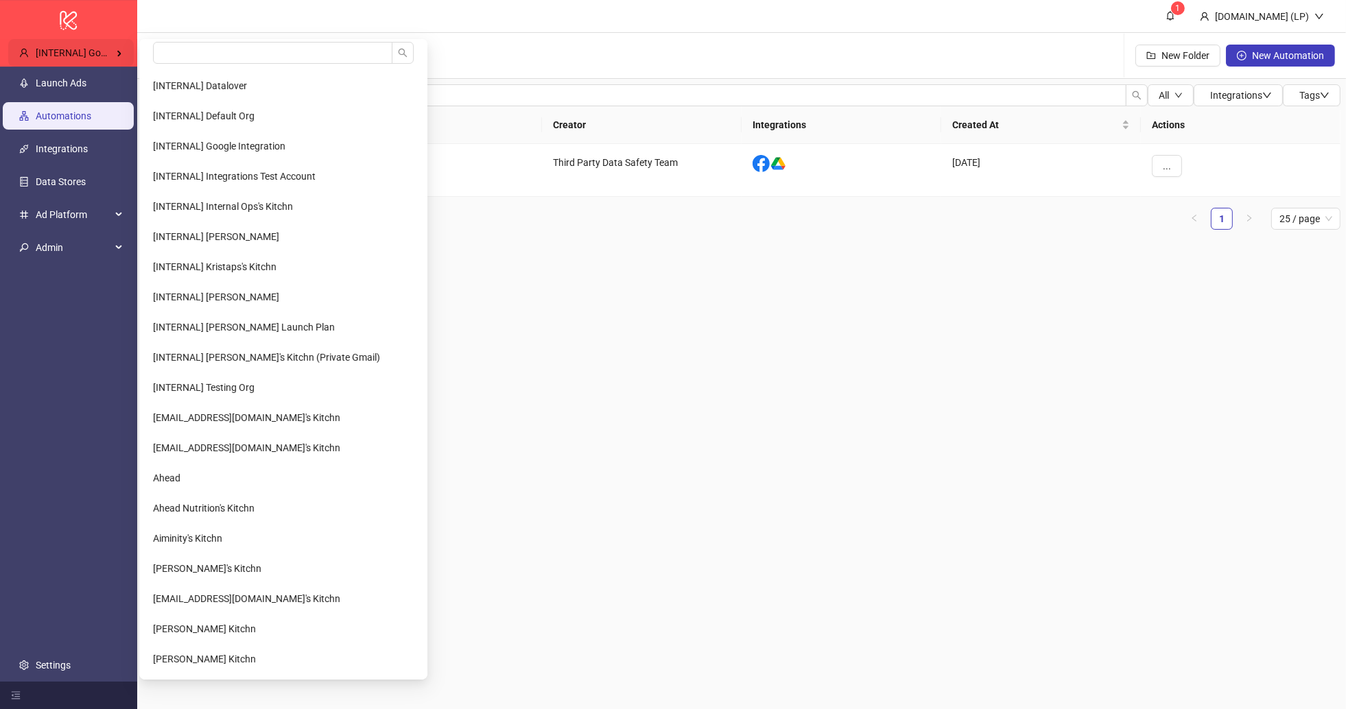
click at [50, 65] on div "[INTERNAL] Google Integration" at bounding box center [71, 52] width 126 height 27
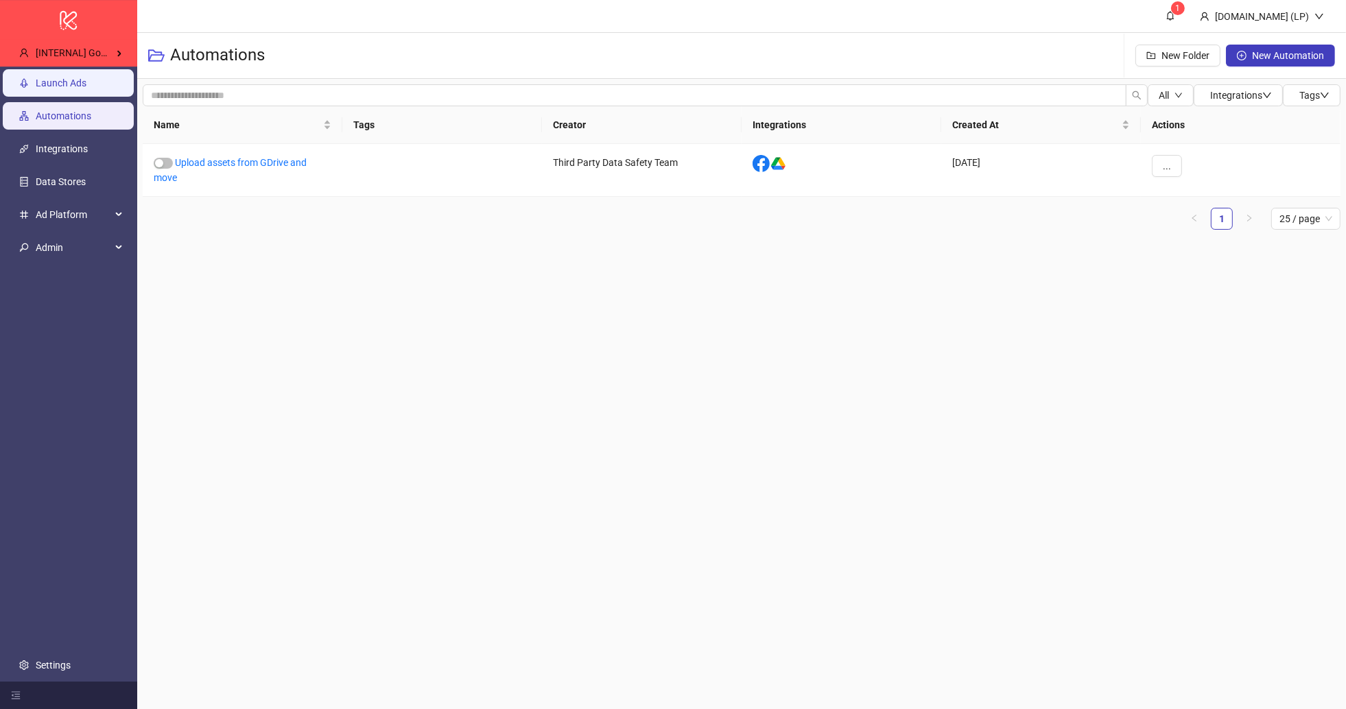
click at [48, 79] on link "Launch Ads" at bounding box center [61, 83] width 51 height 11
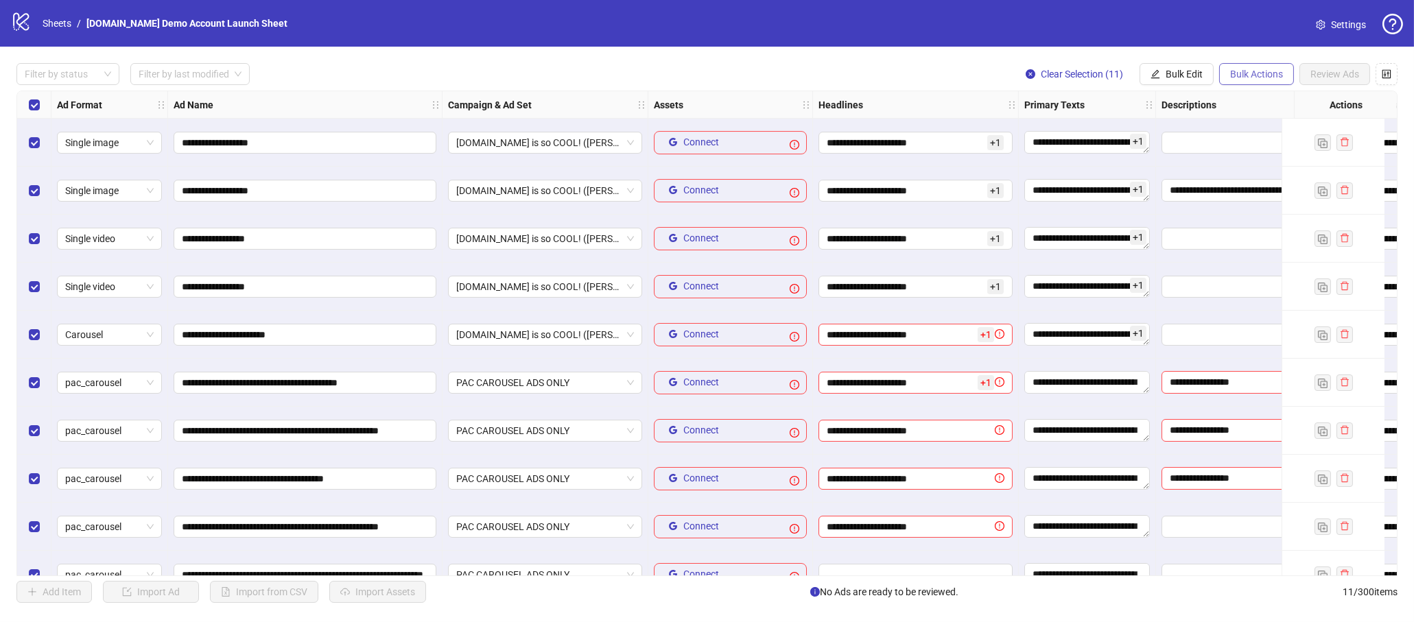
click at [1277, 77] on span "Bulk Actions" at bounding box center [1256, 74] width 53 height 11
click at [1260, 106] on span "Delete" at bounding box center [1276, 101] width 94 height 15
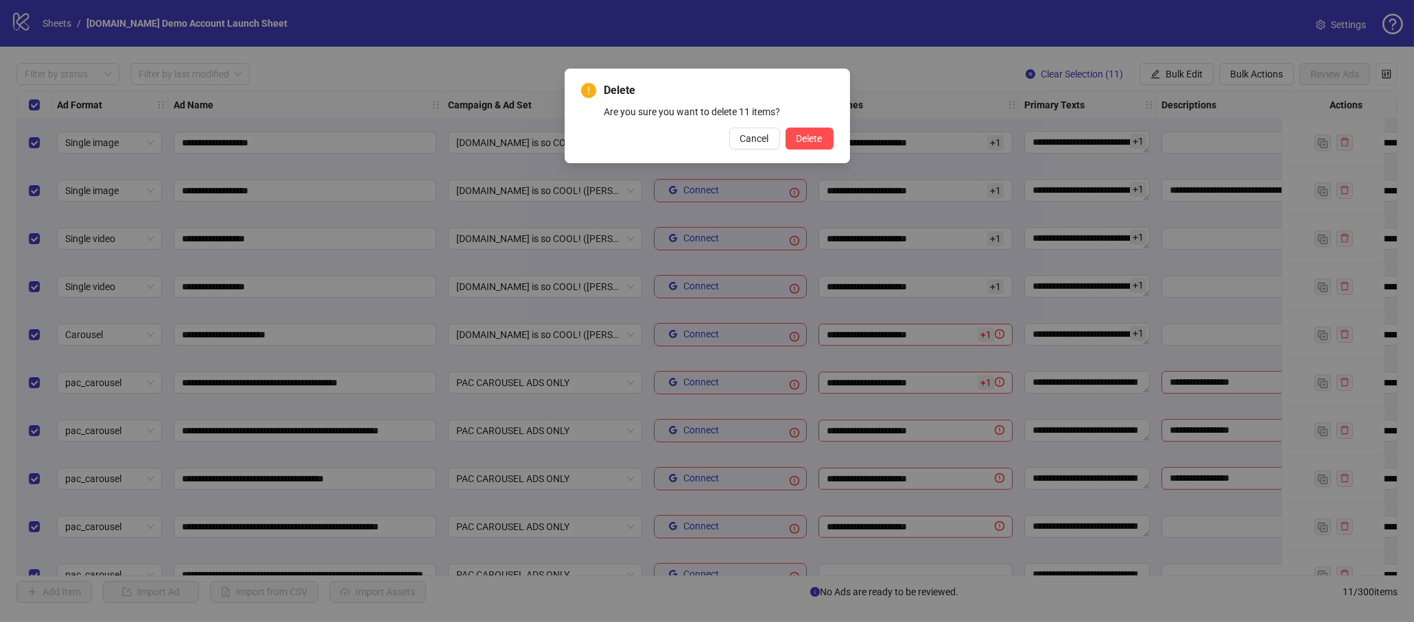
click at [836, 138] on div "Delete Are you sure you want to delete 11 items? Cancel Delete" at bounding box center [707, 116] width 285 height 95
click at [810, 135] on span "Delete" at bounding box center [810, 138] width 26 height 11
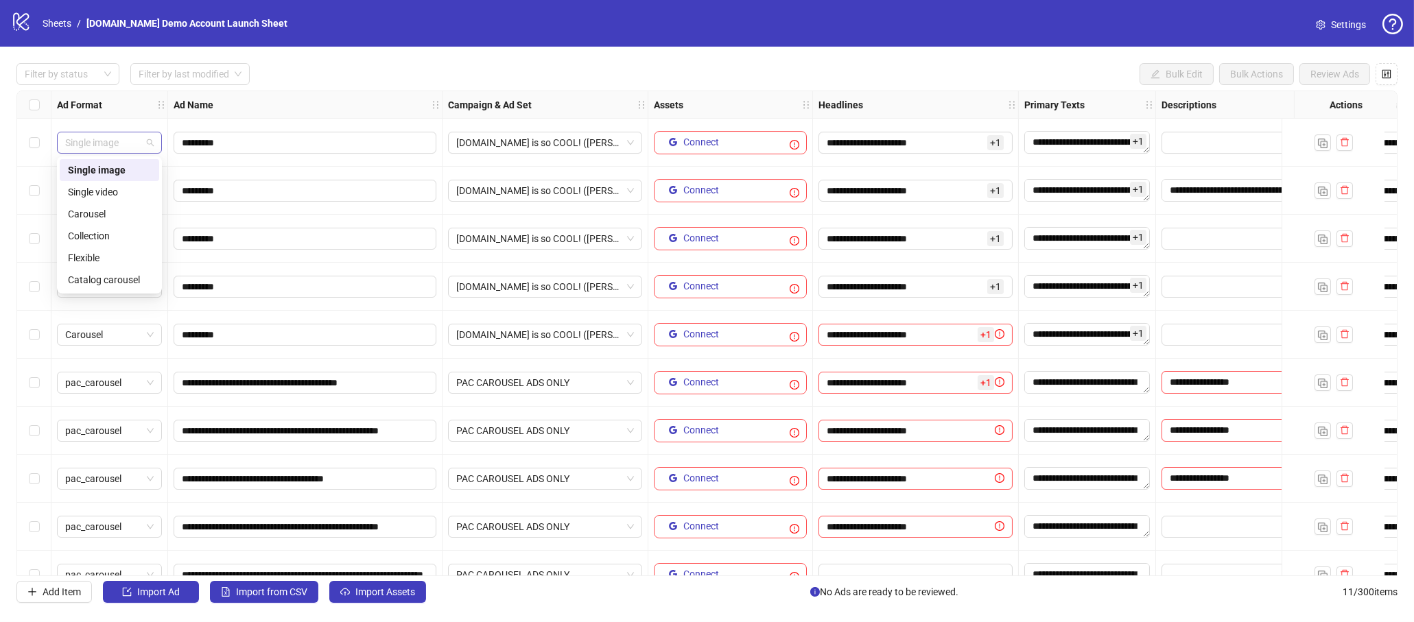
click at [154, 143] on div "Single image" at bounding box center [109, 143] width 105 height 22
click at [152, 333] on span "Carousel" at bounding box center [109, 335] width 89 height 21
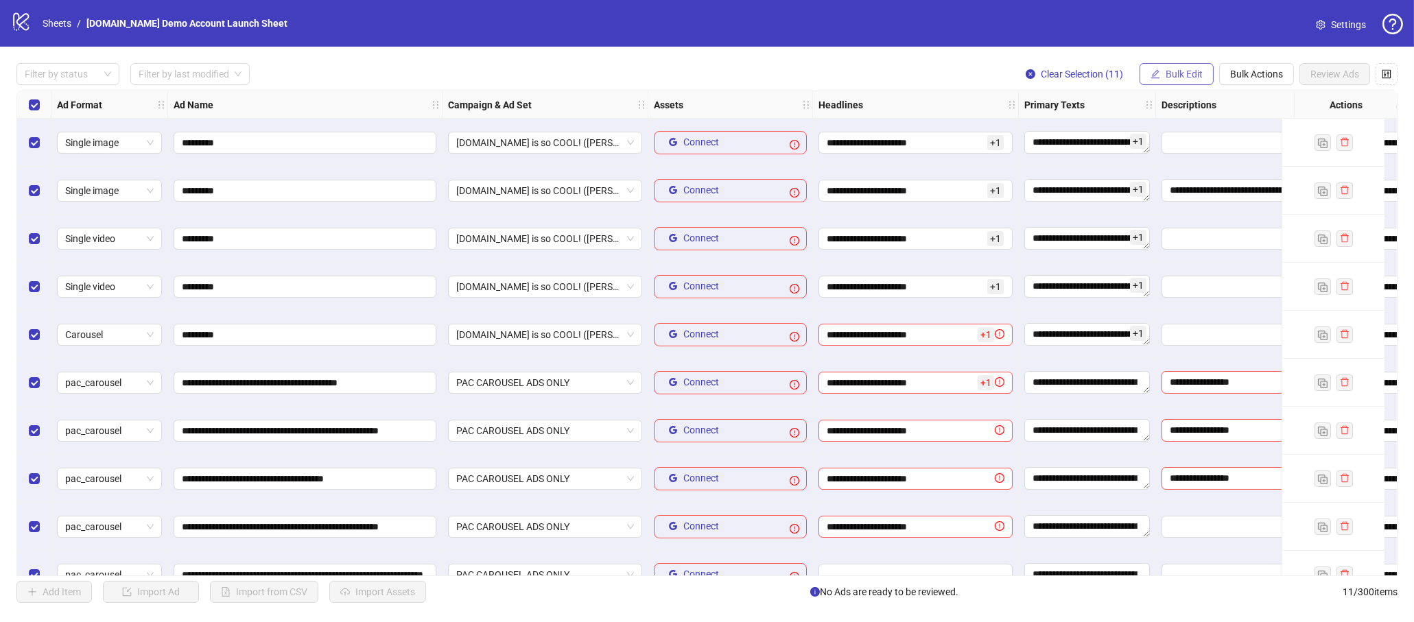
click at [1185, 74] on span "Bulk Edit" at bounding box center [1184, 74] width 37 height 11
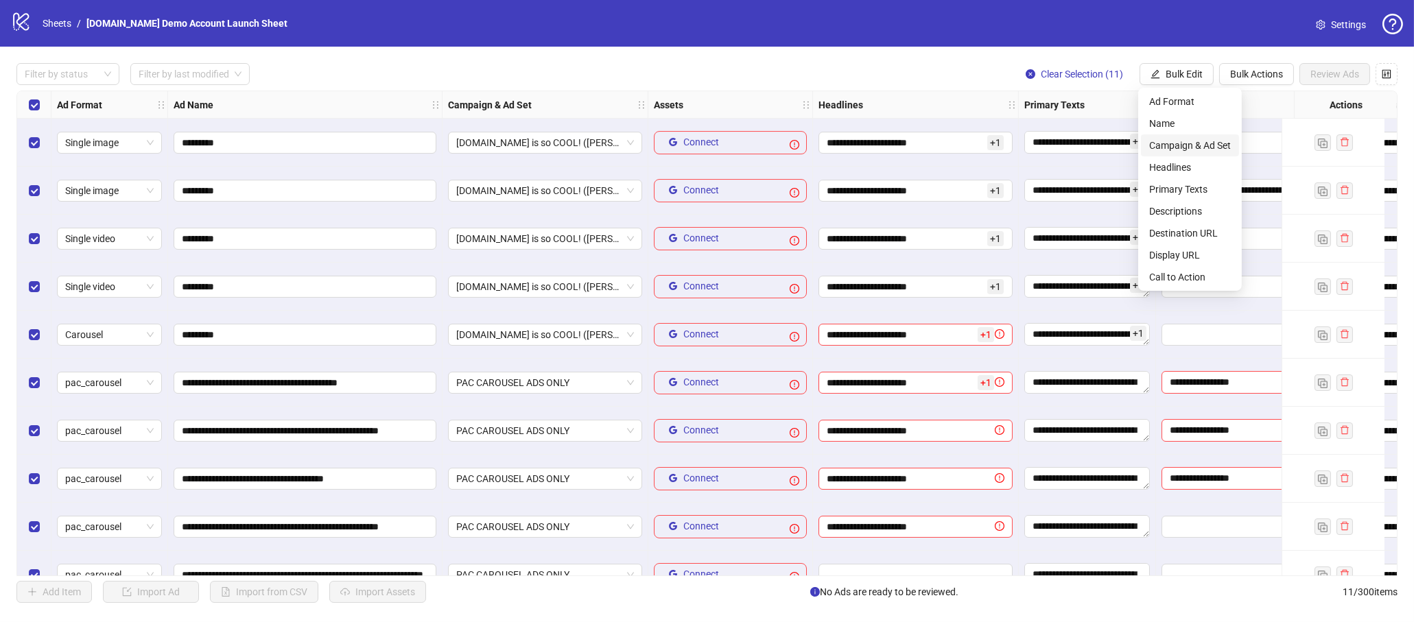
click at [1160, 134] on li "Campaign & Ad Set" at bounding box center [1190, 145] width 98 height 22
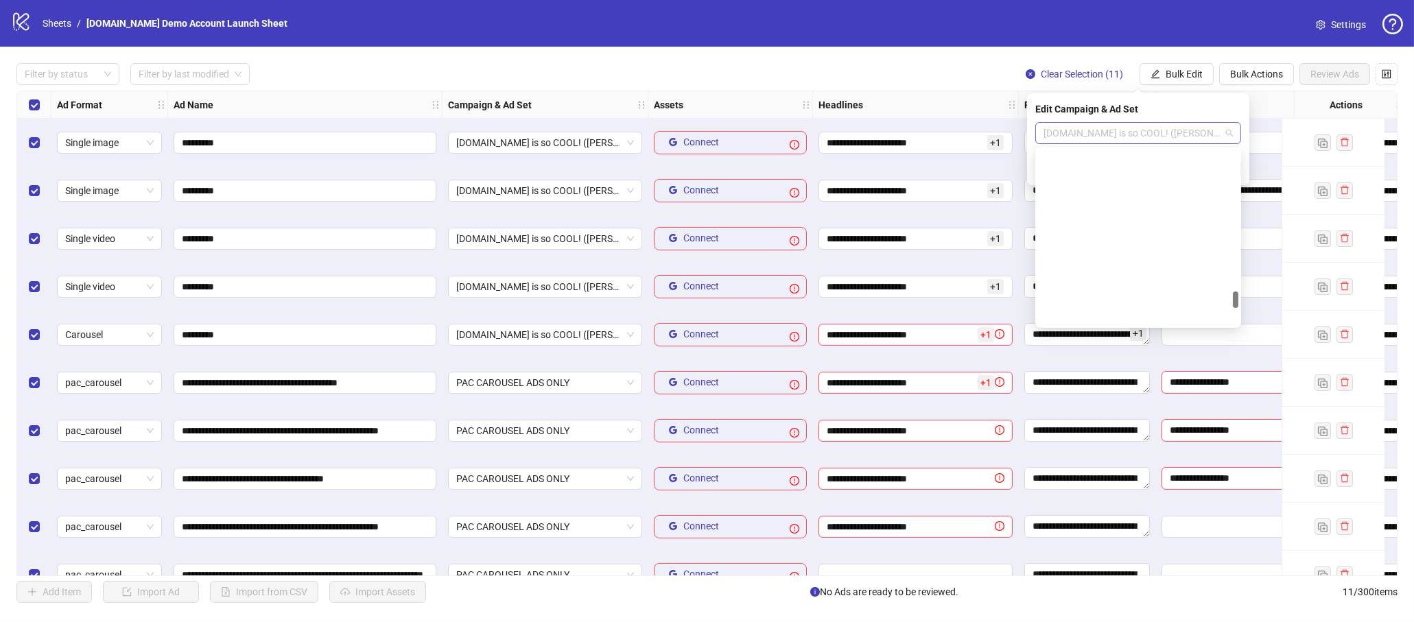
click at [1123, 134] on span "Kitchn.io is so COOL! (Martin) - June Burst" at bounding box center [1138, 133] width 189 height 21
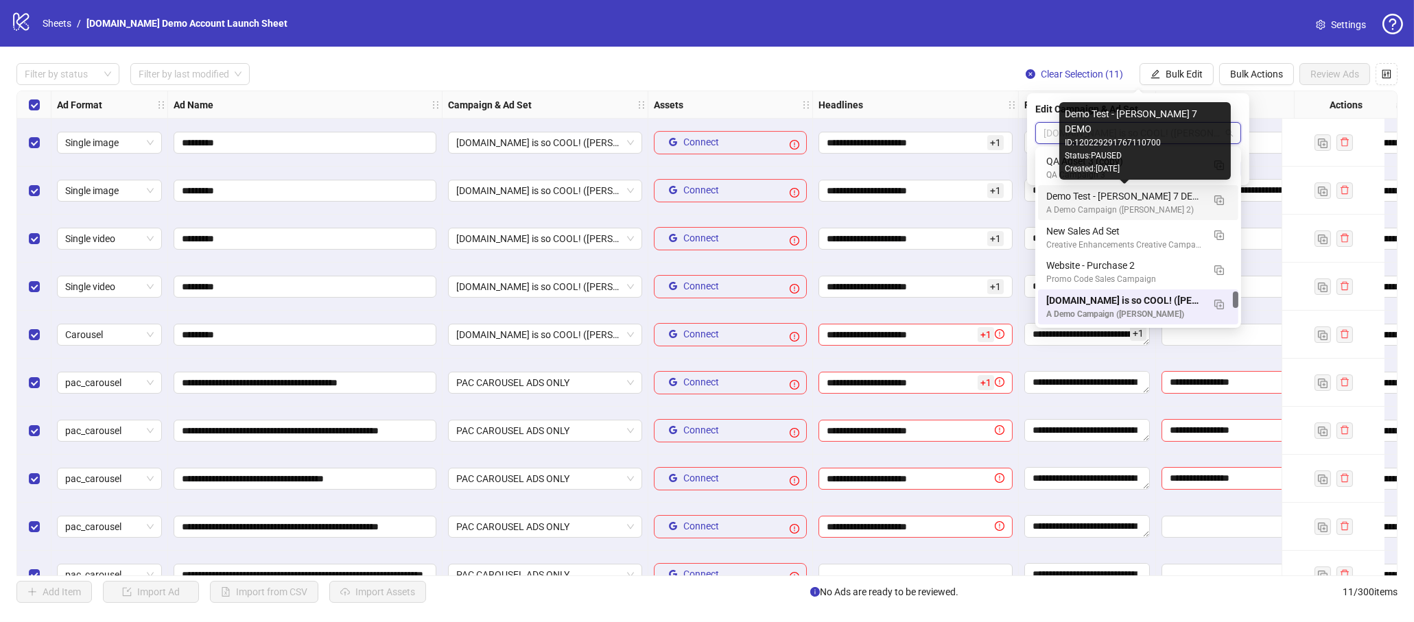
click at [1085, 199] on div "Demo Test - James 7 DEMO" at bounding box center [1124, 196] width 156 height 15
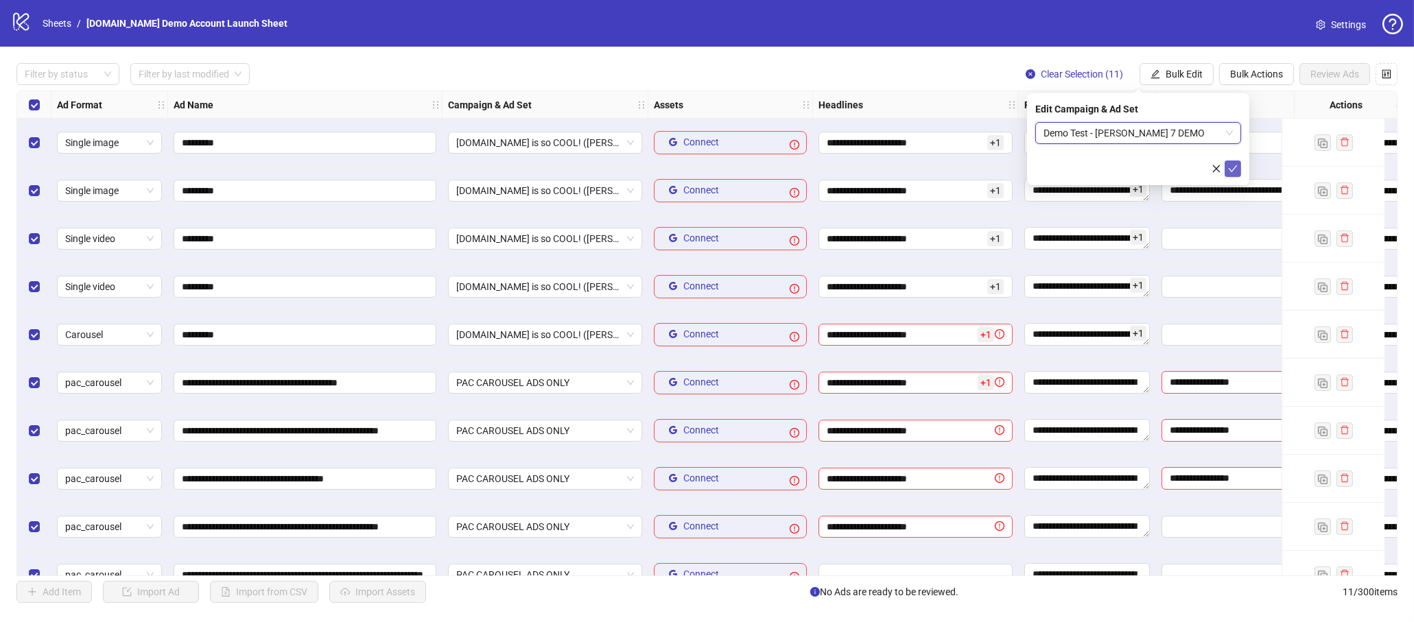
click at [1232, 164] on icon "check" at bounding box center [1233, 169] width 10 height 10
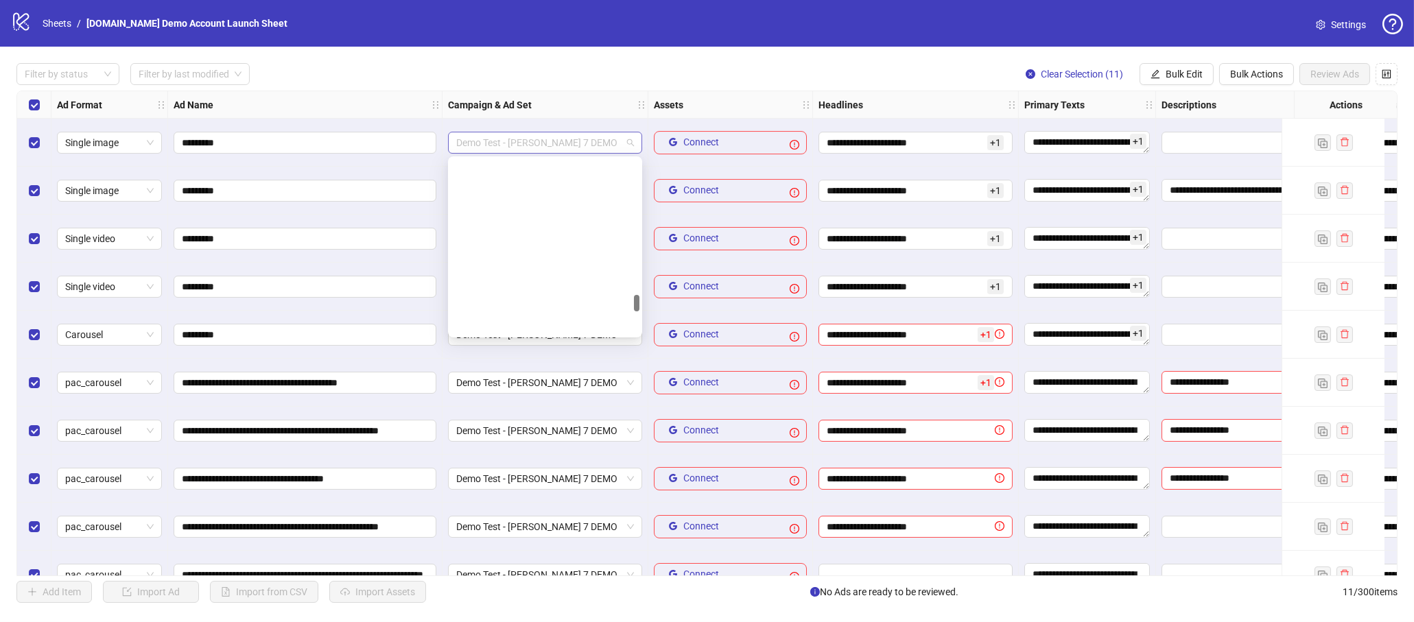
click at [636, 141] on div "Demo Test - James 7 DEMO" at bounding box center [545, 143] width 194 height 22
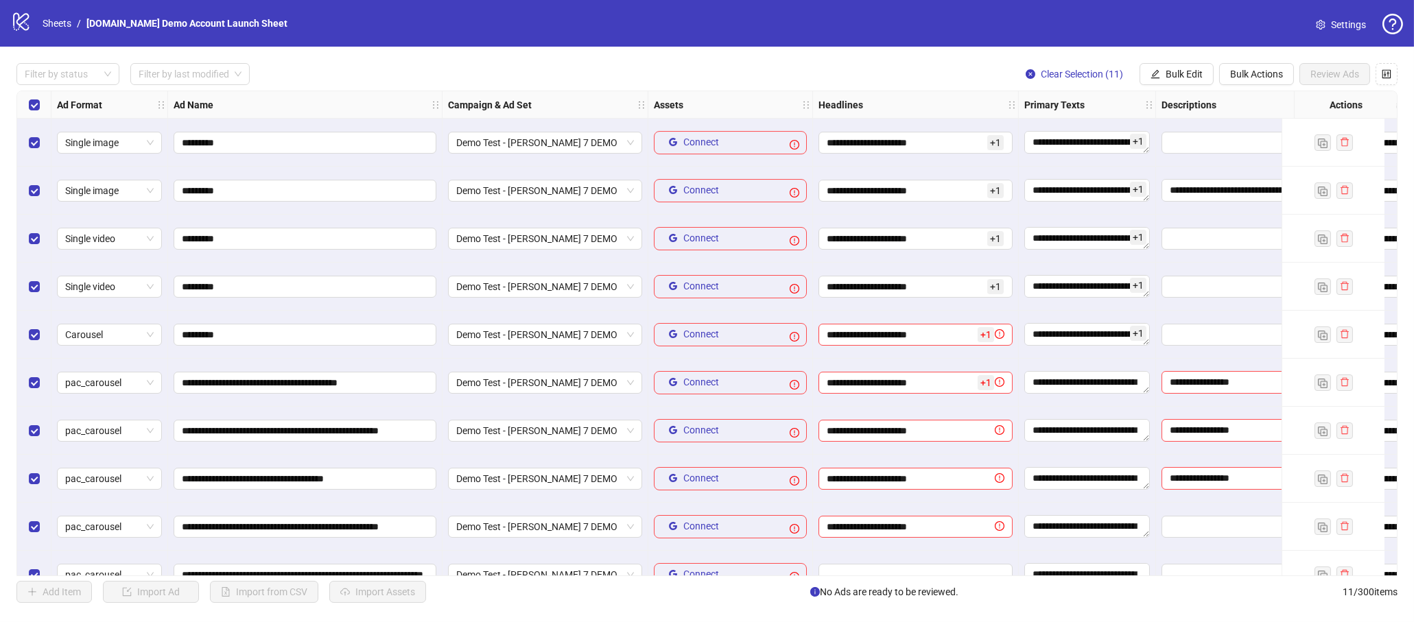
click at [642, 74] on div "Filter by status Filter by last modified Clear Selection (11) Bulk Edit Bulk Ac…" at bounding box center [706, 74] width 1381 height 22
click at [635, 143] on div "Demo Test - James 7 DEMO" at bounding box center [545, 143] width 194 height 22
click at [1203, 83] on button "Bulk Edit" at bounding box center [1177, 74] width 74 height 22
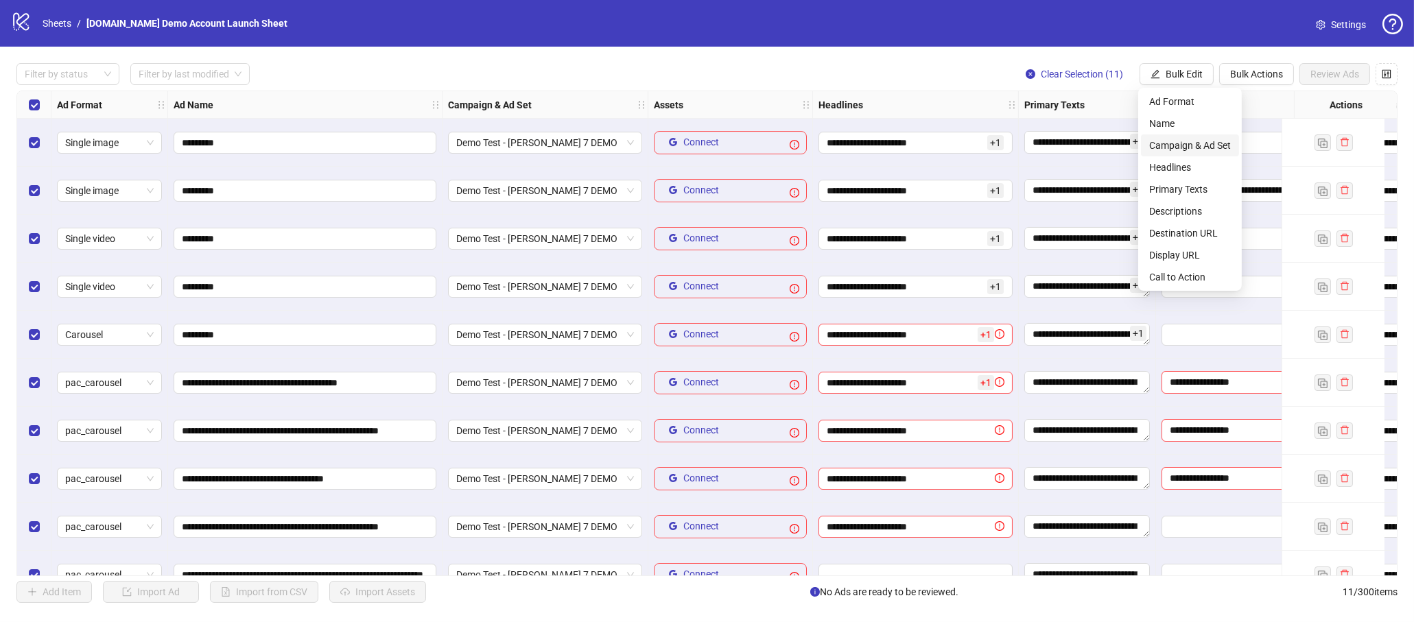
click at [1159, 142] on span "Campaign & Ad Set" at bounding box center [1190, 145] width 82 height 15
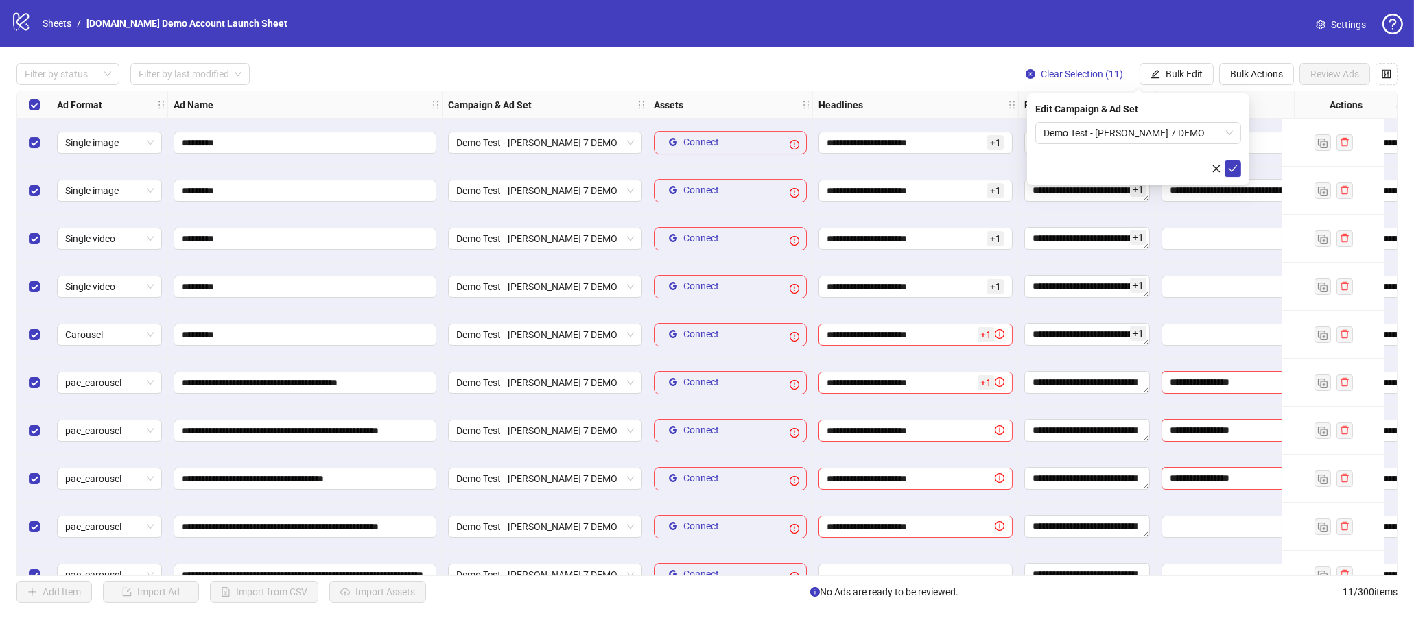
click at [340, 102] on div "Ad Name" at bounding box center [305, 104] width 274 height 27
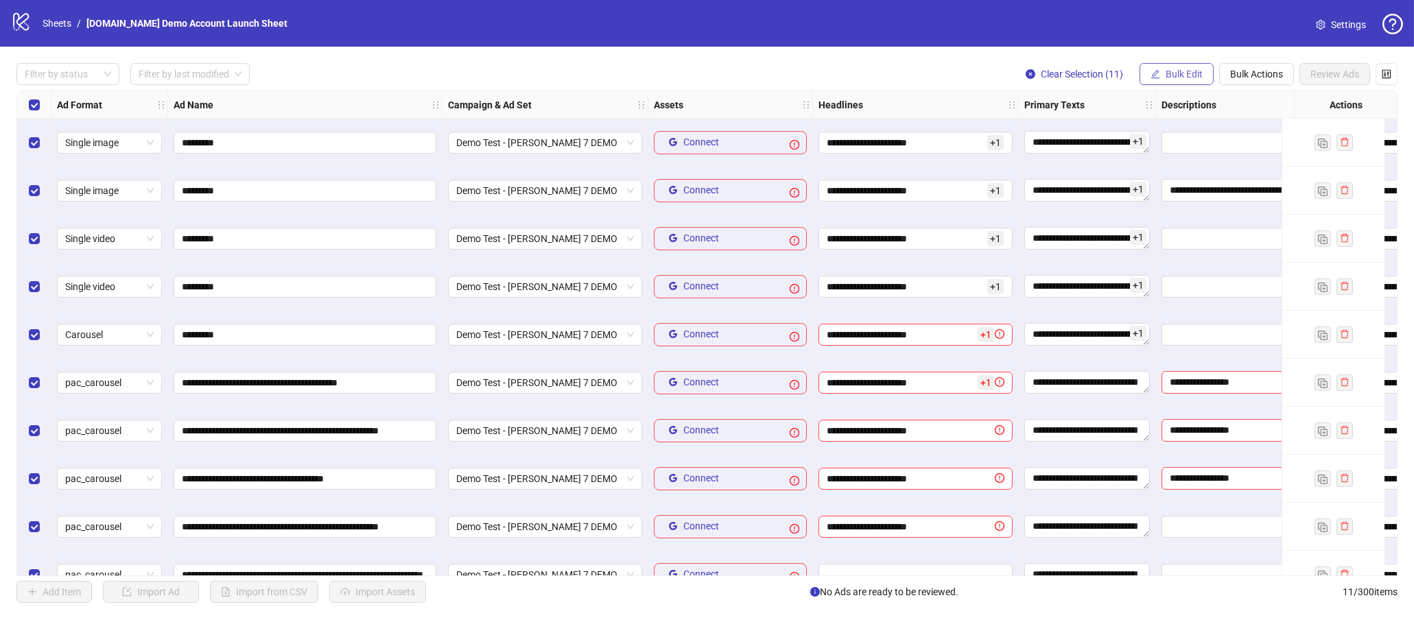
click at [1185, 82] on button "Bulk Edit" at bounding box center [1177, 74] width 74 height 22
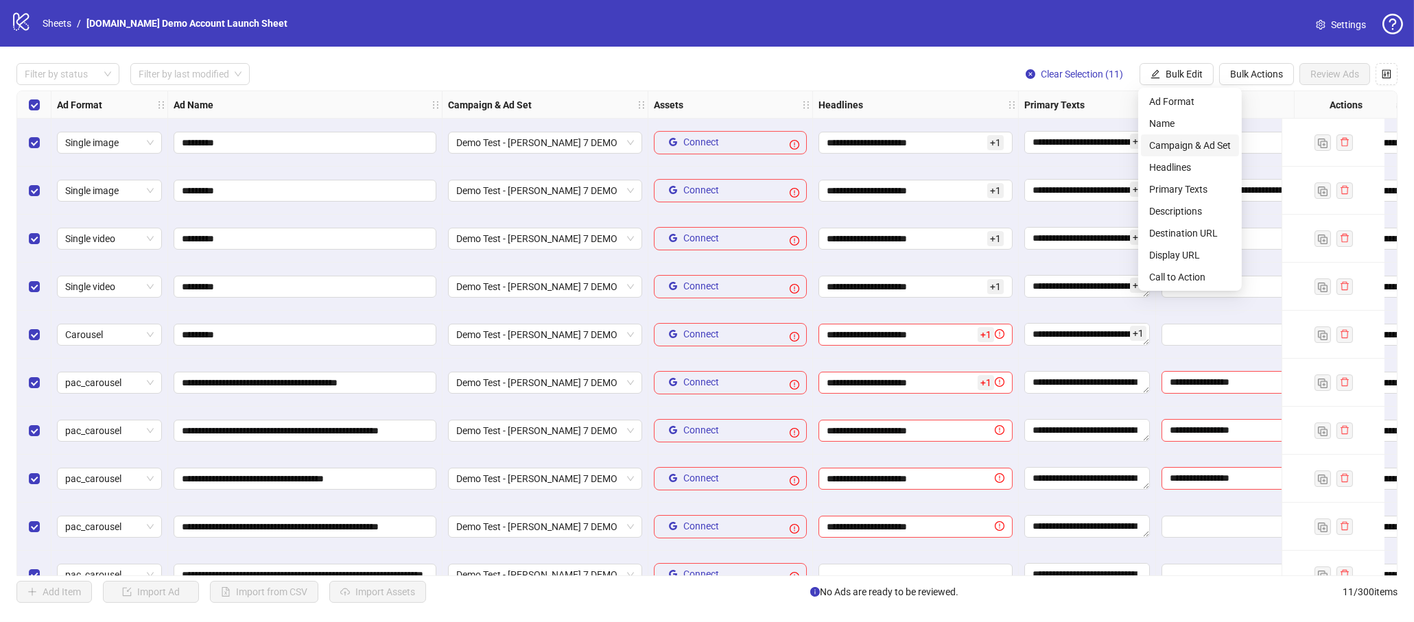
click at [1178, 143] on span "Campaign & Ad Set" at bounding box center [1190, 145] width 82 height 15
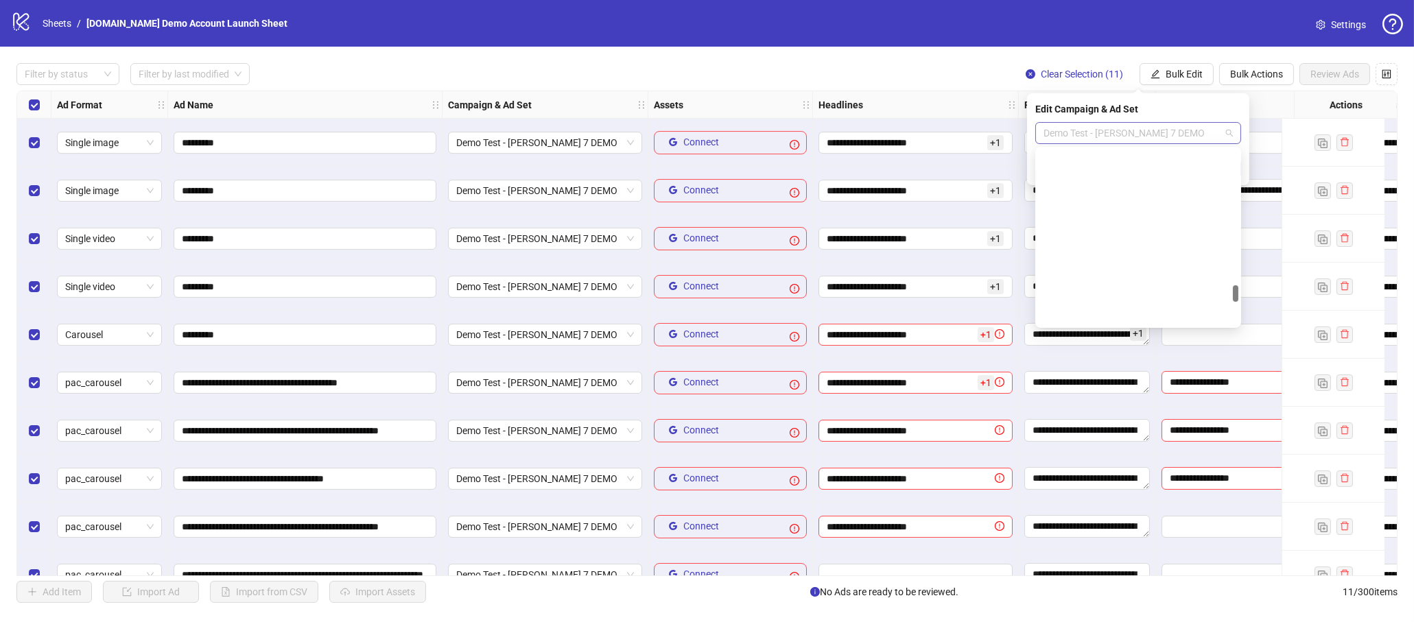
click at [1084, 136] on span "Demo Test - James 7 DEMO" at bounding box center [1138, 133] width 189 height 21
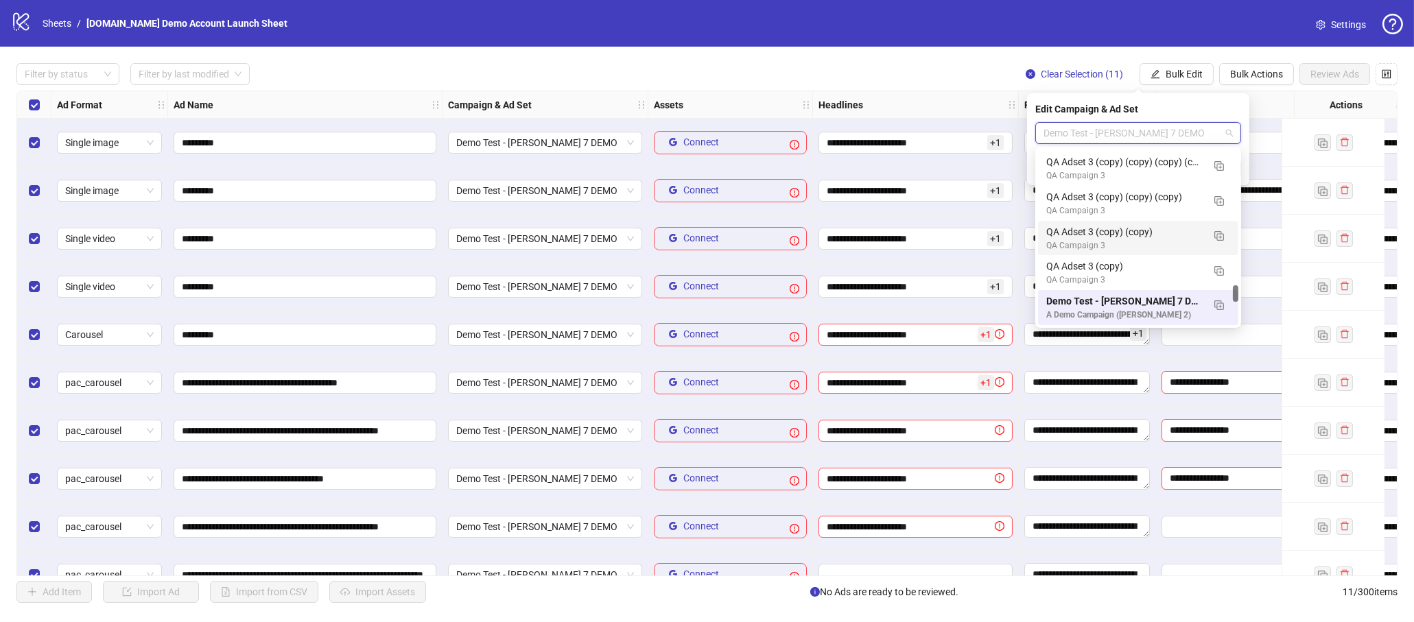
click at [874, 86] on div "**********" at bounding box center [707, 333] width 1414 height 573
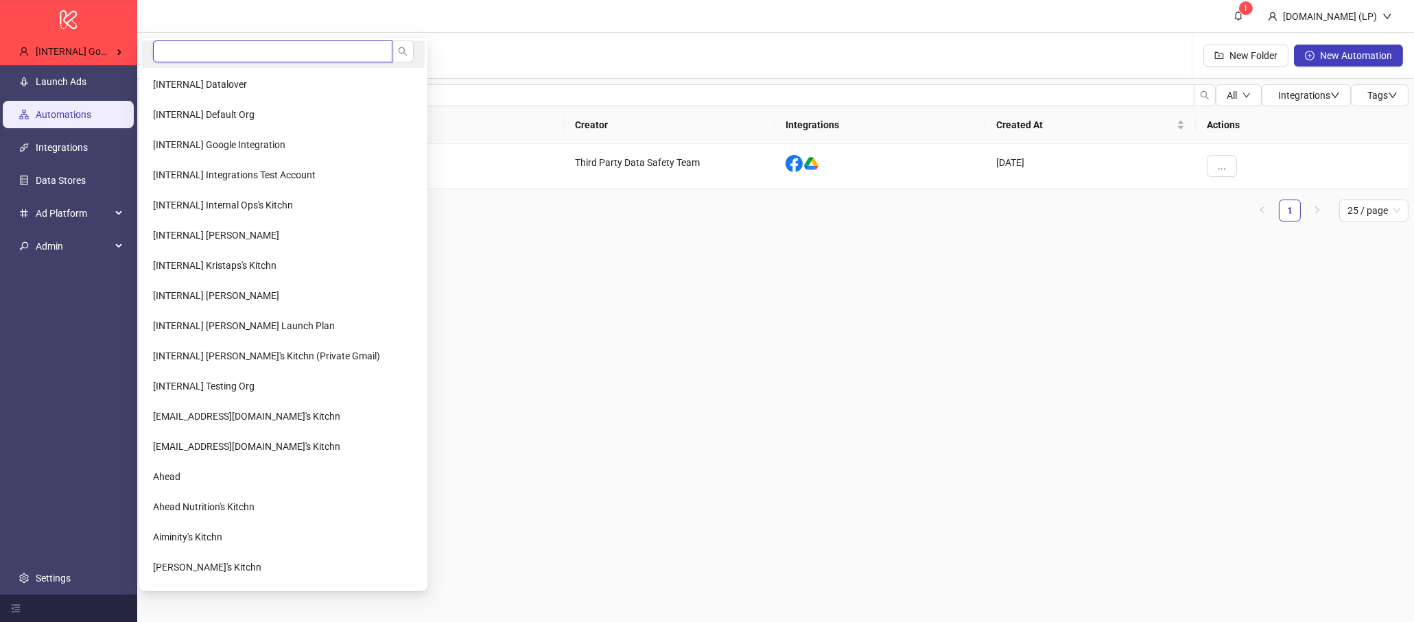
click at [171, 49] on input "search" at bounding box center [272, 51] width 239 height 22
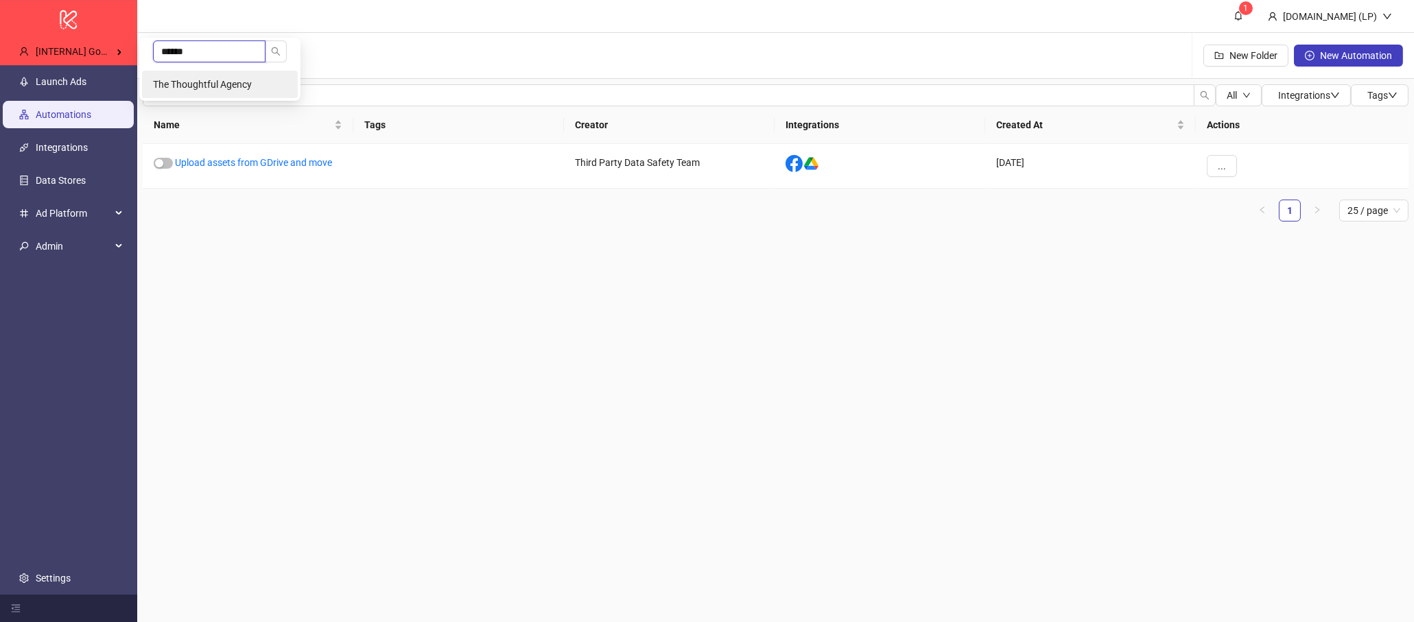
type input "******"
click at [177, 74] on li "The Thoughtful Agency" at bounding box center [220, 84] width 156 height 27
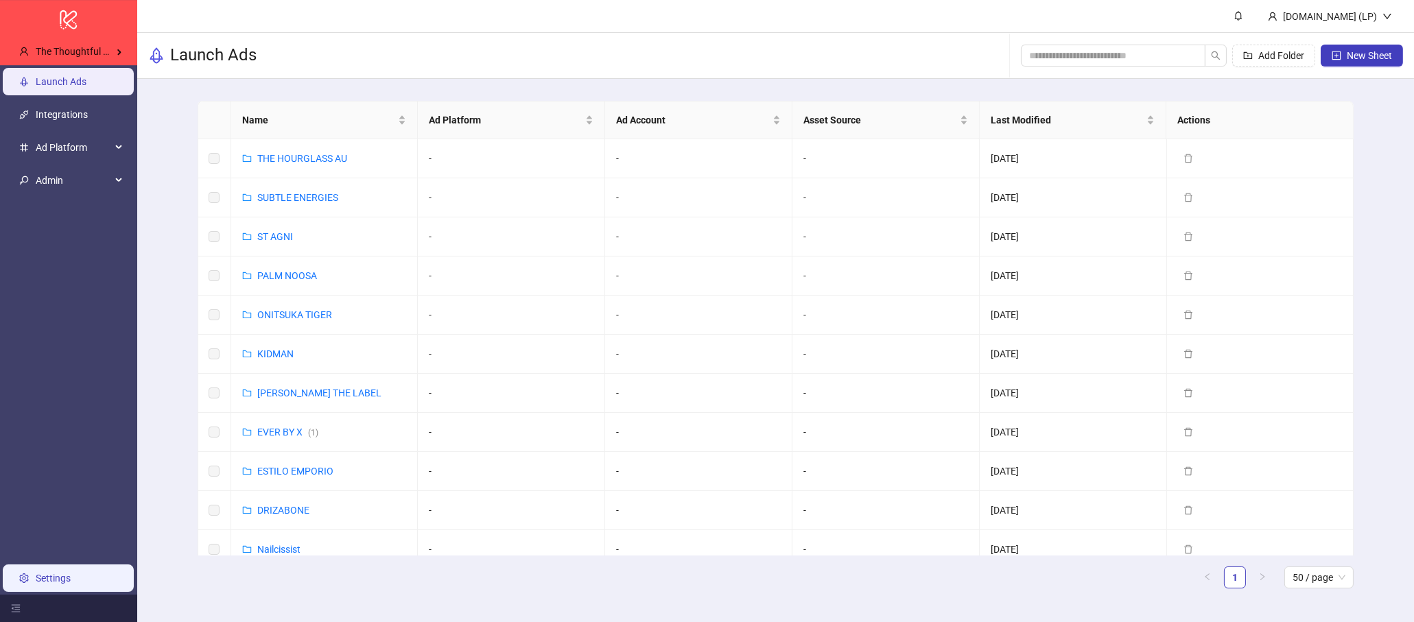
click at [64, 576] on link "Settings" at bounding box center [53, 578] width 35 height 11
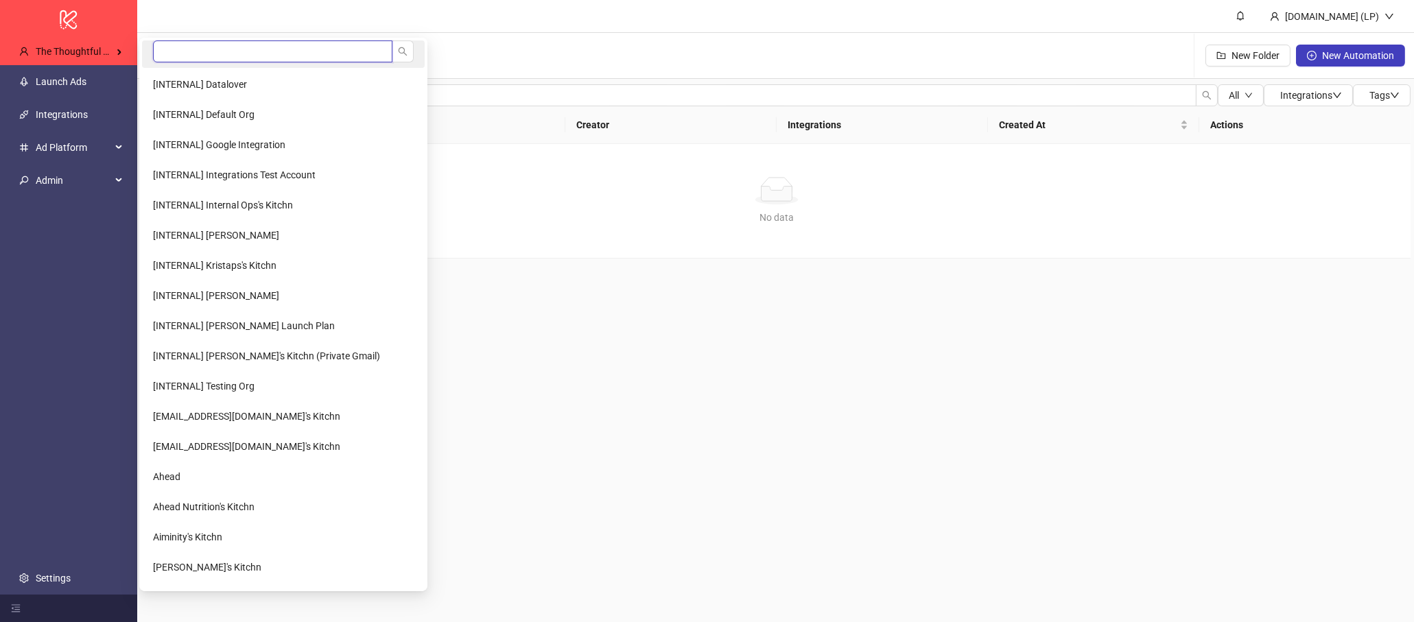
click at [211, 45] on input "search" at bounding box center [272, 51] width 239 height 22
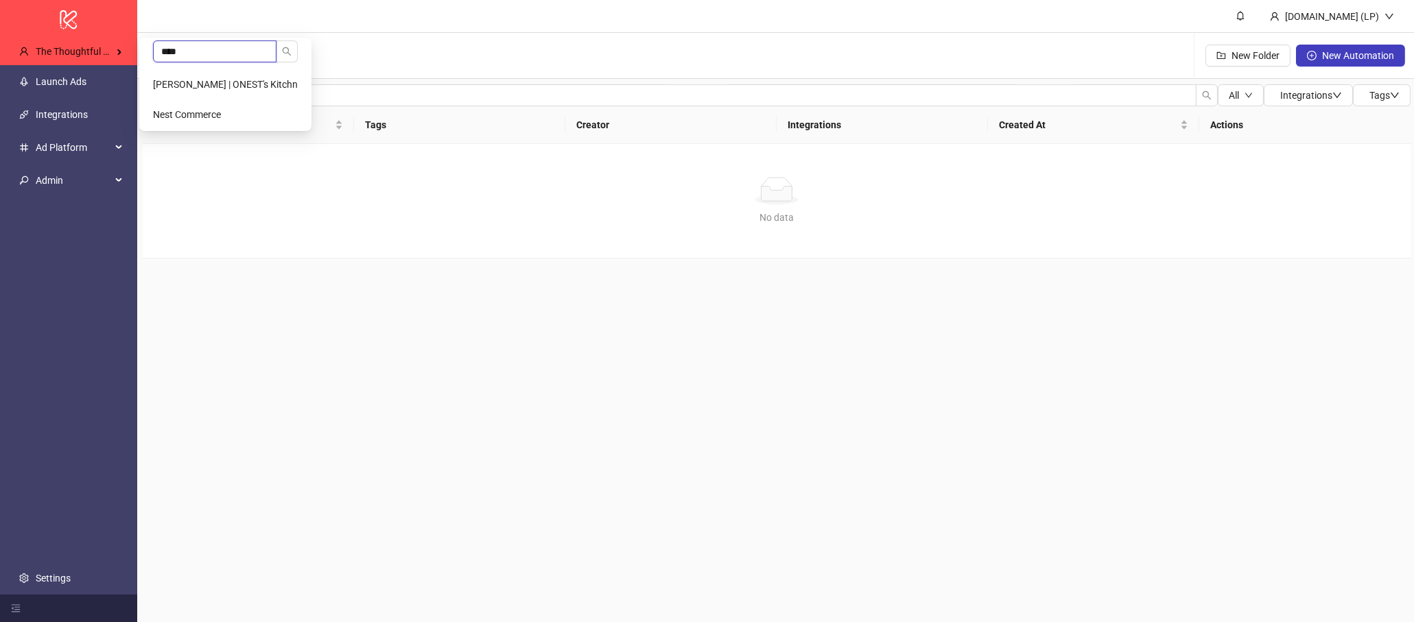
scroll to position [0, 1]
type input "****"
click at [173, 106] on li "Nest Commerce" at bounding box center [224, 114] width 167 height 27
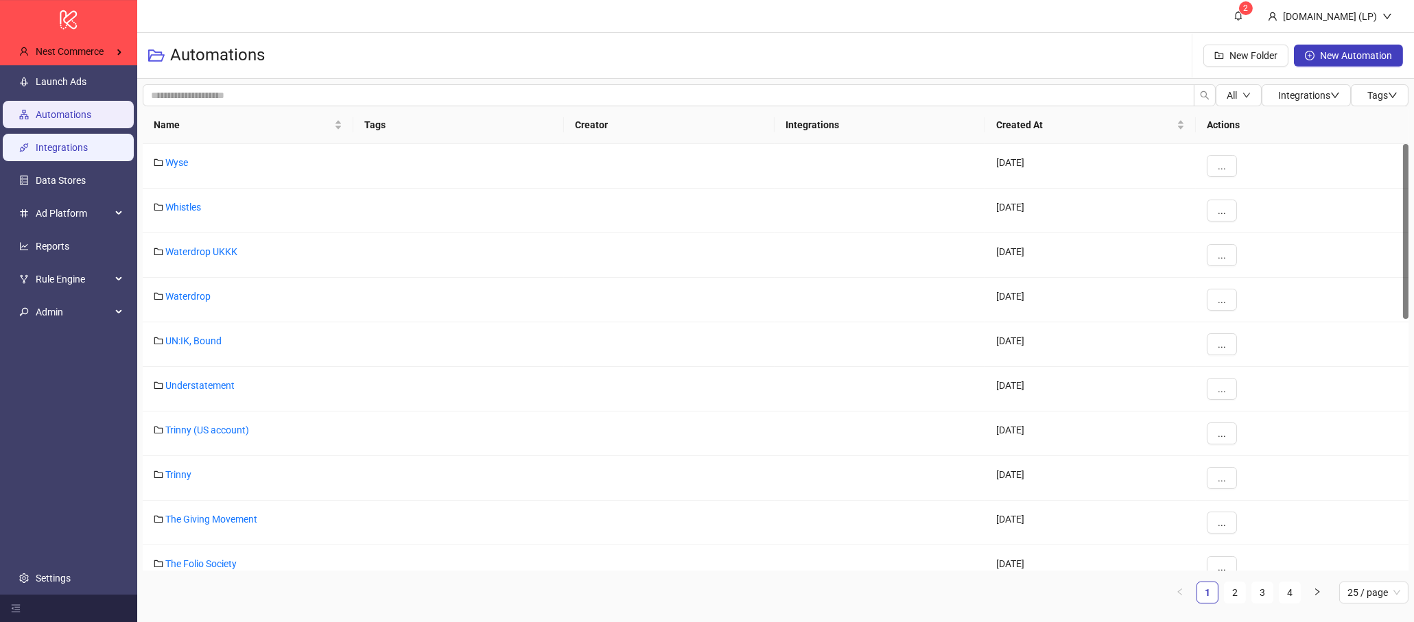
click at [73, 142] on link "Integrations" at bounding box center [62, 147] width 52 height 11
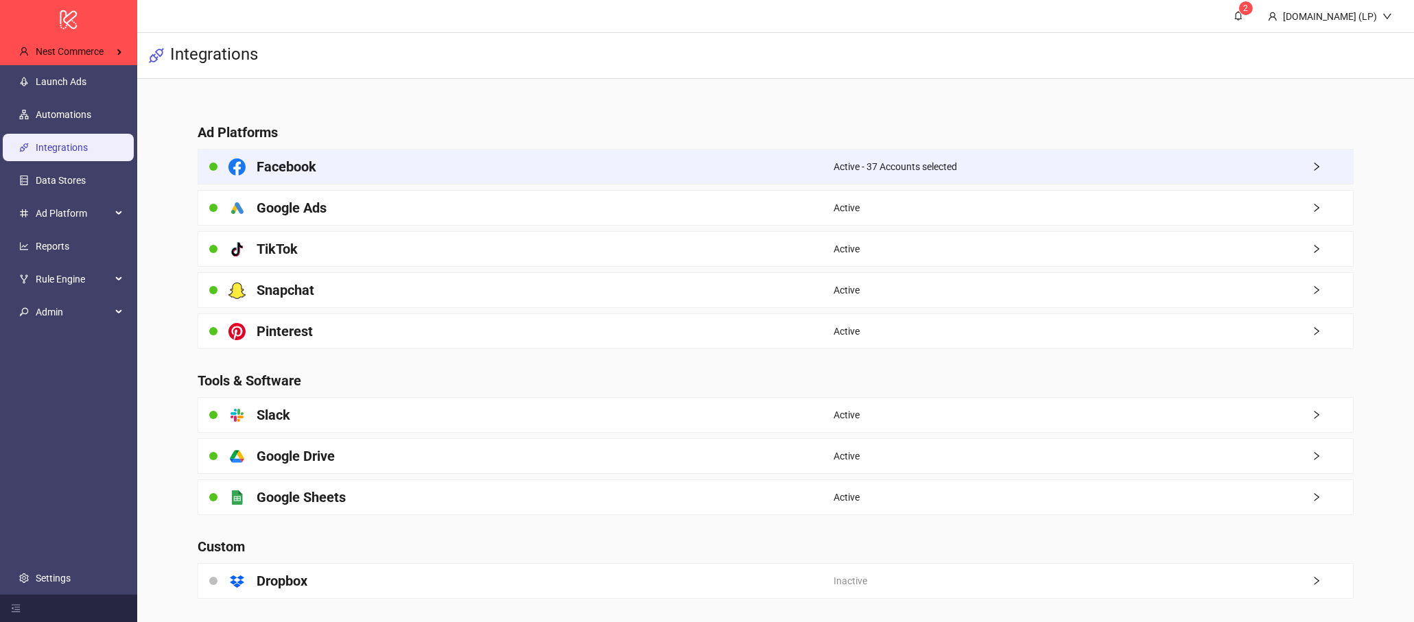
click at [488, 167] on div "Facebook" at bounding box center [515, 167] width 635 height 34
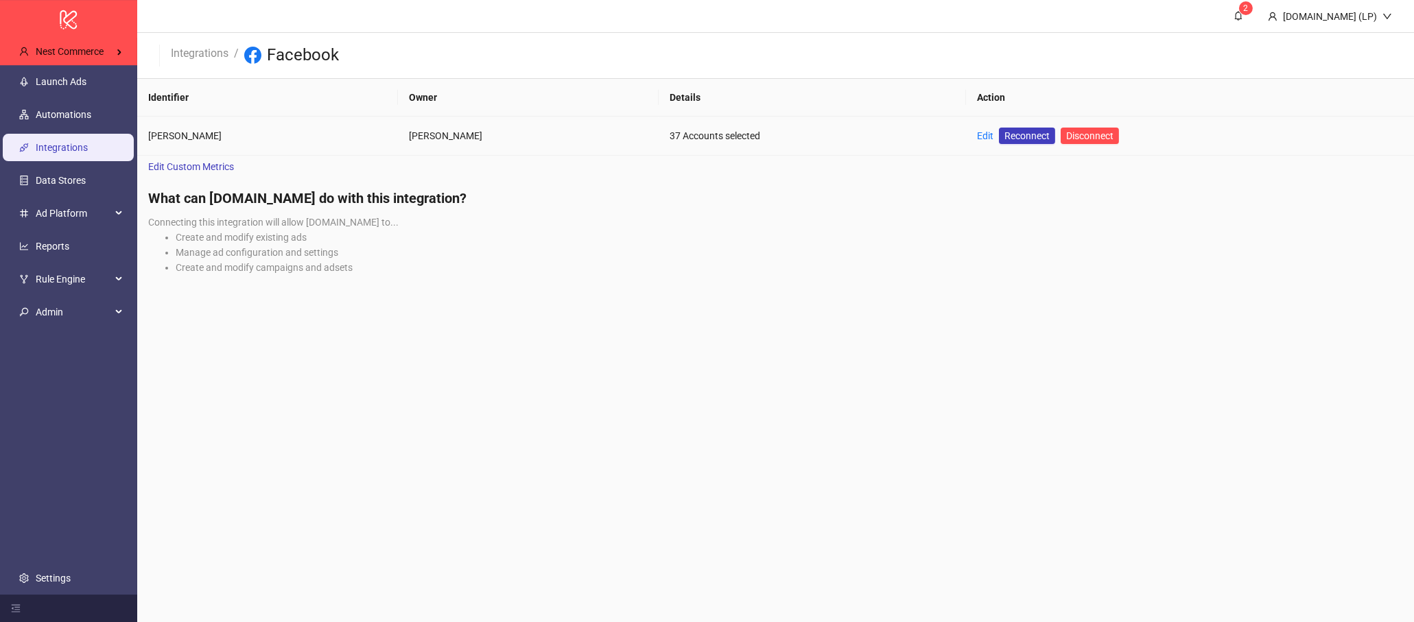
click at [978, 134] on td "Edit Reconnect Disconnect" at bounding box center [1190, 136] width 448 height 39
click at [982, 138] on link "Edit" at bounding box center [985, 135] width 16 height 11
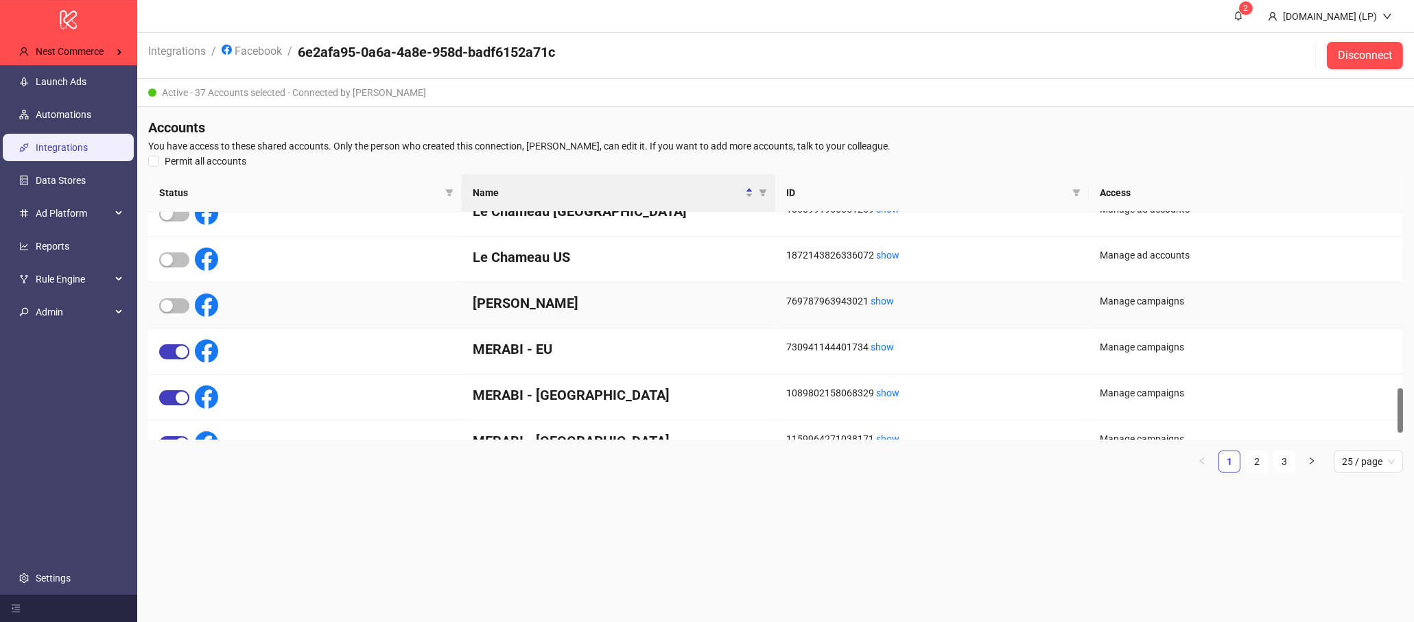
scroll to position [921, 0]
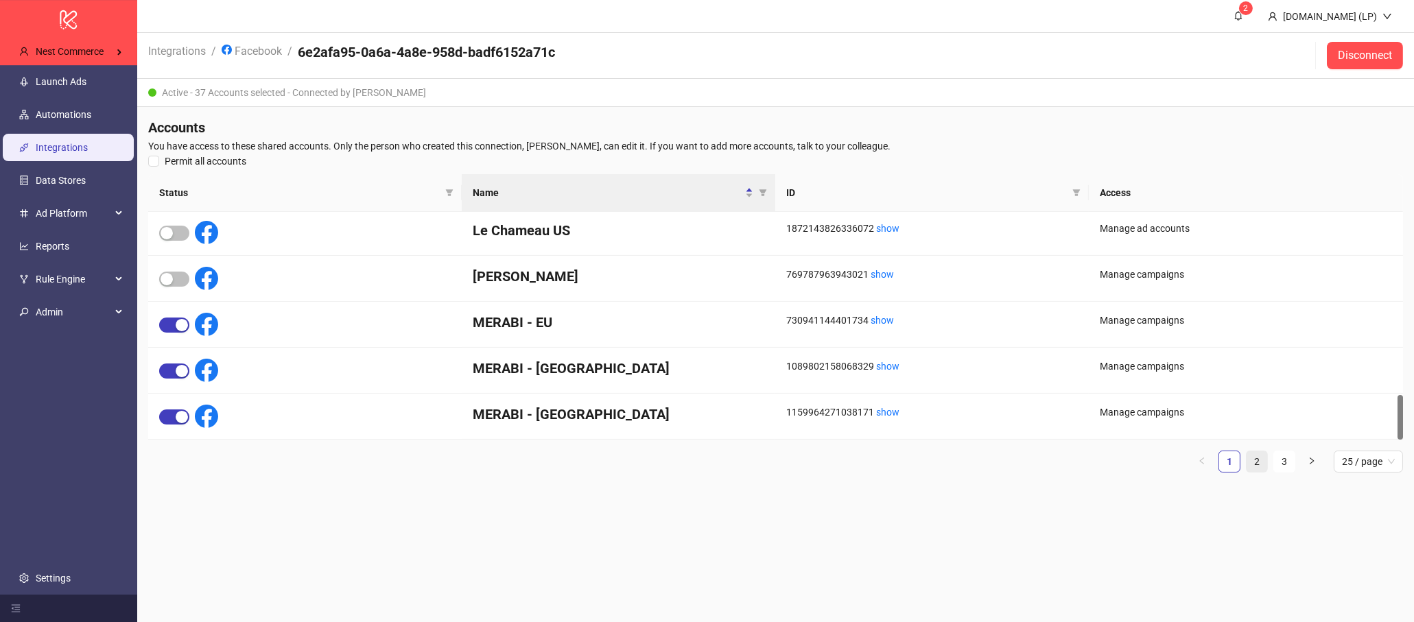
click at [1259, 461] on link "2" at bounding box center [1257, 461] width 21 height 21
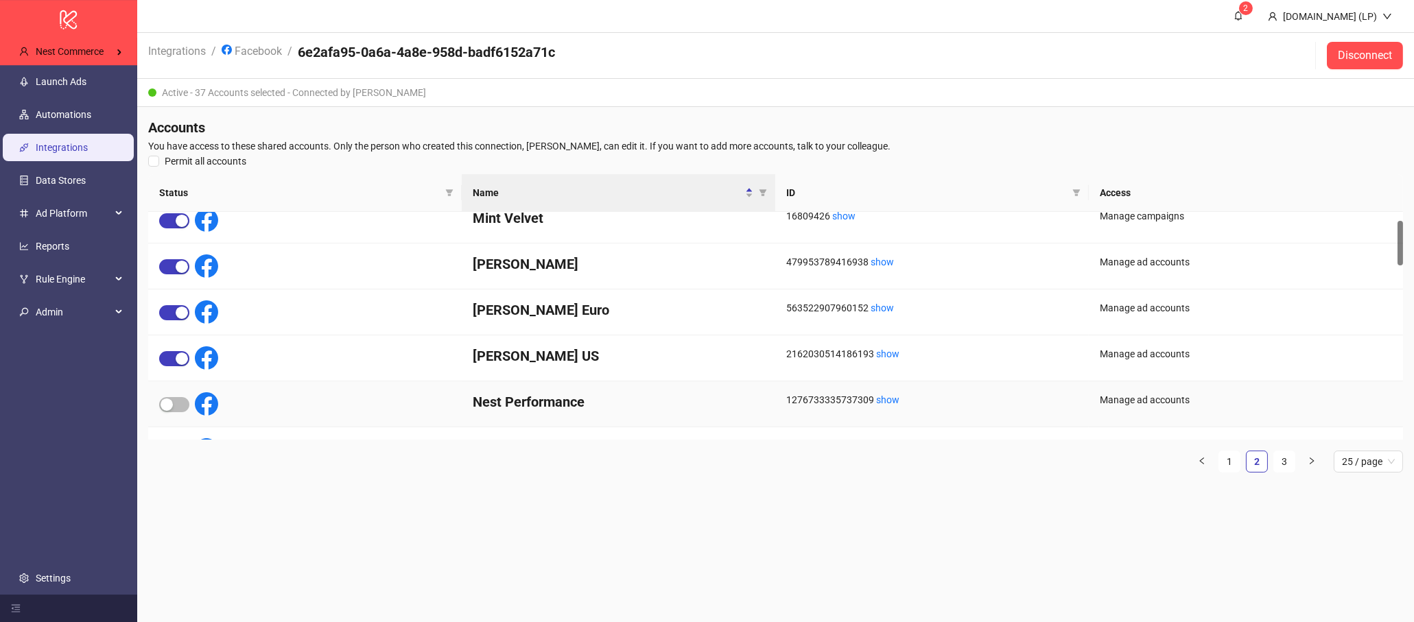
scroll to position [0, 0]
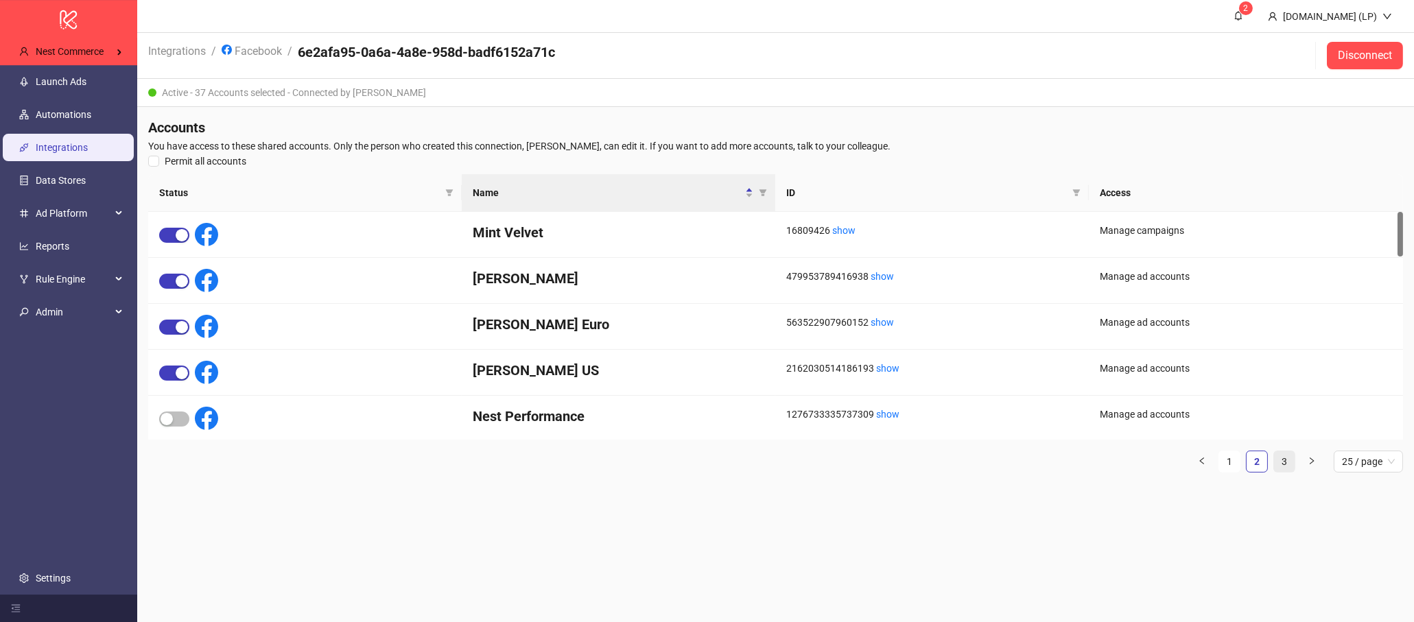
click at [1275, 454] on link "3" at bounding box center [1284, 461] width 21 height 21
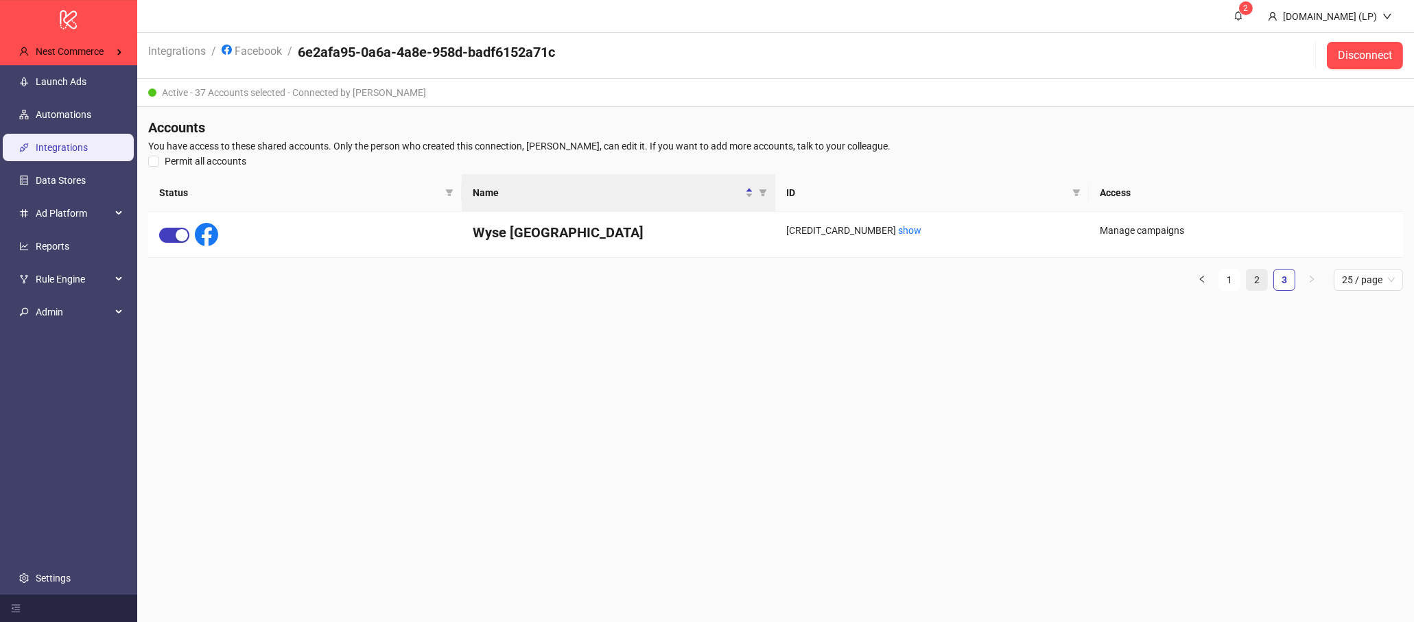
click at [1262, 283] on link "2" at bounding box center [1257, 280] width 21 height 21
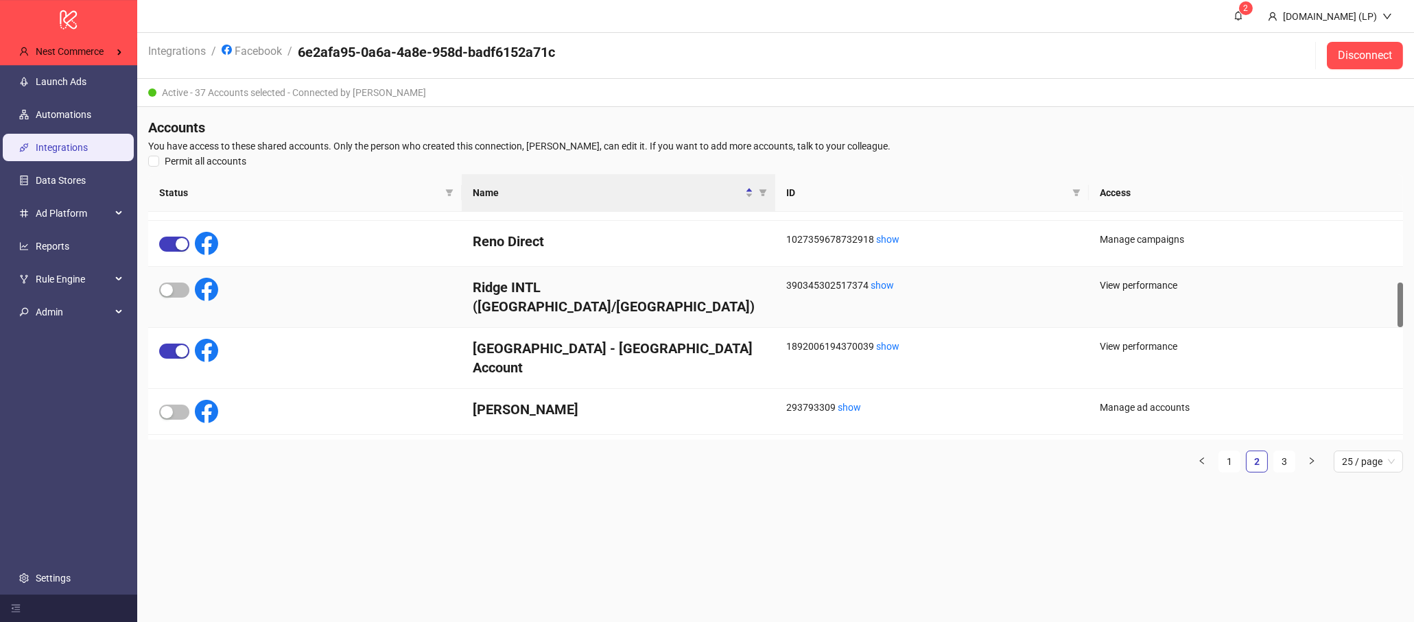
scroll to position [359, 0]
click at [1224, 467] on link "1" at bounding box center [1229, 461] width 21 height 21
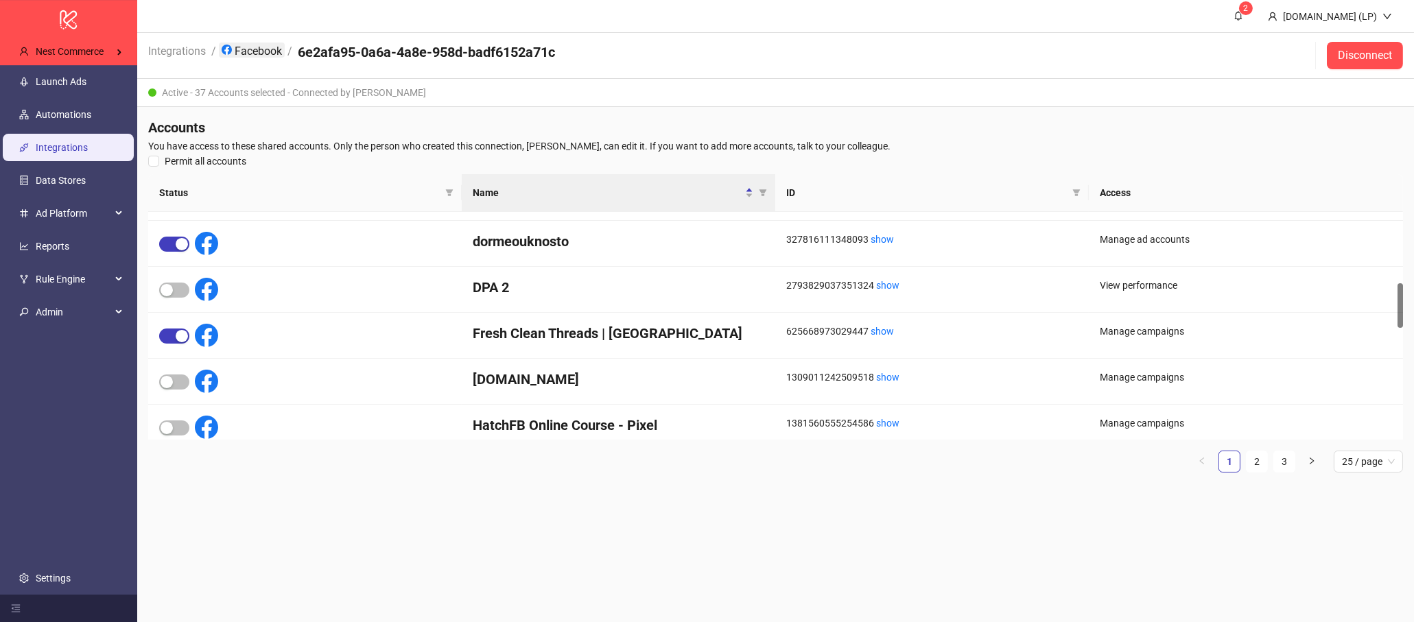
click at [258, 54] on link "Facebook" at bounding box center [252, 50] width 66 height 15
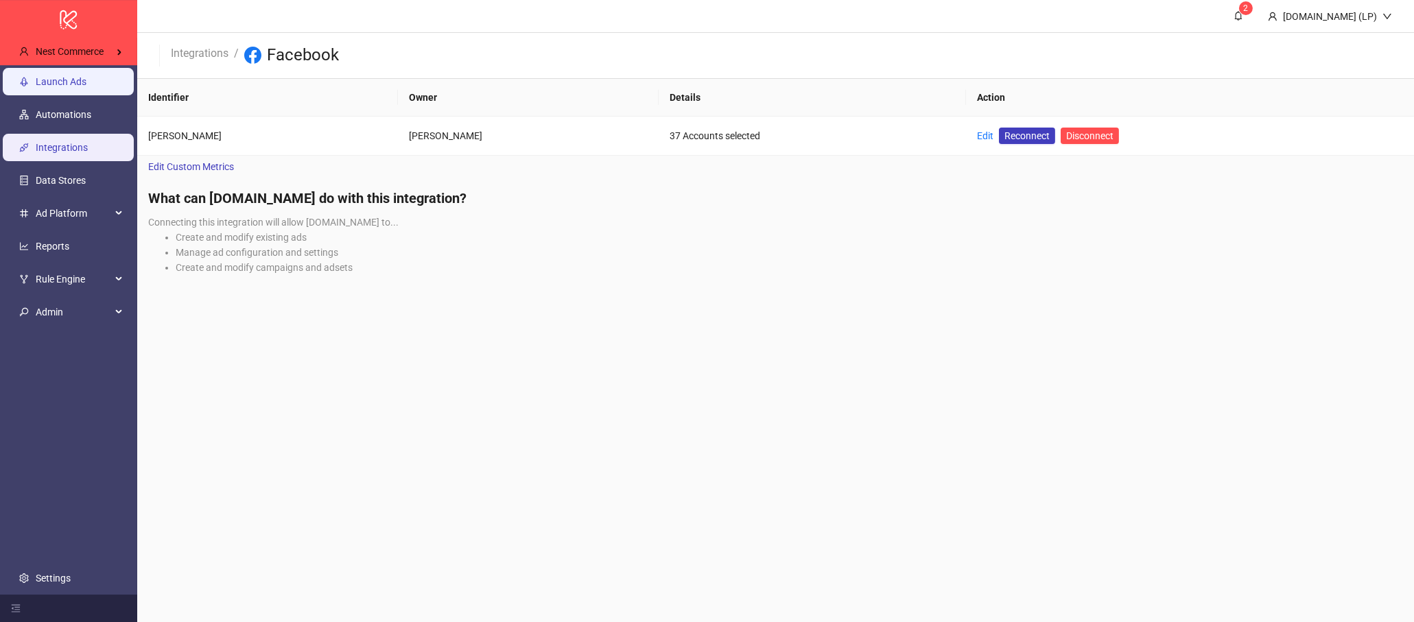
click at [54, 86] on link "Launch Ads" at bounding box center [61, 81] width 51 height 11
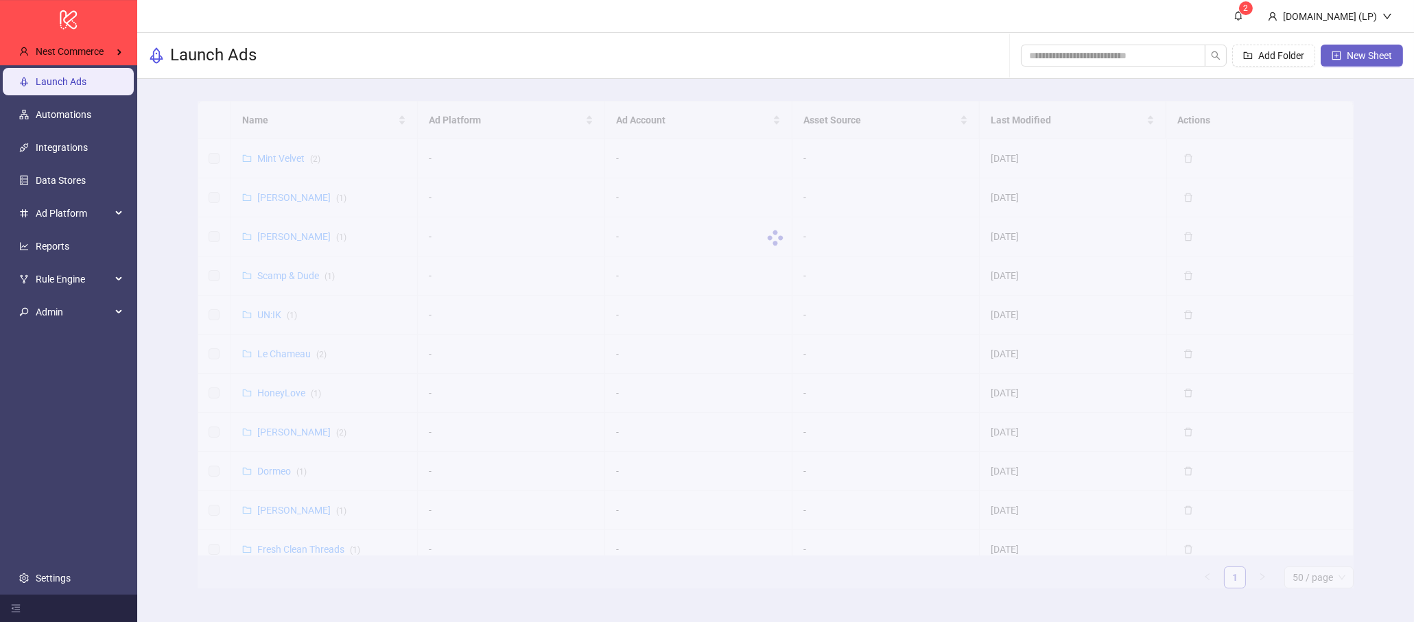
click at [1362, 62] on button "New Sheet" at bounding box center [1362, 56] width 82 height 22
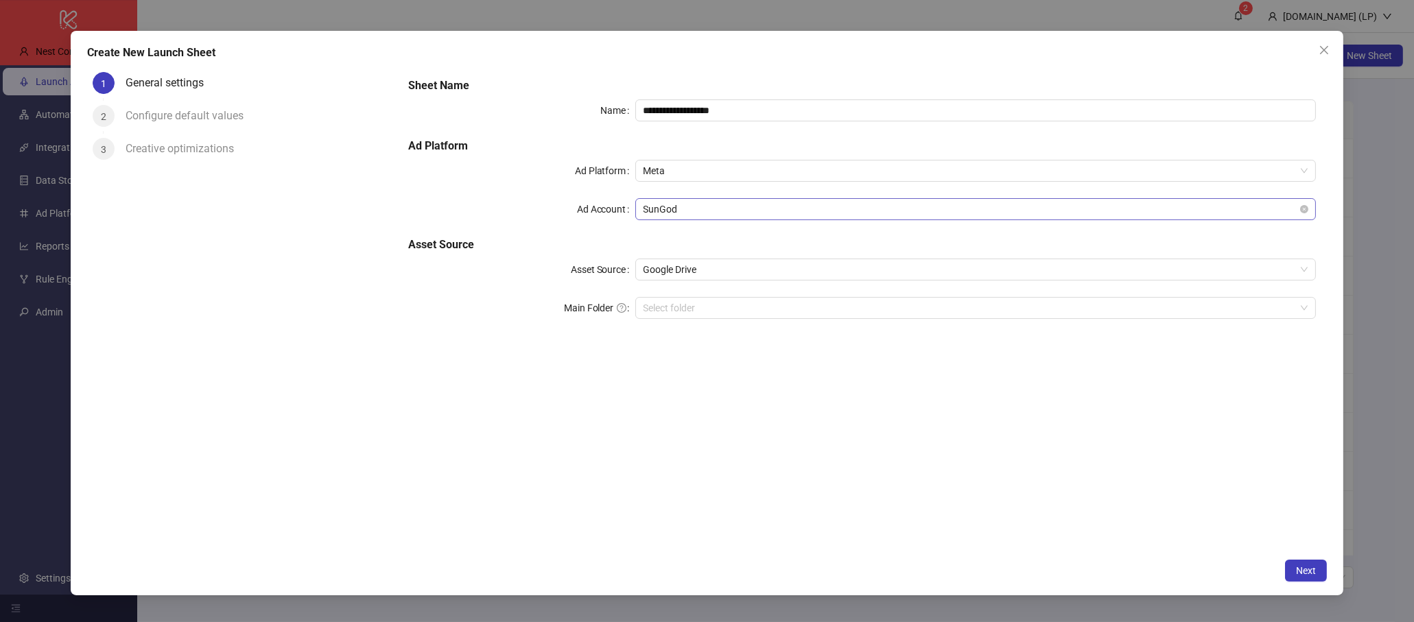
click at [709, 204] on span "SunGod" at bounding box center [976, 209] width 664 height 21
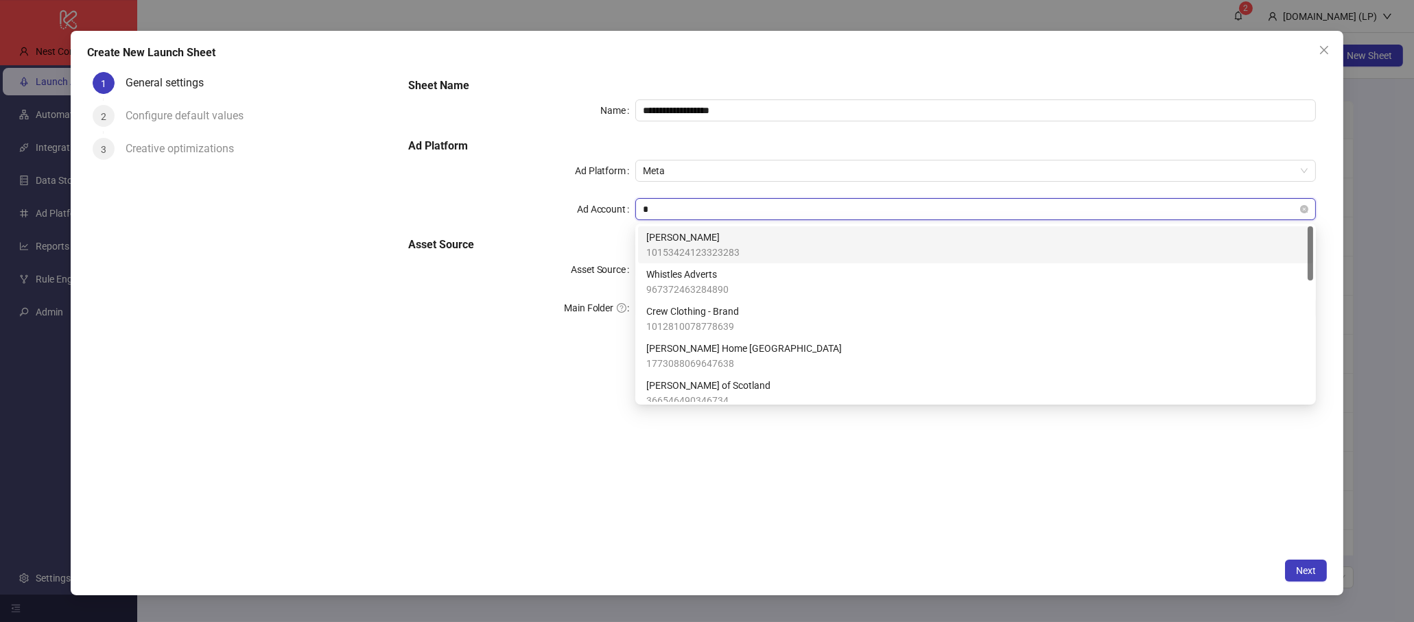
type input "**"
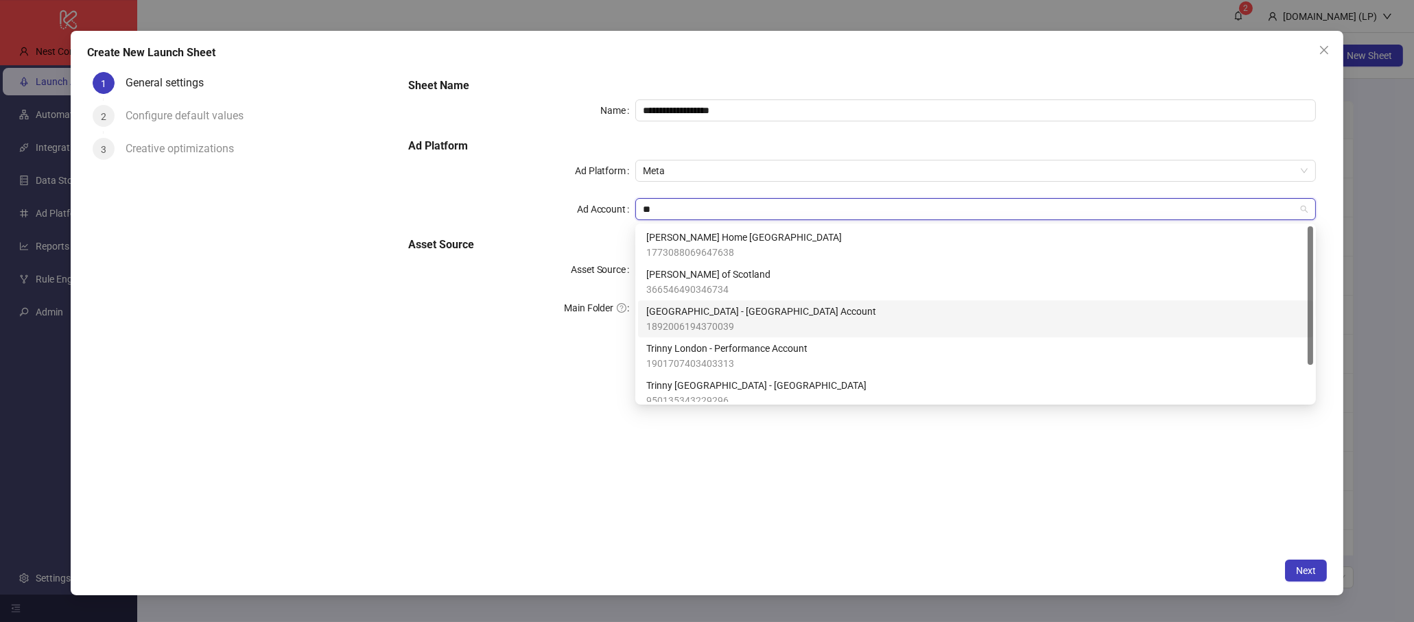
click at [690, 322] on span "1892006194370039" at bounding box center [761, 326] width 230 height 15
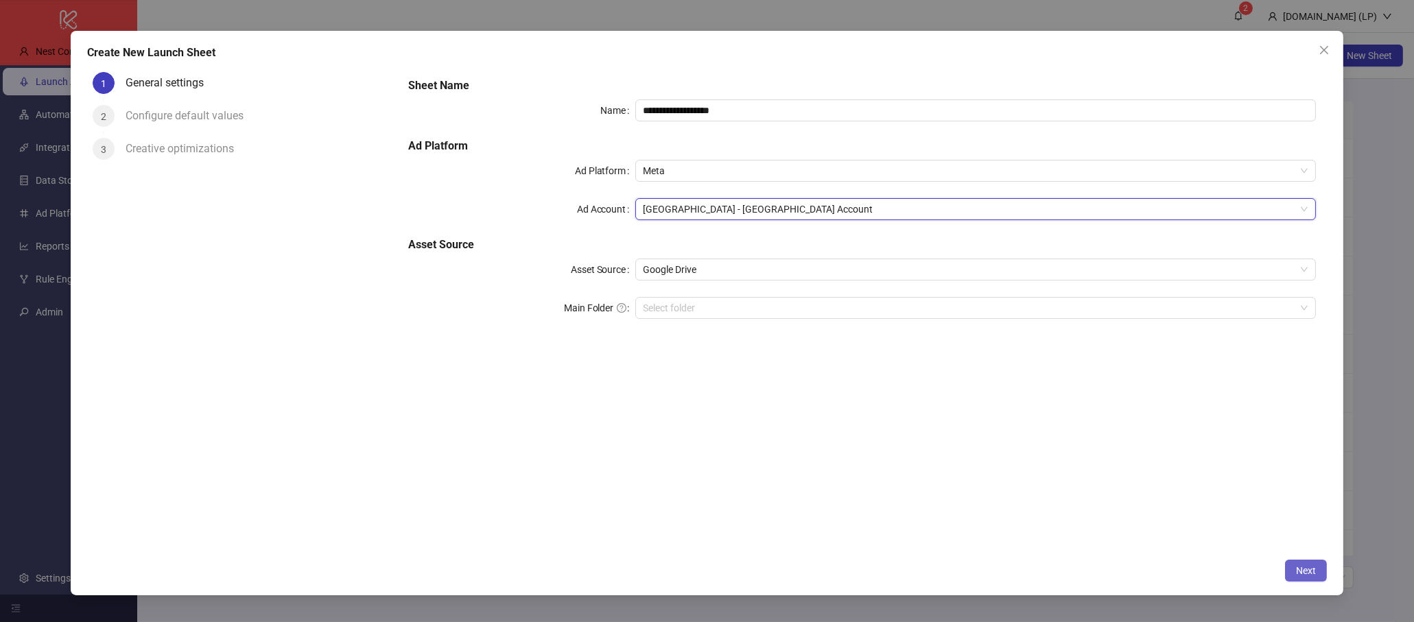
click at [1320, 574] on button "Next" at bounding box center [1306, 571] width 42 height 22
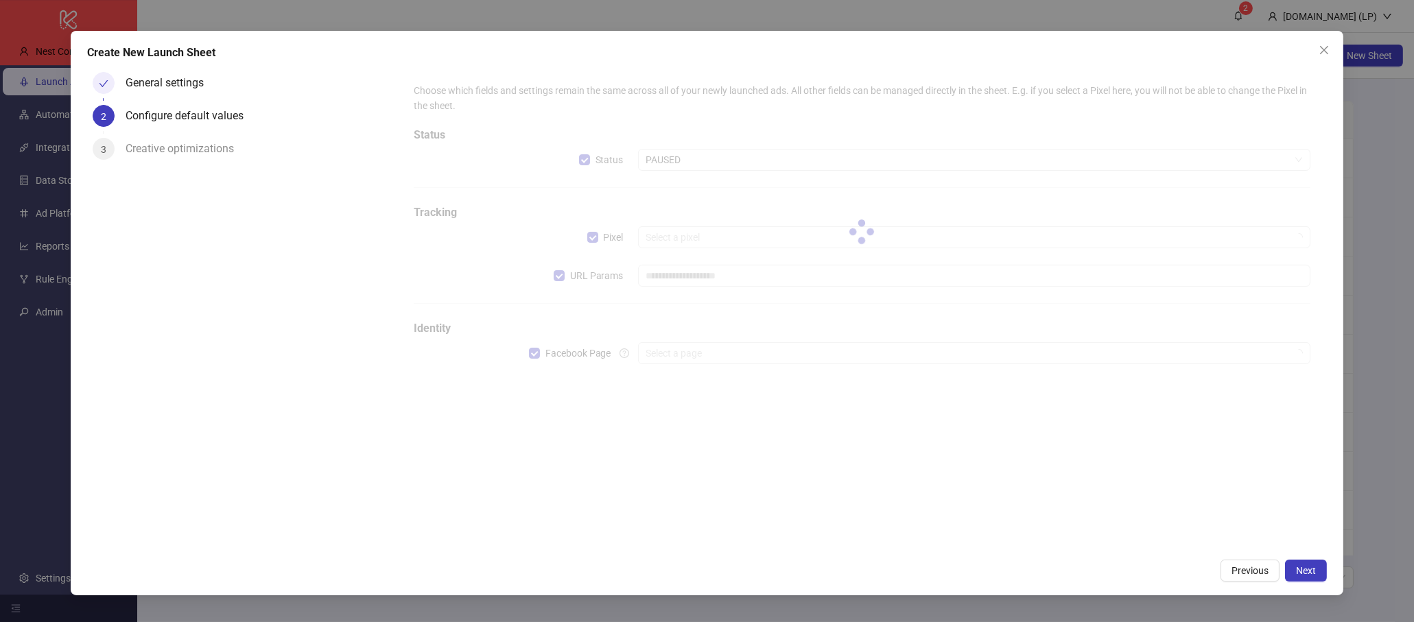
type input "**********"
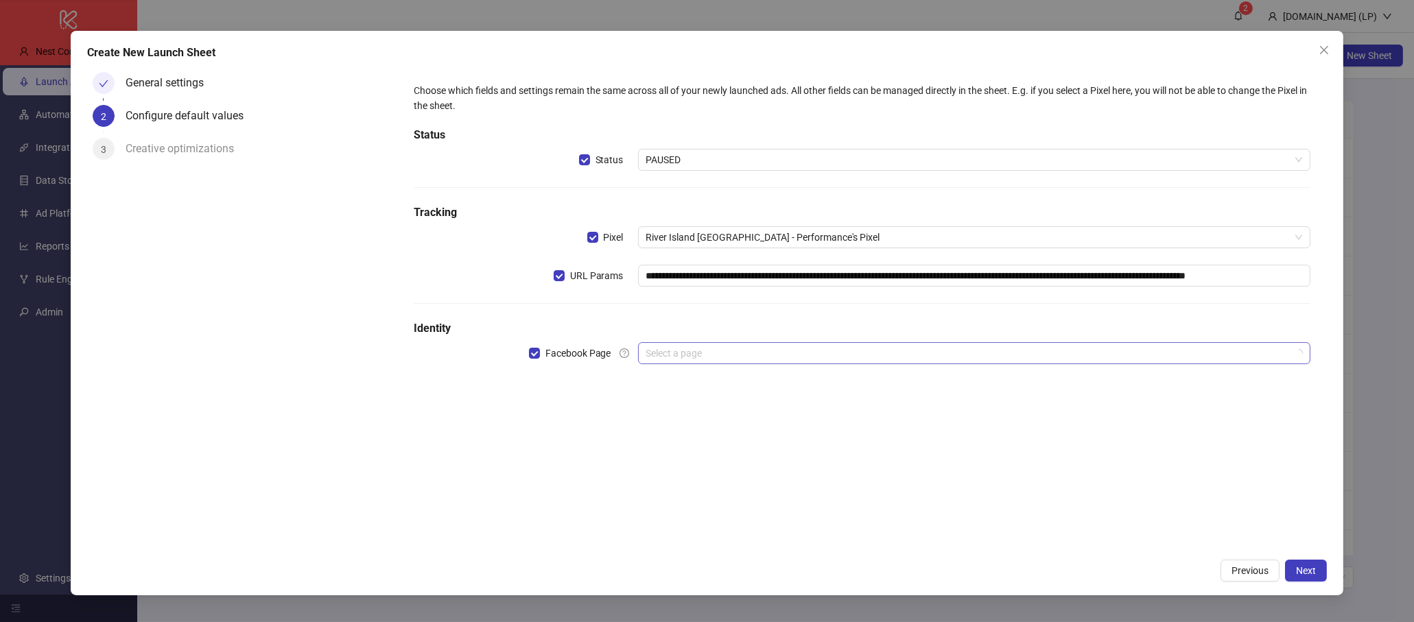
click at [716, 360] on input "search" at bounding box center [968, 353] width 644 height 21
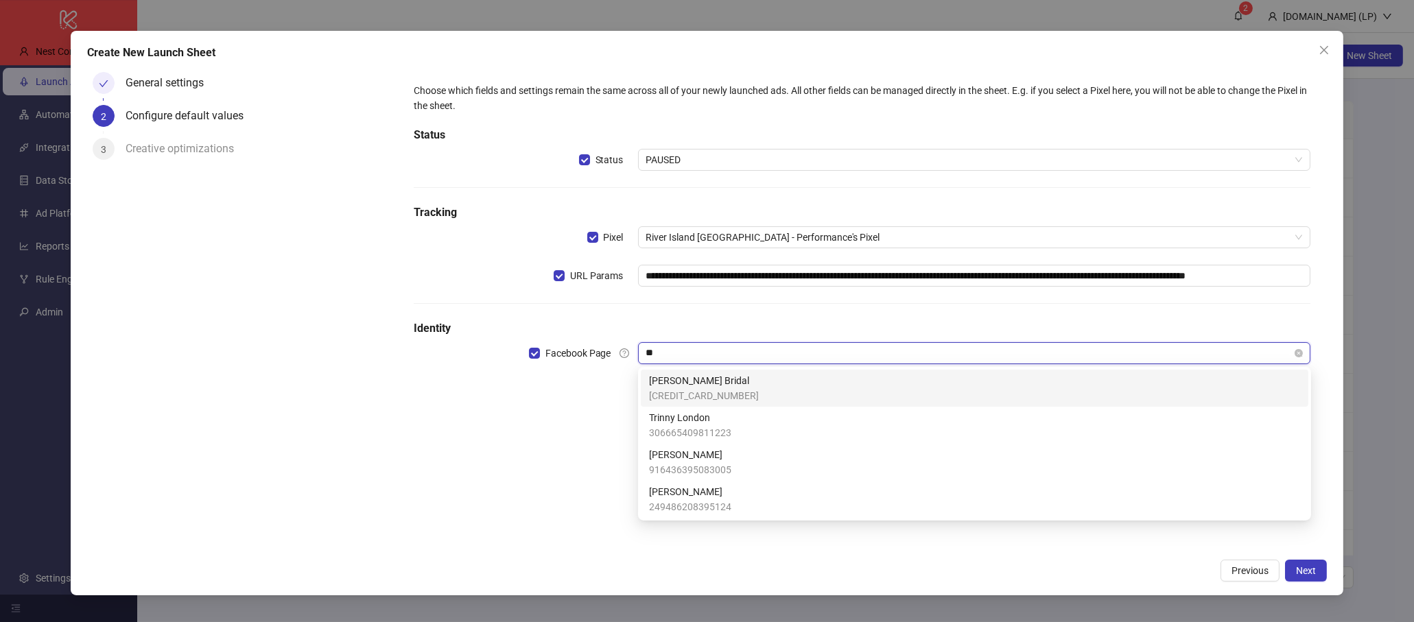
type input "*"
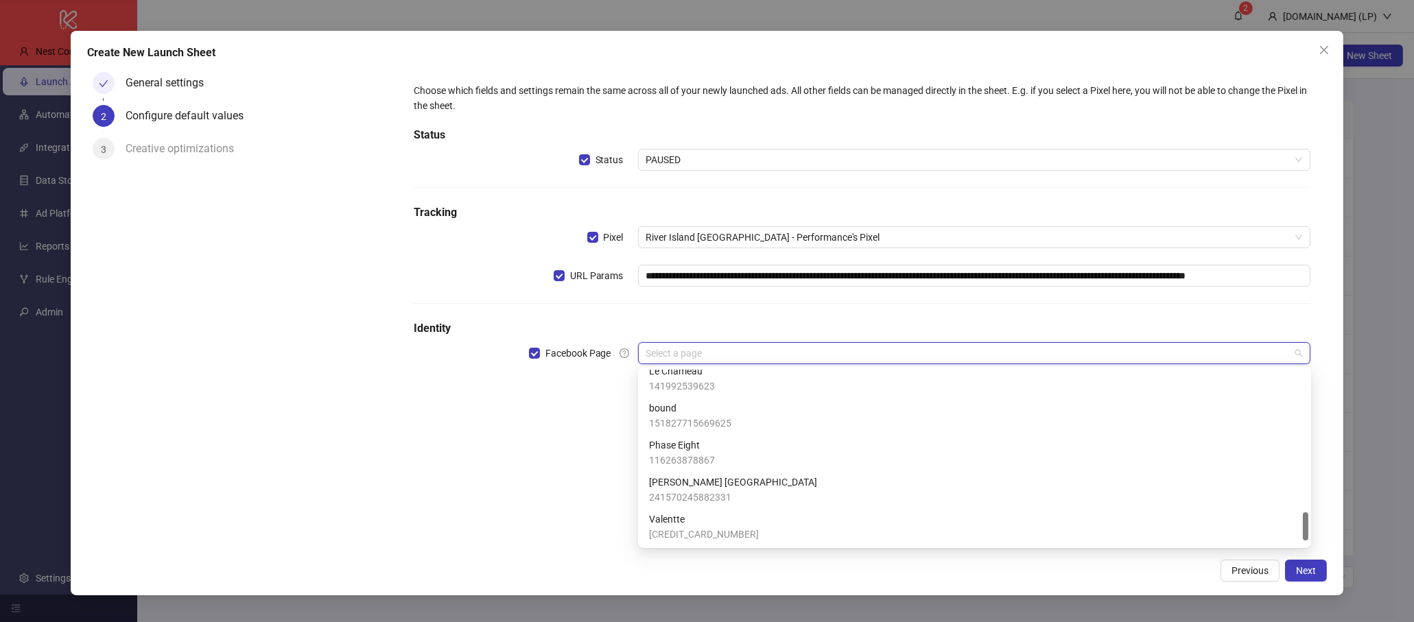
scroll to position [899, 0]
click at [531, 360] on label "Facebook Page" at bounding box center [583, 353] width 109 height 22
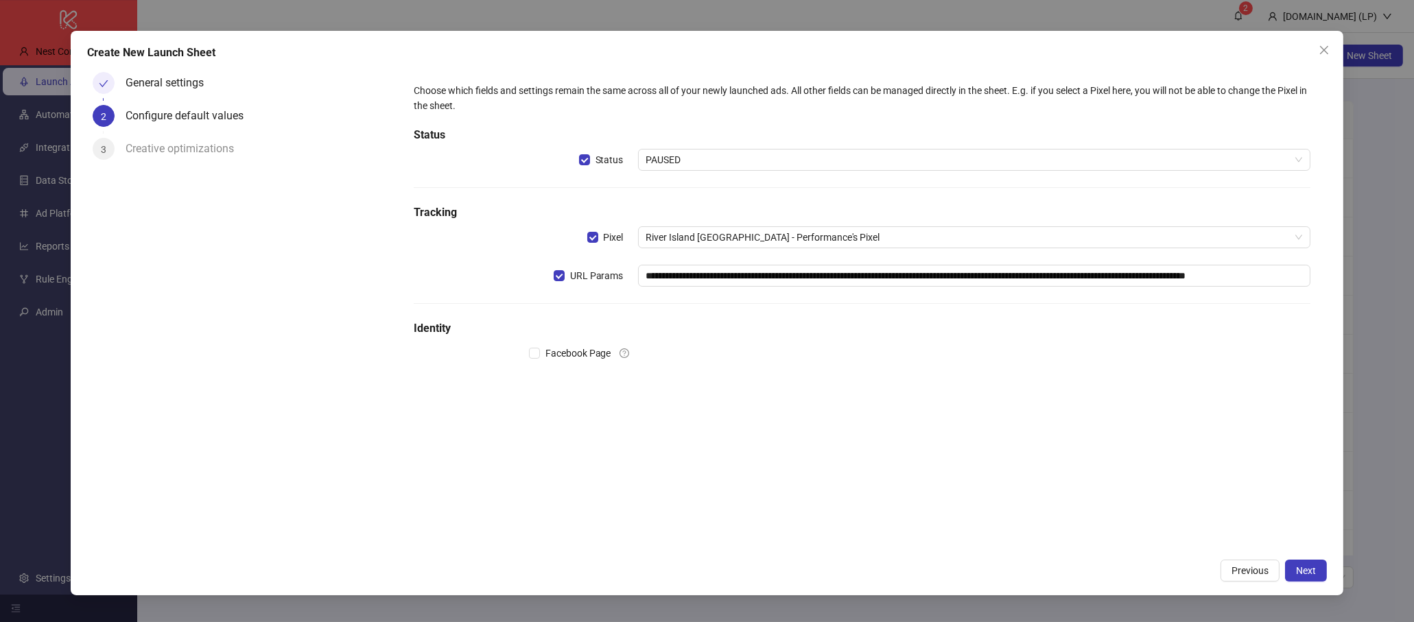
click at [510, 350] on div "Facebook Page" at bounding box center [526, 353] width 224 height 22
click at [670, 351] on input "search" at bounding box center [968, 353] width 644 height 21
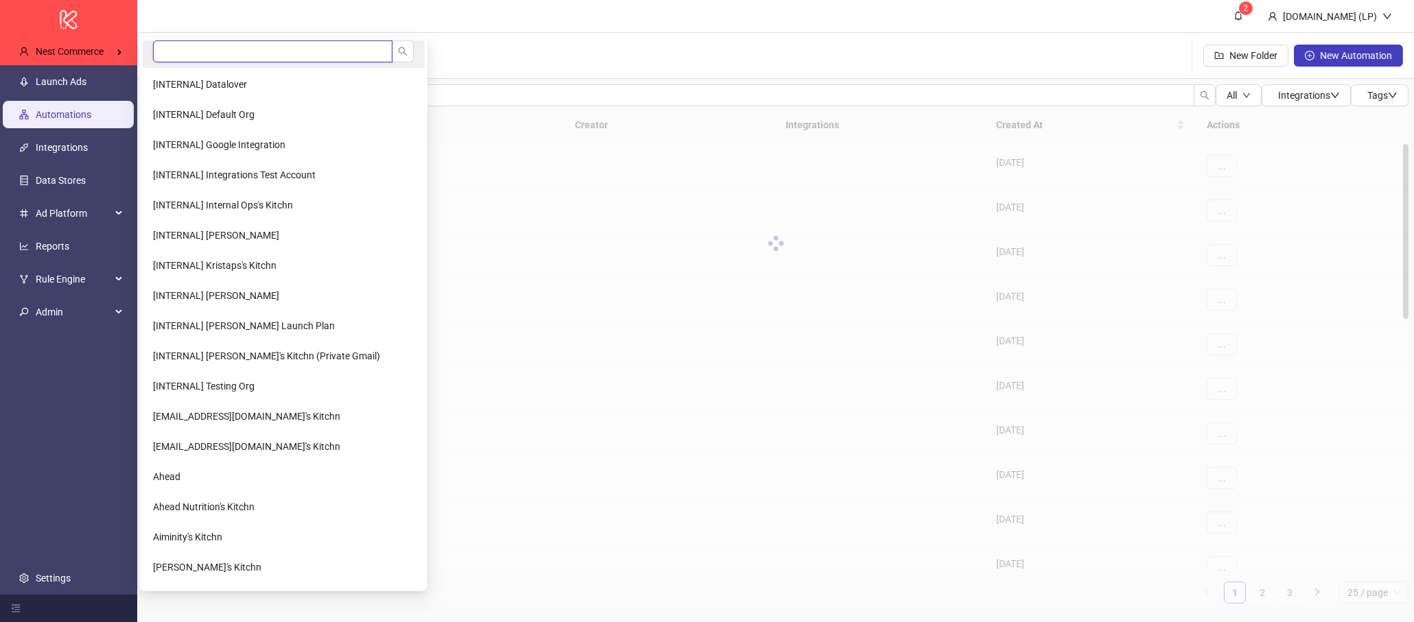
click at [192, 51] on input "search" at bounding box center [272, 51] width 239 height 22
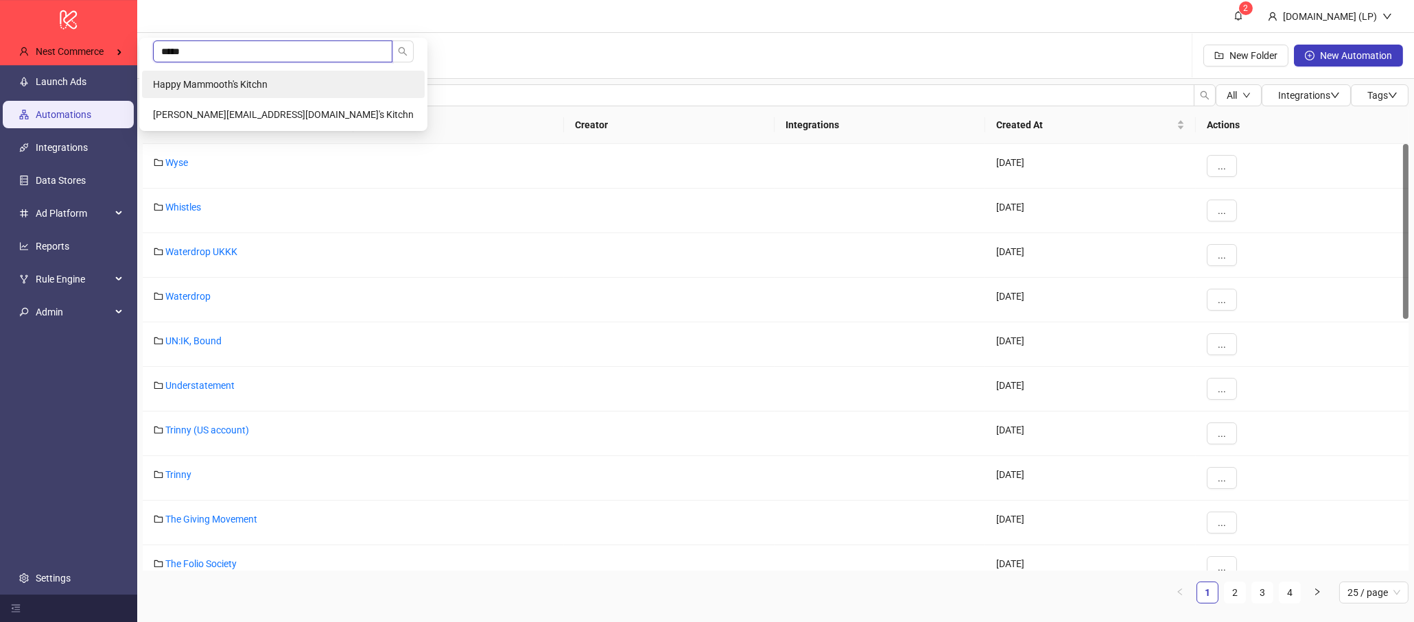
type input "*****"
click at [172, 80] on span "Happy Mammooth's Kitchn" at bounding box center [210, 84] width 115 height 11
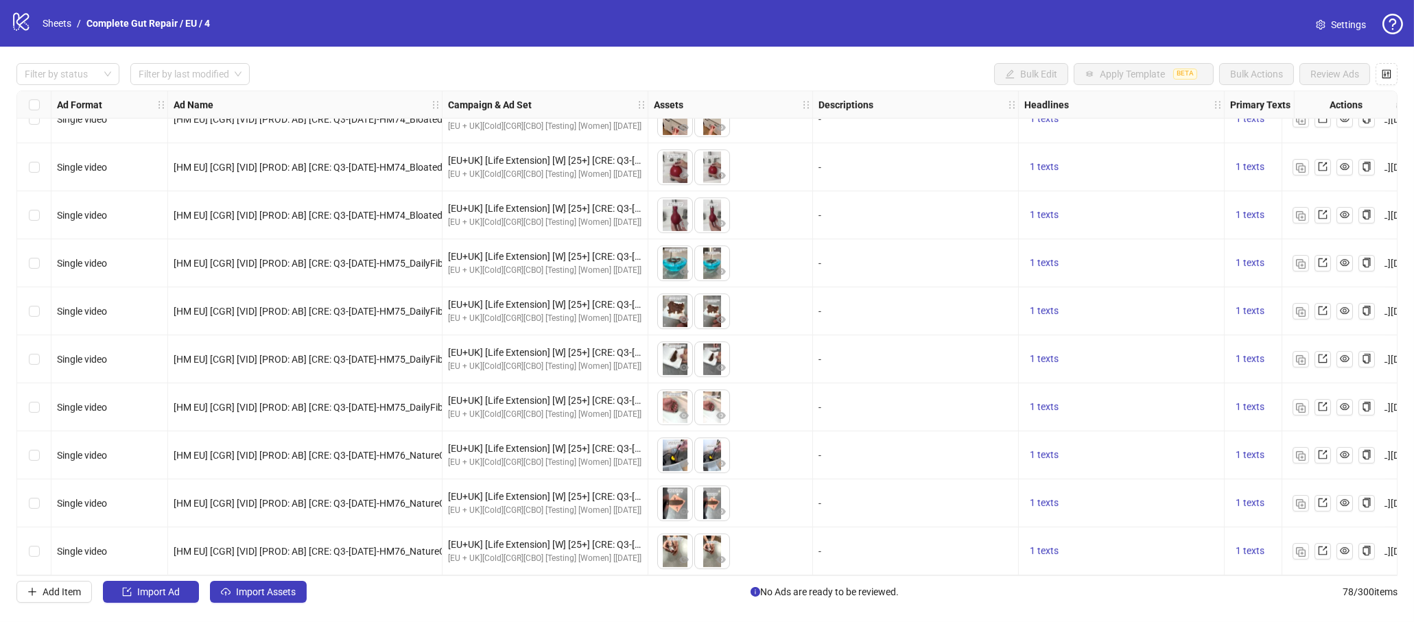
scroll to position [1844, 0]
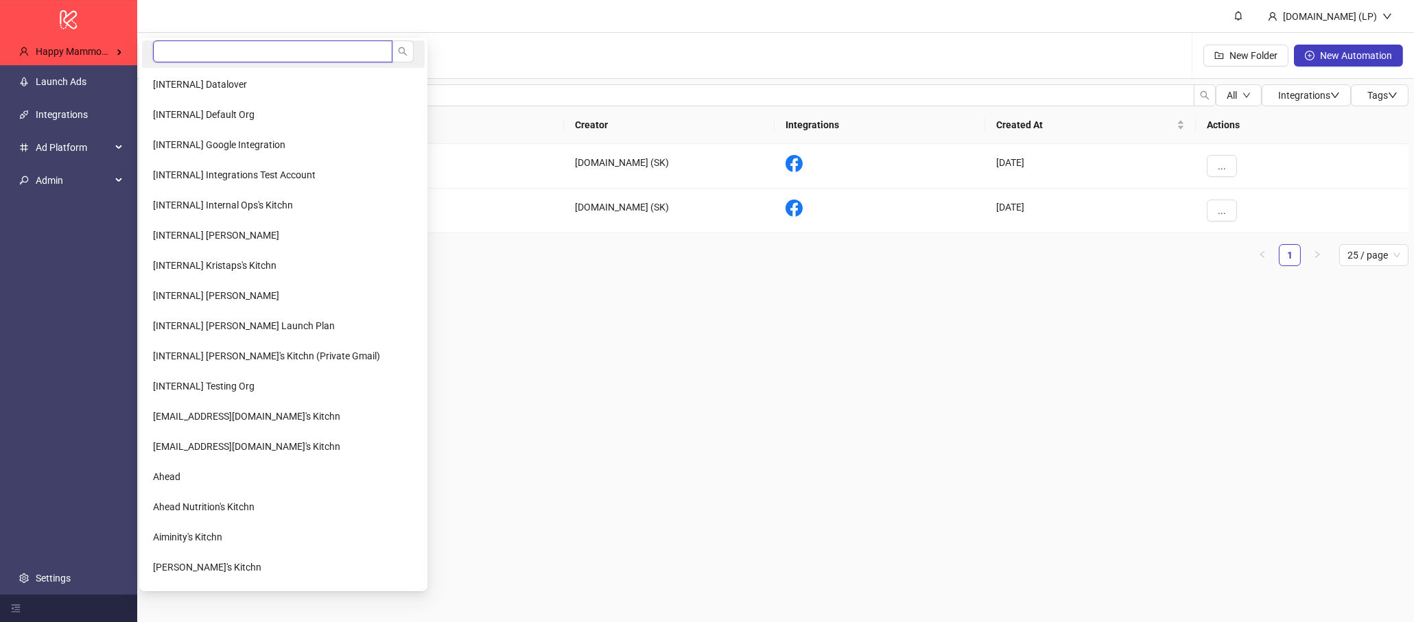
click at [194, 50] on input "search" at bounding box center [272, 51] width 239 height 22
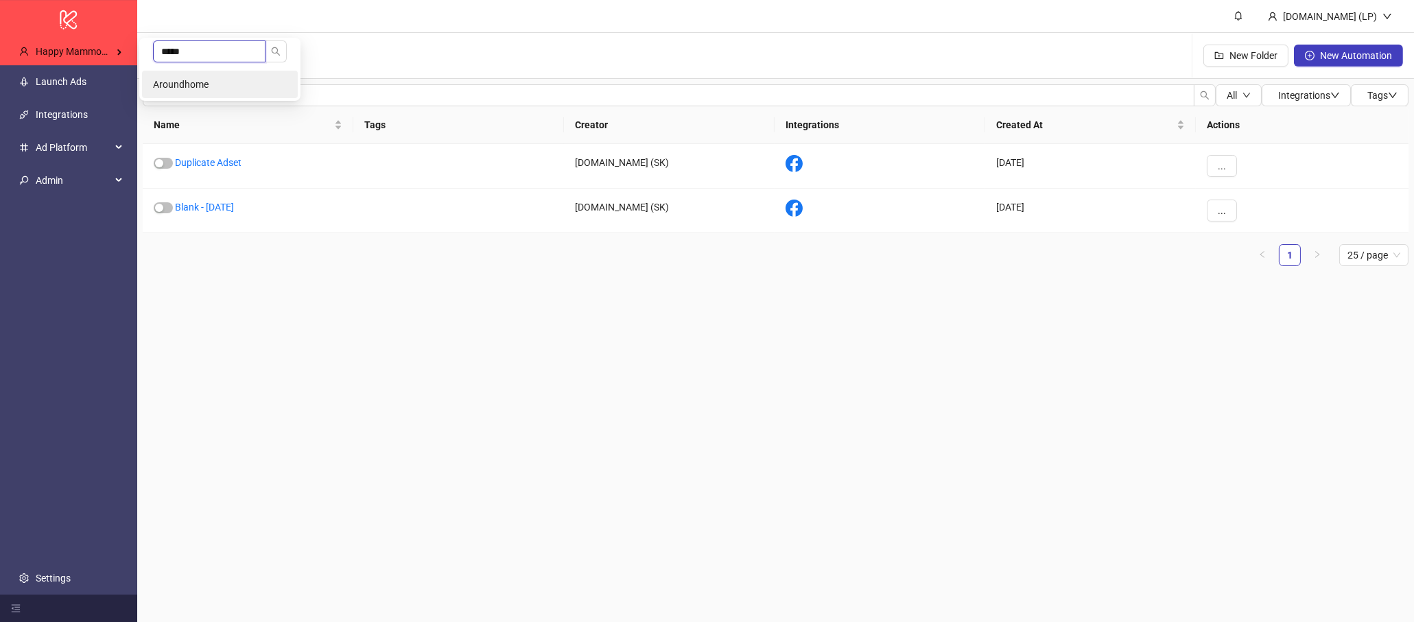
type input "*****"
click at [189, 79] on span "Aroundhome" at bounding box center [181, 84] width 56 height 11
